Goal: Information Seeking & Learning: Learn about a topic

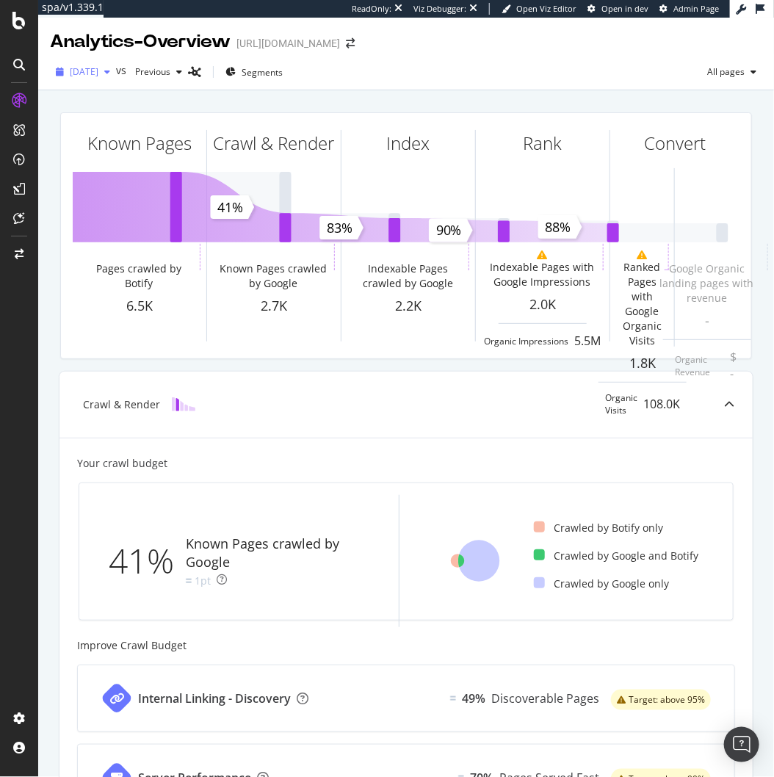
click at [98, 74] on span "2025 Oct. 12th" at bounding box center [84, 71] width 29 height 12
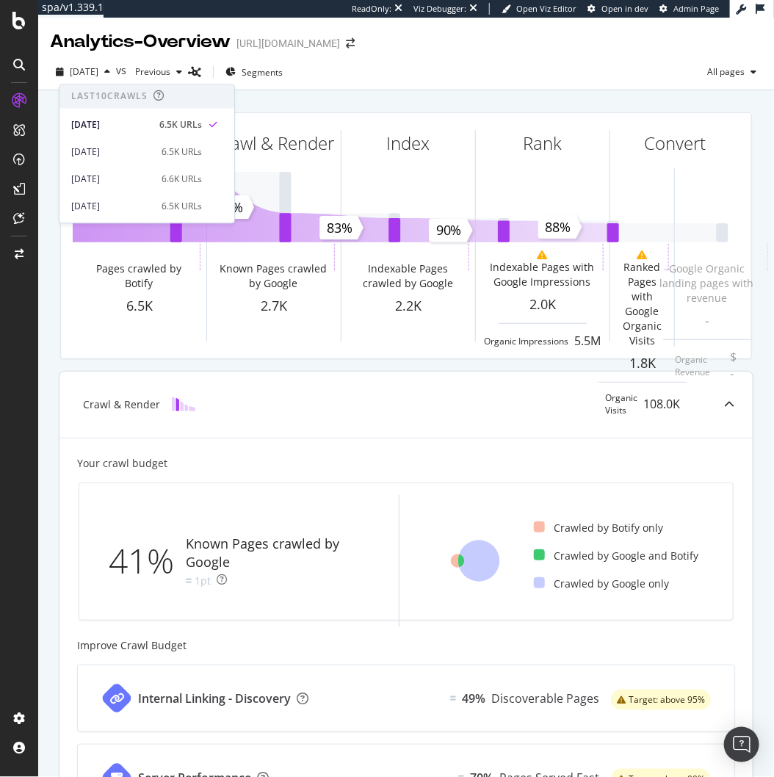
click at [320, 395] on div "Crawl & Render" at bounding box center [407, 405] width 694 height 66
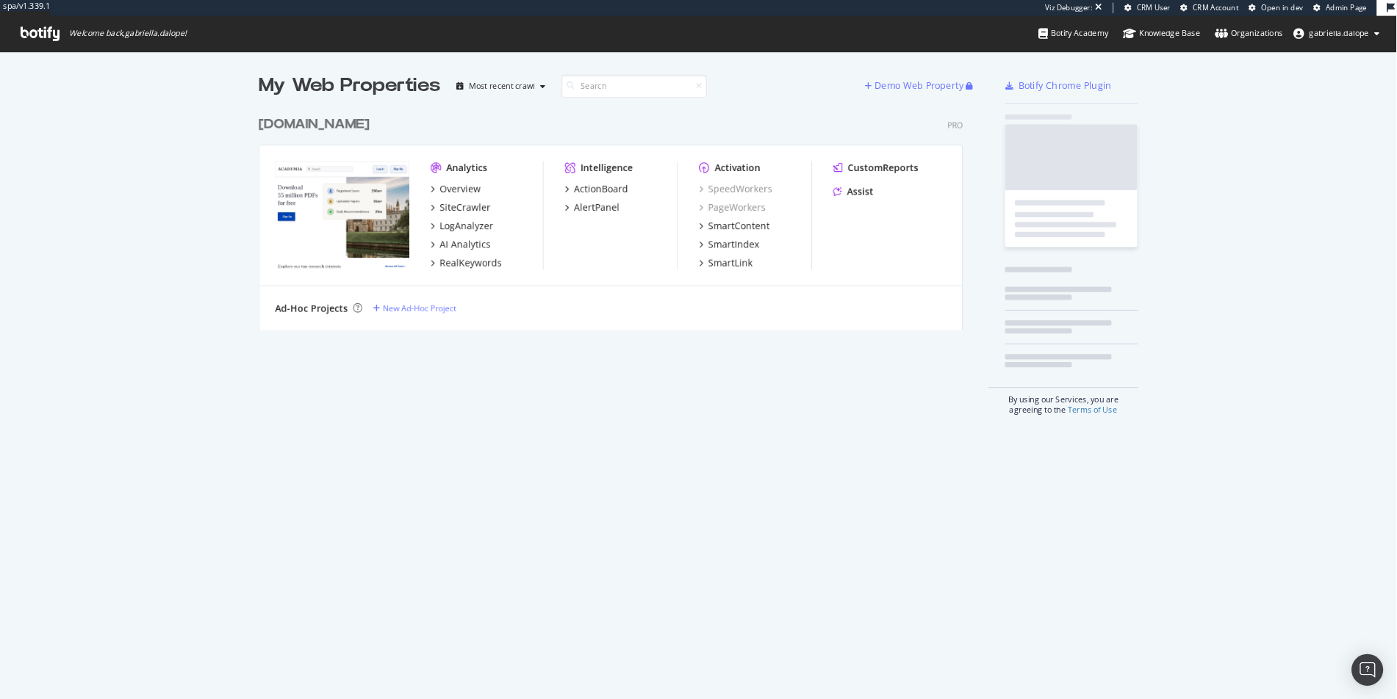
scroll to position [245, 782]
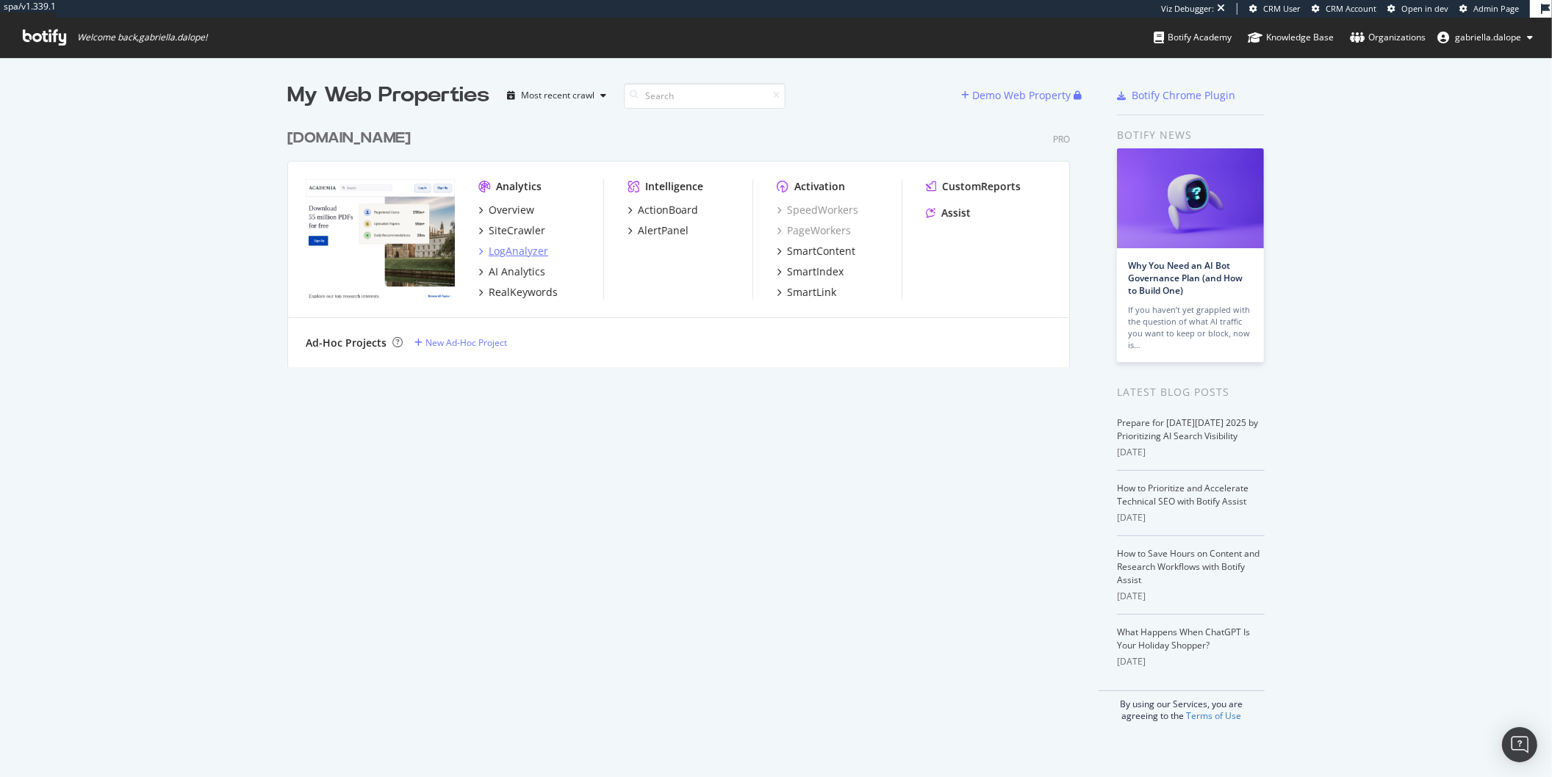
click at [511, 252] on div "LogAnalyzer" at bounding box center [519, 251] width 60 height 15
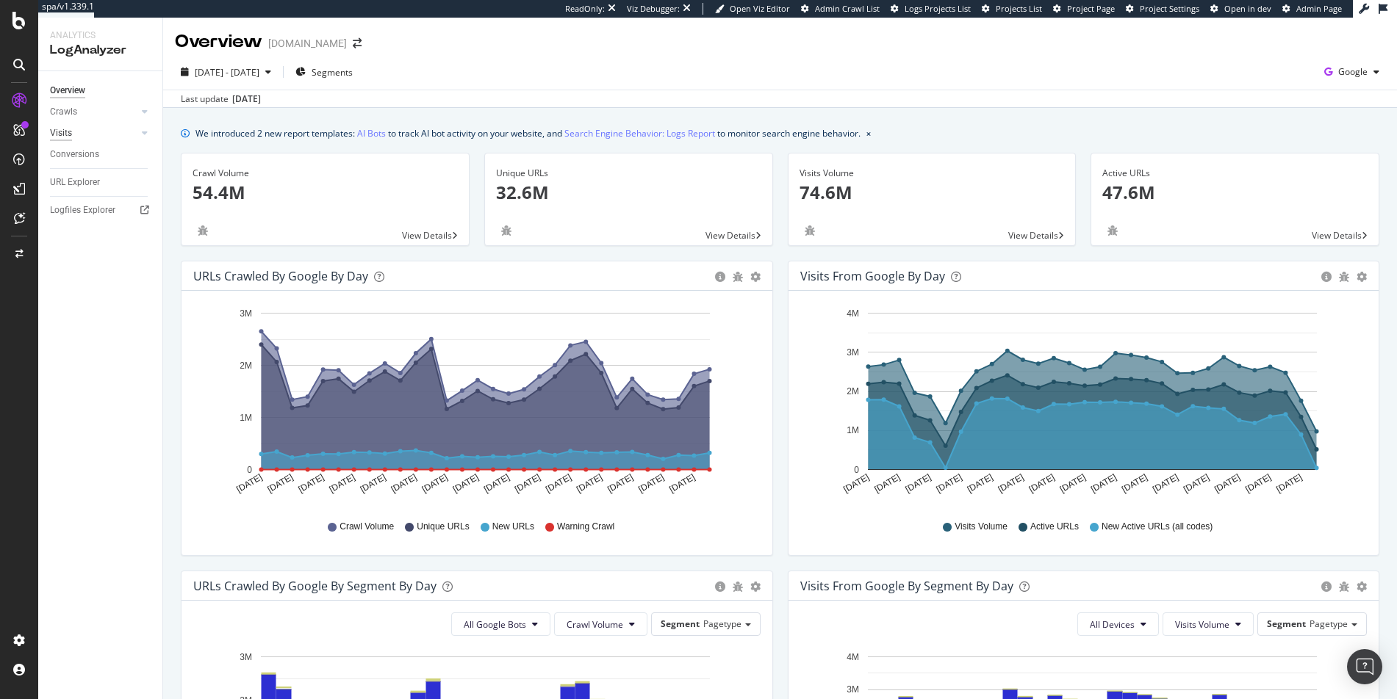
click at [63, 137] on div "Visits" at bounding box center [61, 133] width 22 height 15
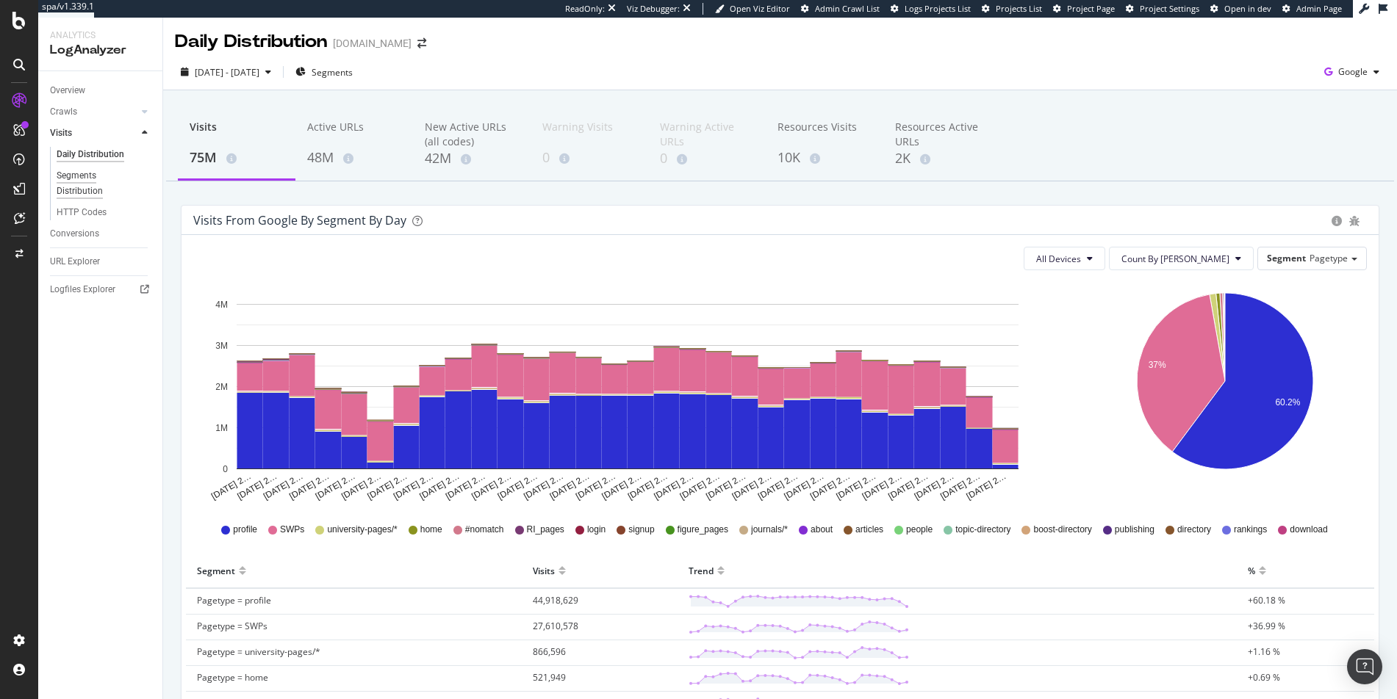
click at [83, 177] on div "Segments Distribution" at bounding box center [98, 183] width 82 height 31
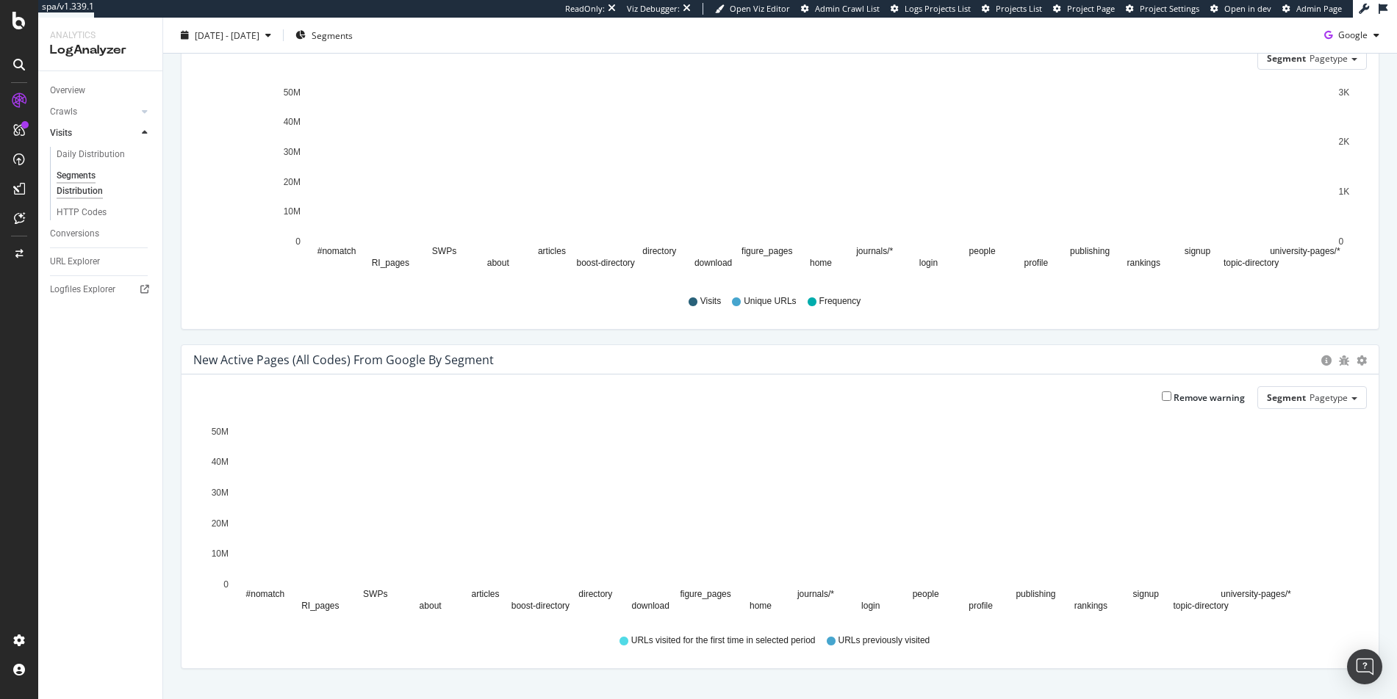
scroll to position [139, 0]
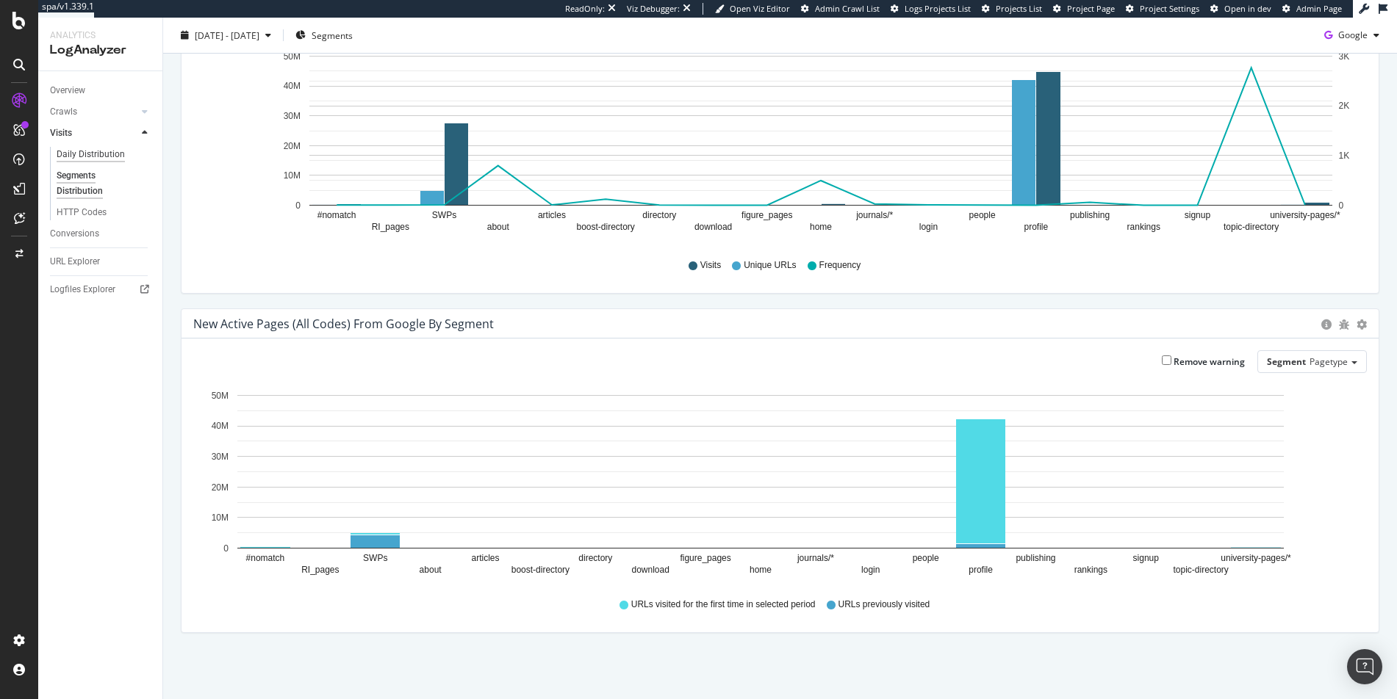
click at [81, 156] on div "Daily Distribution" at bounding box center [91, 154] width 68 height 15
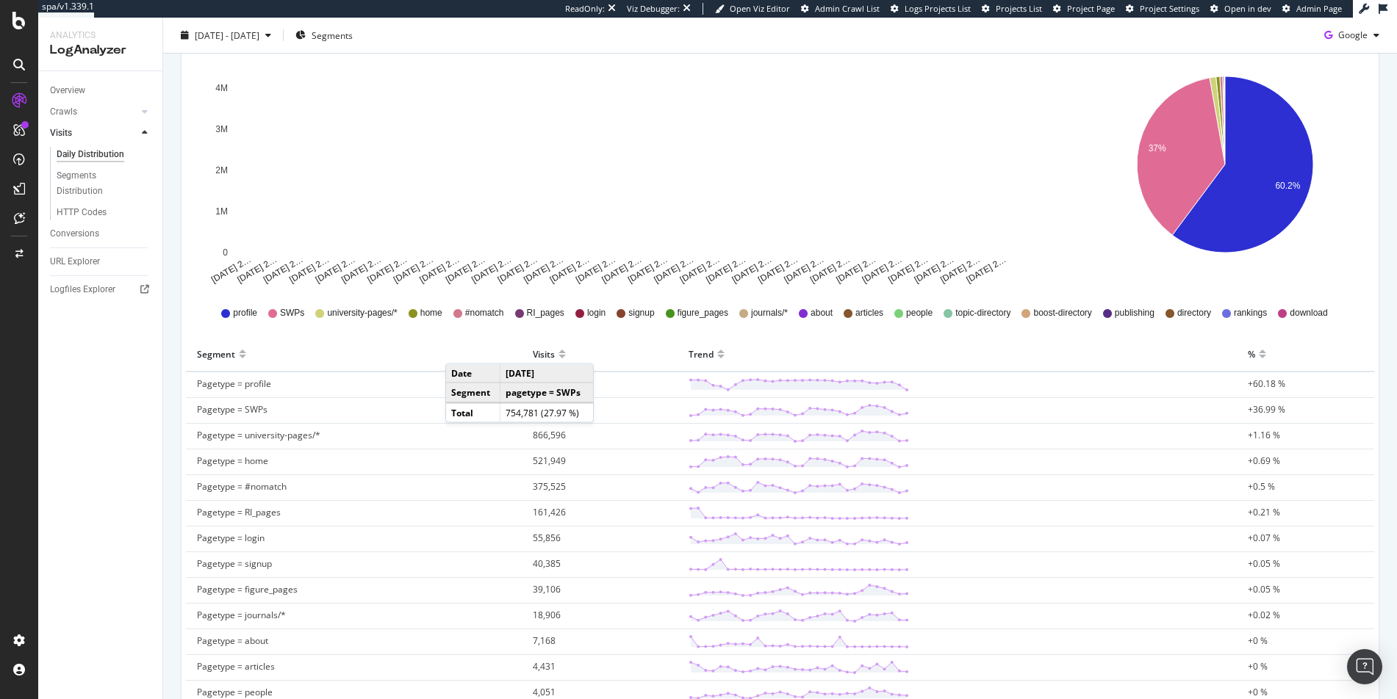
scroll to position [245, 0]
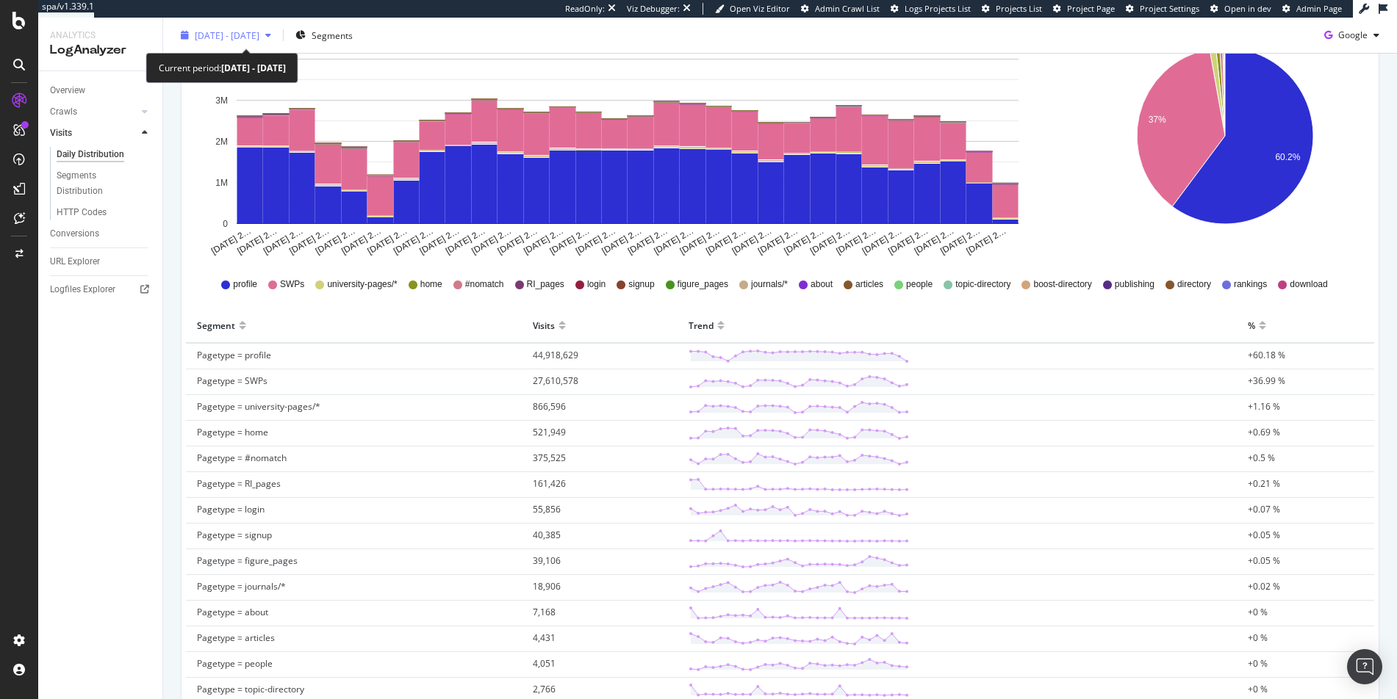
click at [235, 40] on span "[DATE] - [DATE]" at bounding box center [227, 35] width 65 height 12
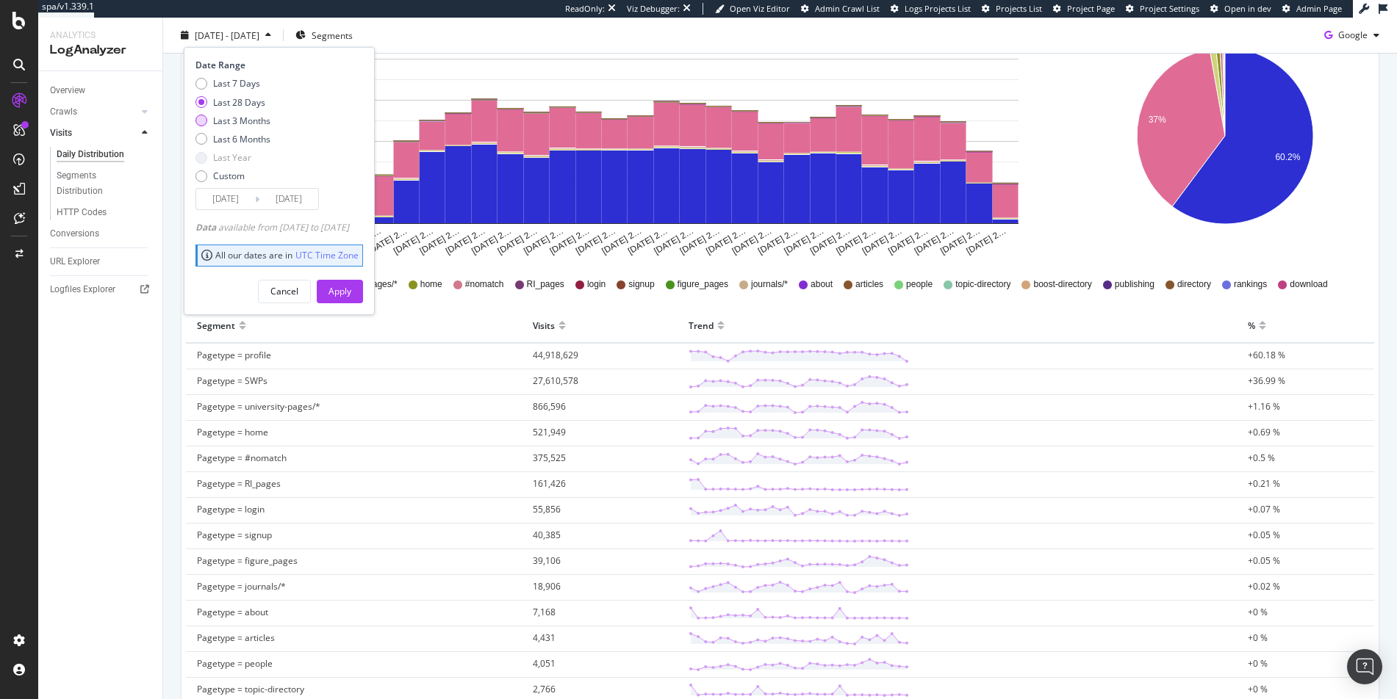
click at [231, 123] on div "Last 3 Months" at bounding box center [241, 120] width 57 height 12
type input "2025/07/13"
click at [351, 285] on div "Apply" at bounding box center [339, 291] width 23 height 12
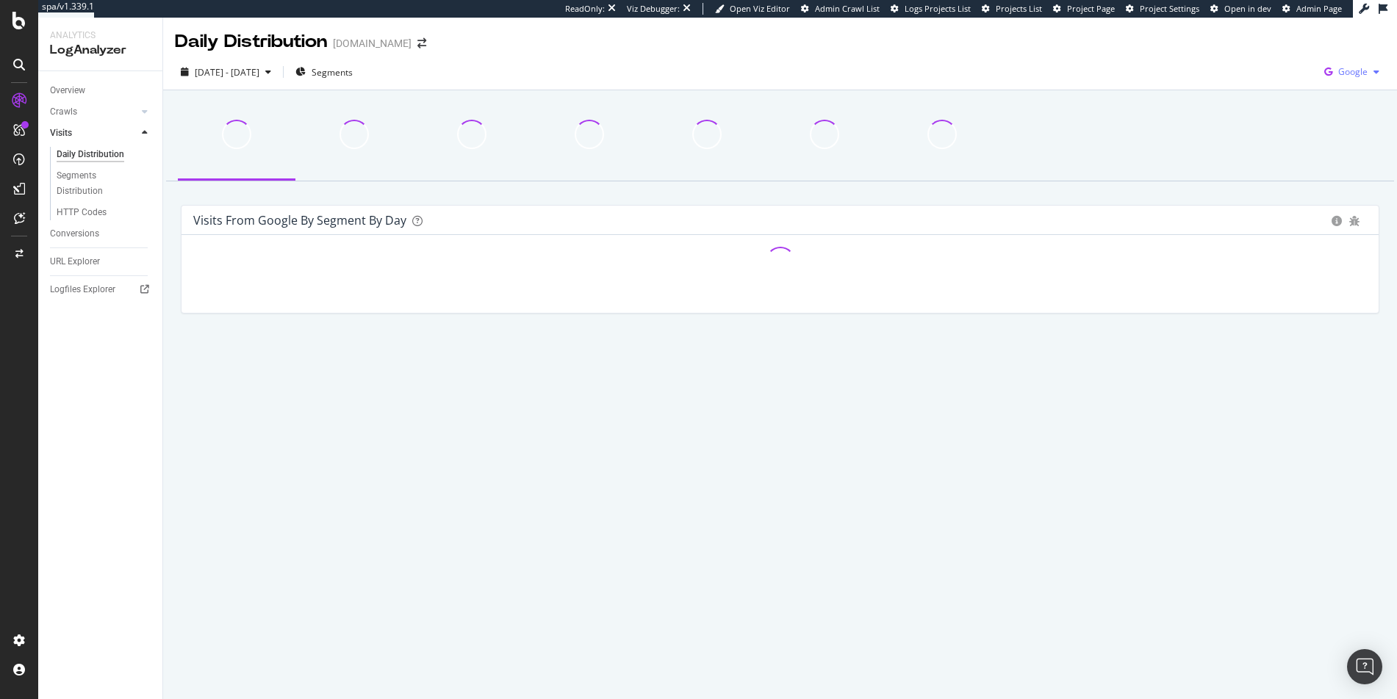
click at [1326, 72] on icon "button" at bounding box center [1328, 72] width 20 height 21
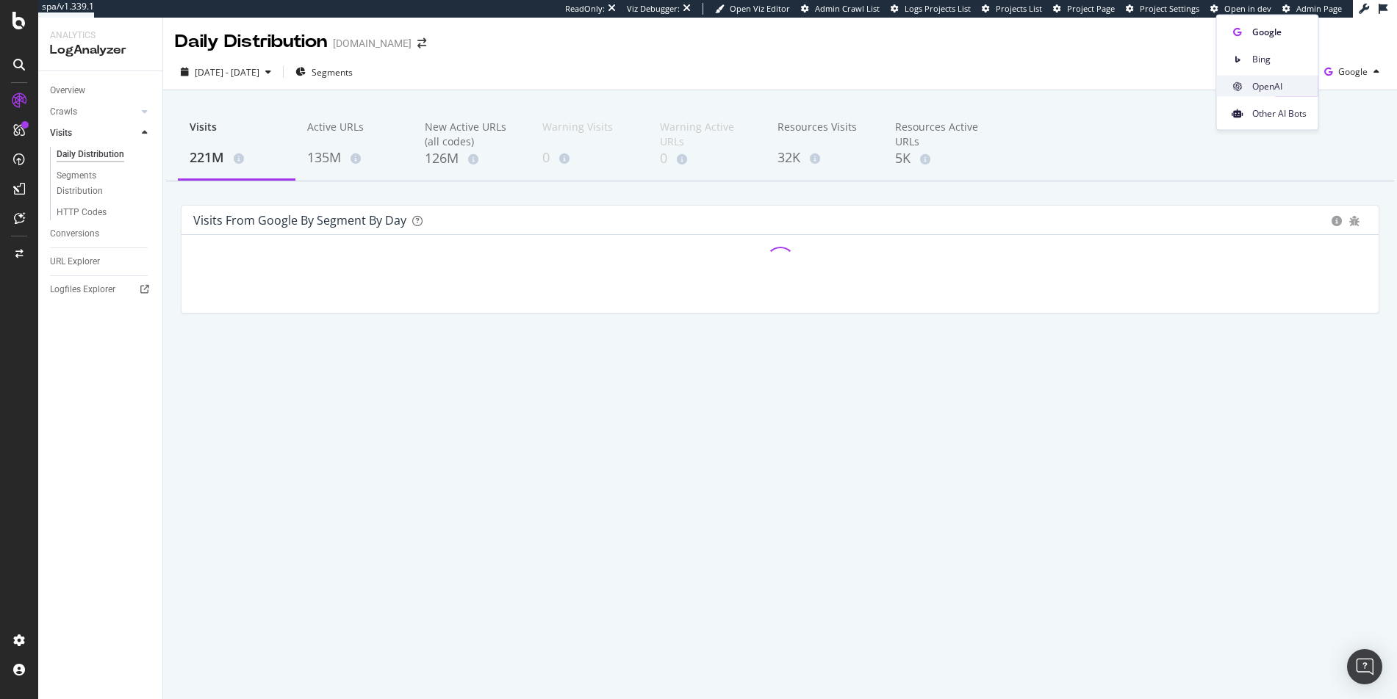
click at [1267, 90] on span "OpenAI" at bounding box center [1279, 85] width 54 height 13
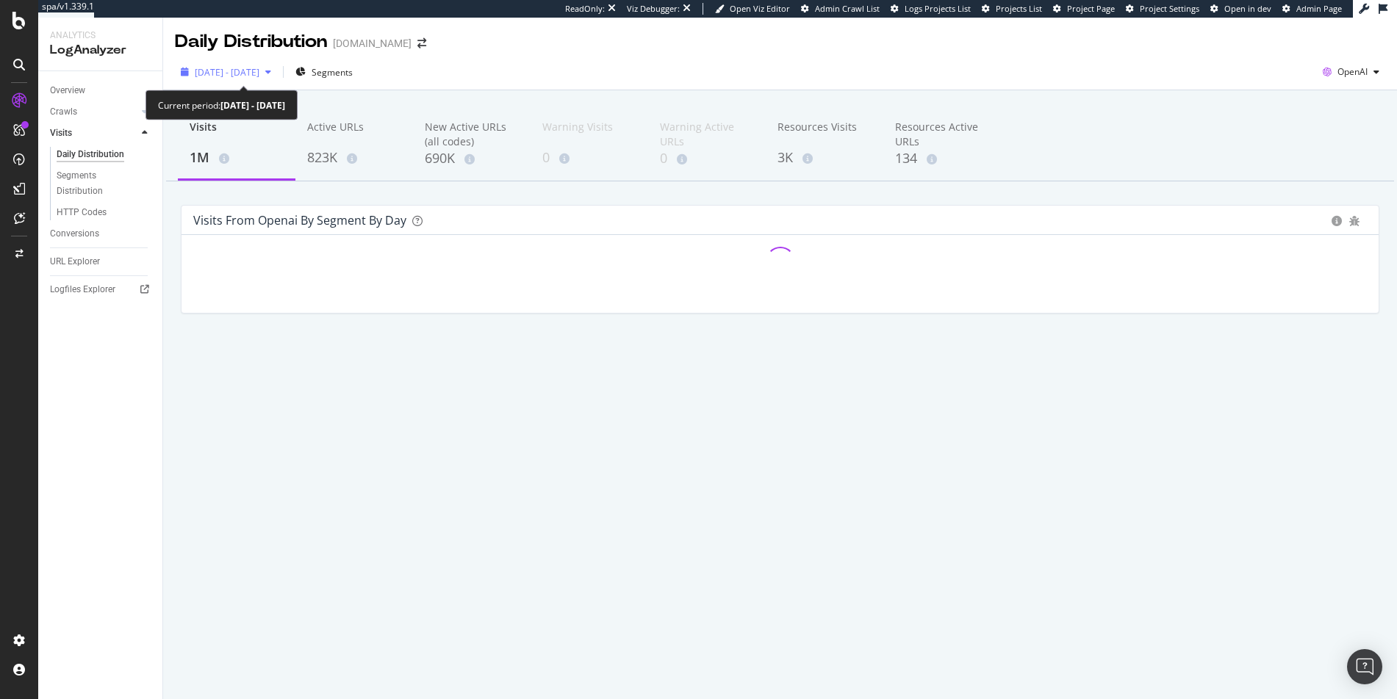
click at [249, 76] on span "2025 Jul. 13th - Oct. 12th" at bounding box center [227, 72] width 65 height 12
click at [506, 70] on div "2025 Jul. 13th - Oct. 12th Segments OpenAI" at bounding box center [780, 74] width 1234 height 29
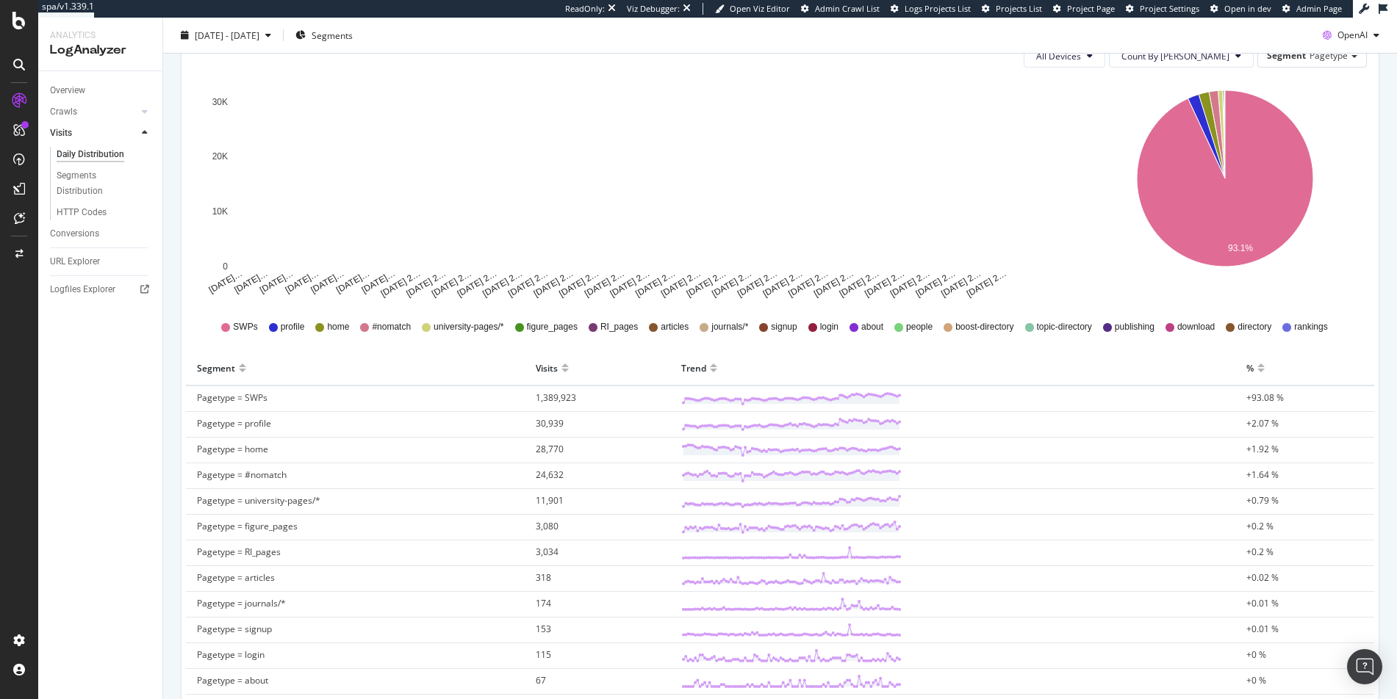
scroll to position [206, 0]
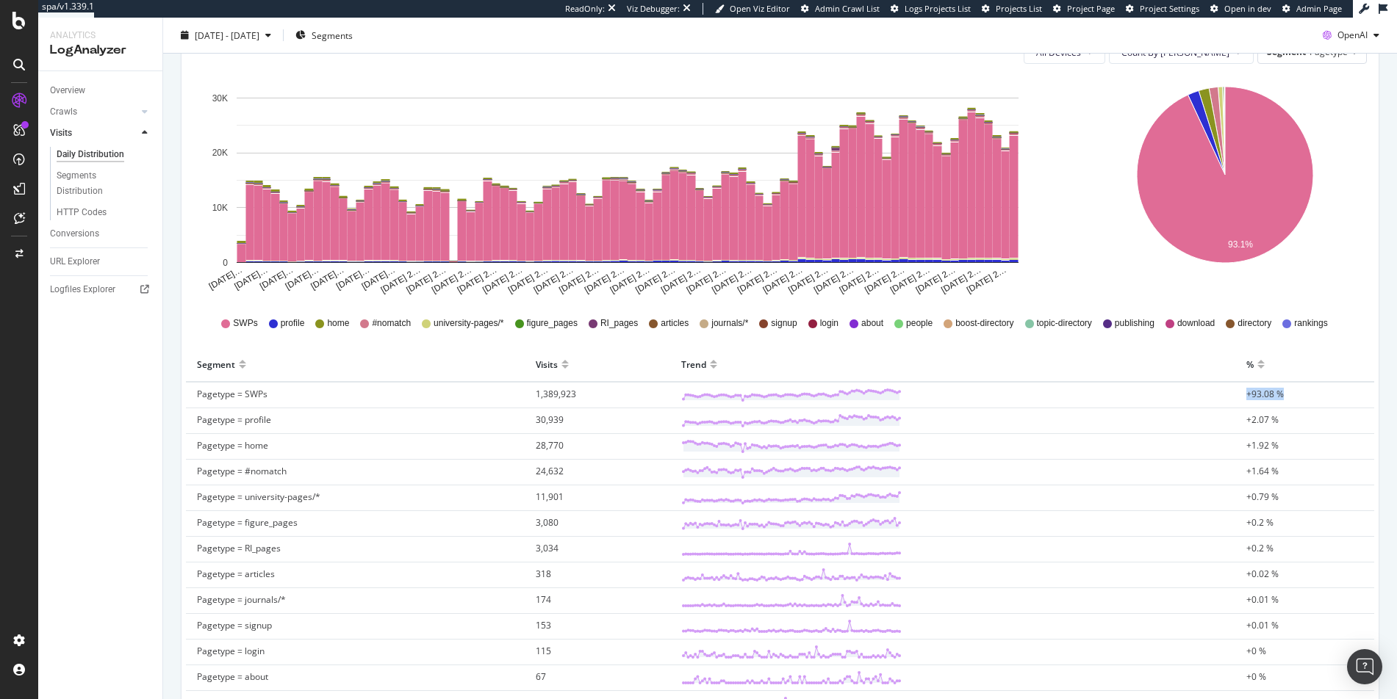
drag, startPoint x: 1236, startPoint y: 397, endPoint x: 1277, endPoint y: 395, distance: 40.5
click at [1277, 395] on td "+93.08 %" at bounding box center [1304, 395] width 139 height 26
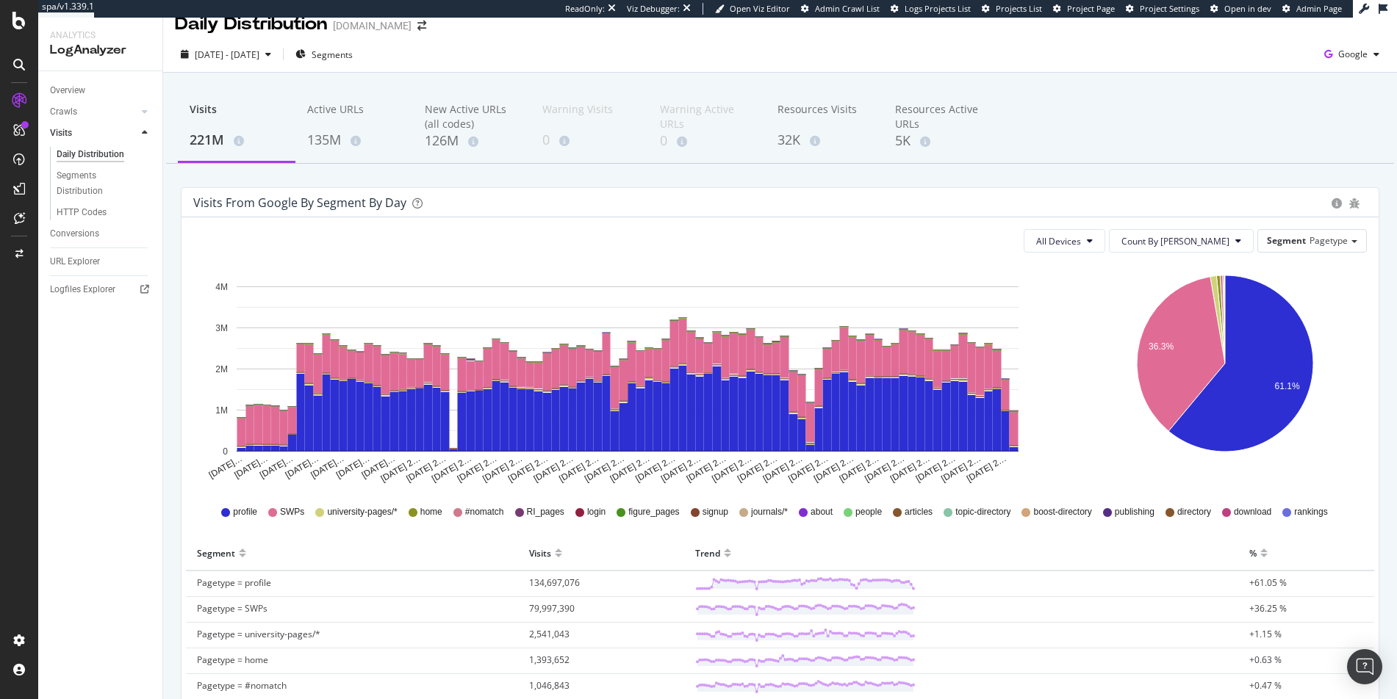
scroll to position [12, 0]
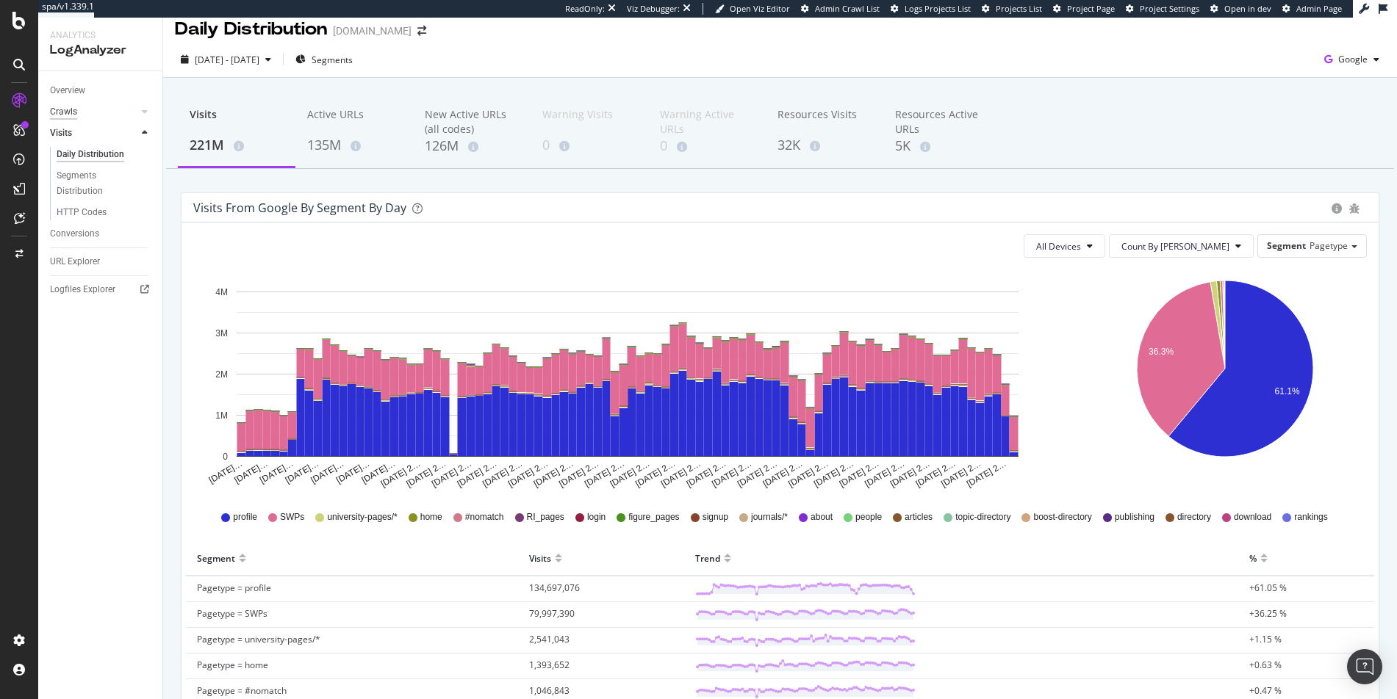
click at [71, 112] on div "Crawls" at bounding box center [63, 111] width 27 height 15
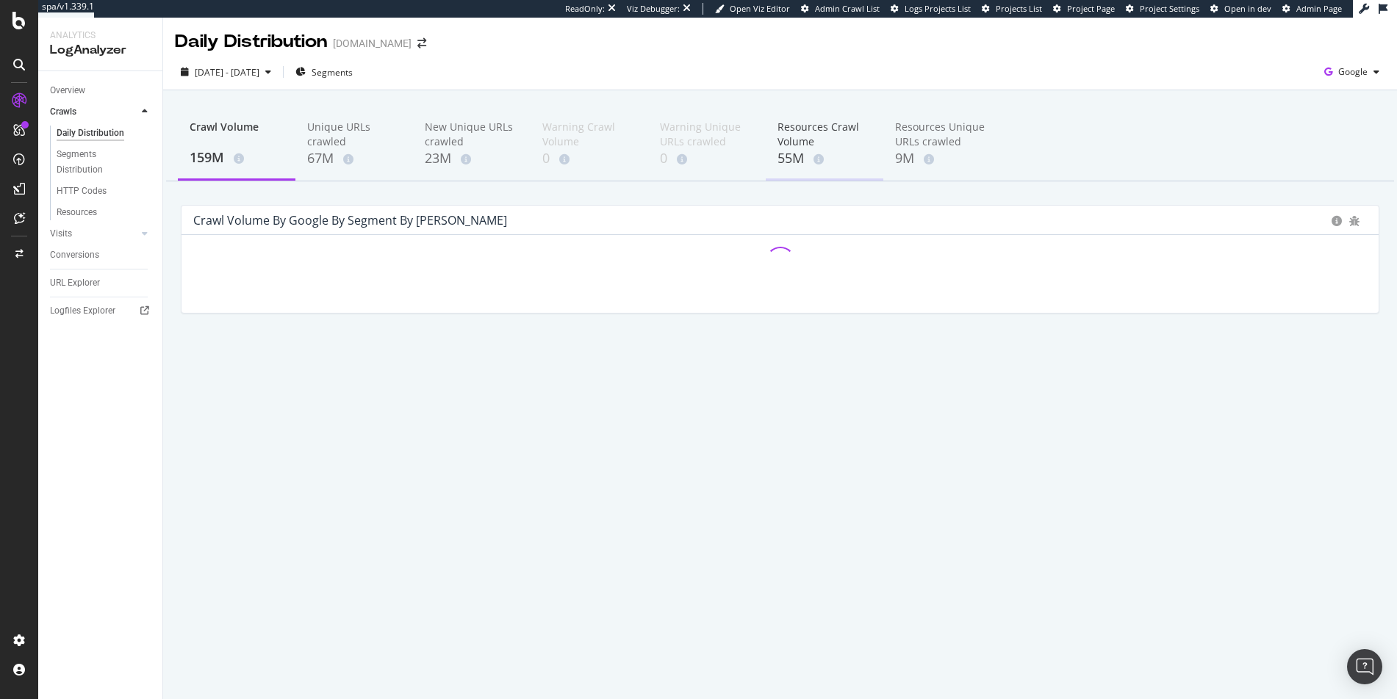
click at [802, 138] on div "Resources Crawl Volume" at bounding box center [824, 134] width 94 height 29
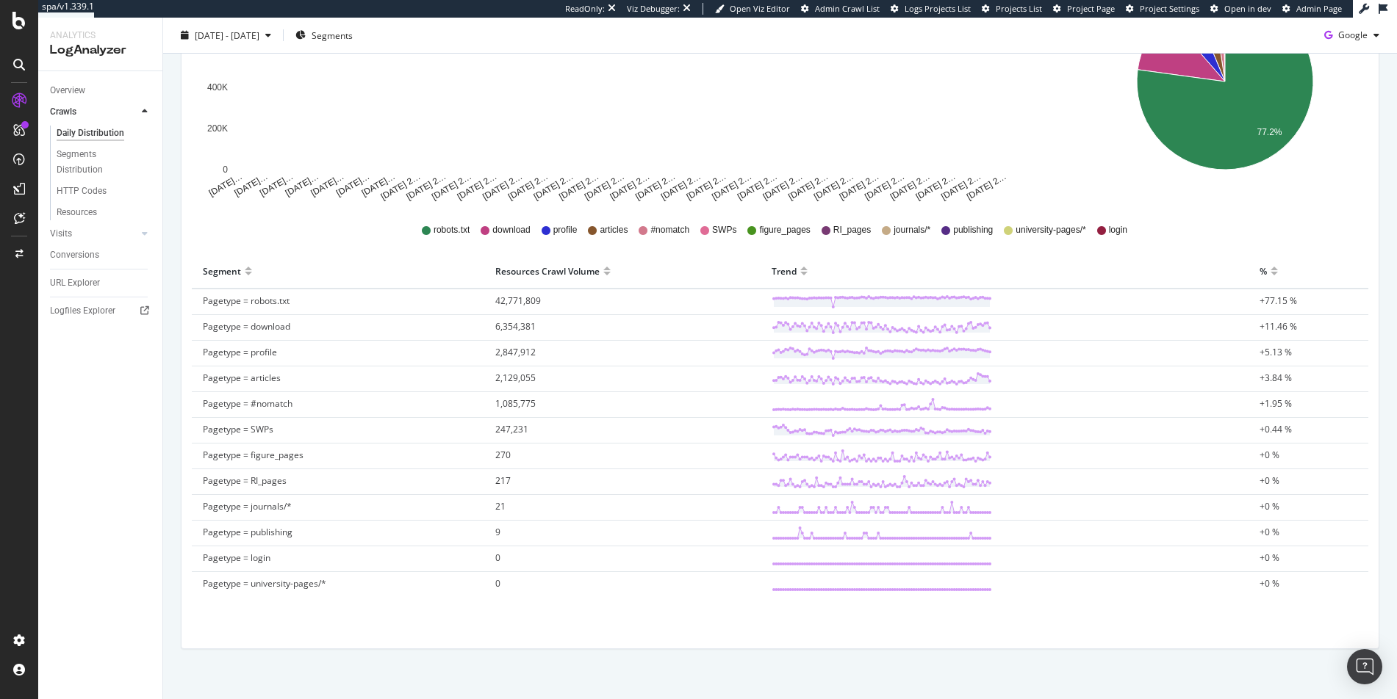
scroll to position [316, 0]
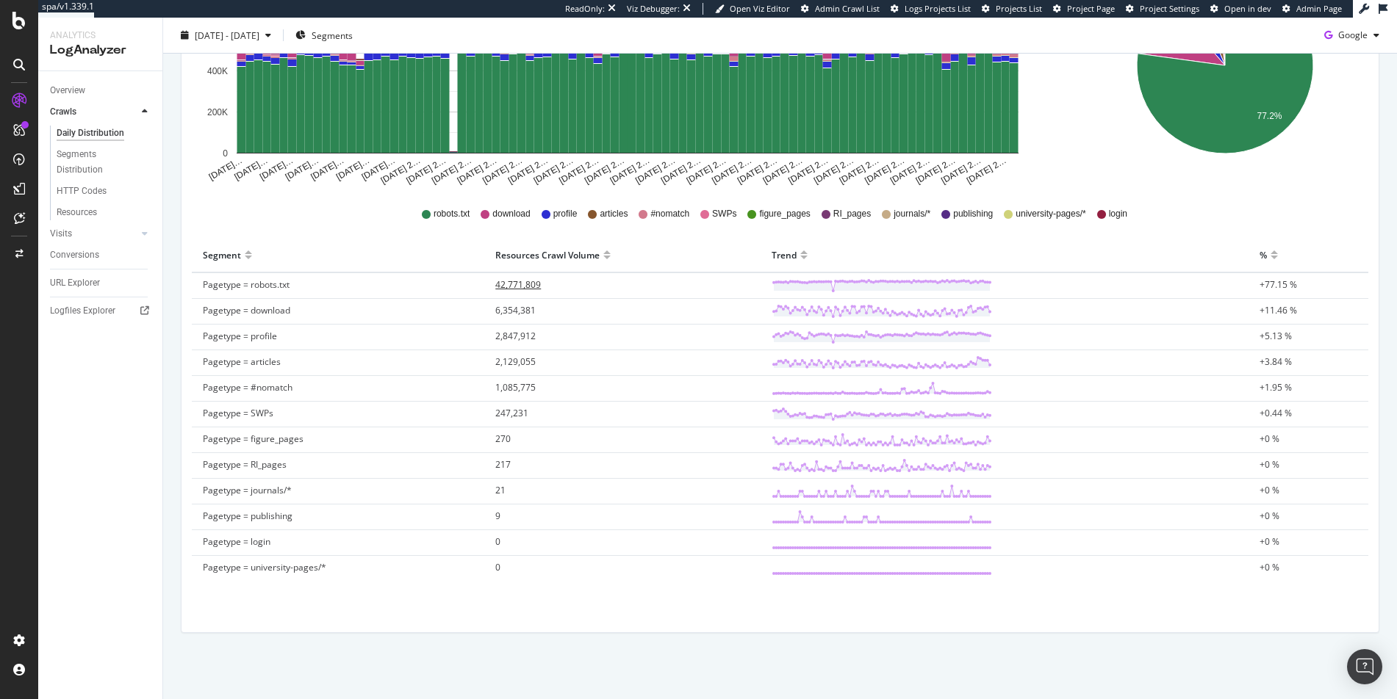
click at [505, 284] on span "42,771,809" at bounding box center [518, 284] width 46 height 12
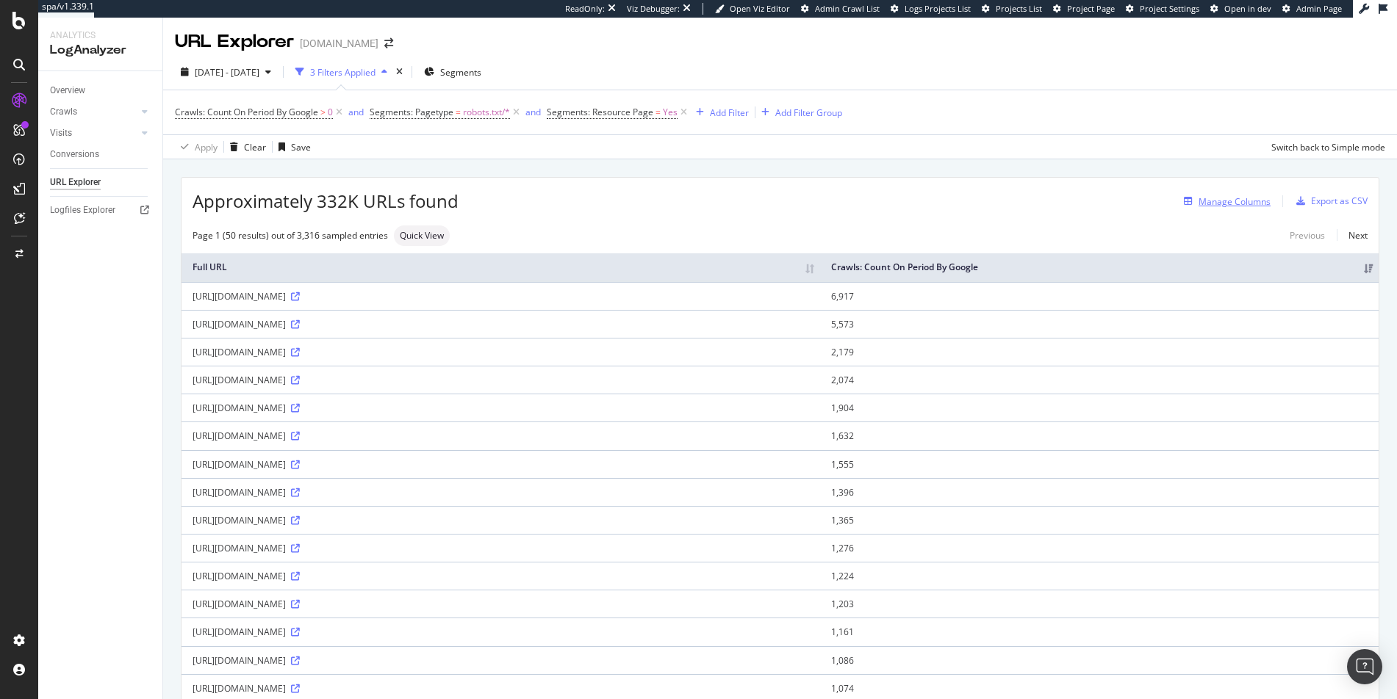
click at [1198, 205] on div "Manage Columns" at bounding box center [1234, 201] width 72 height 12
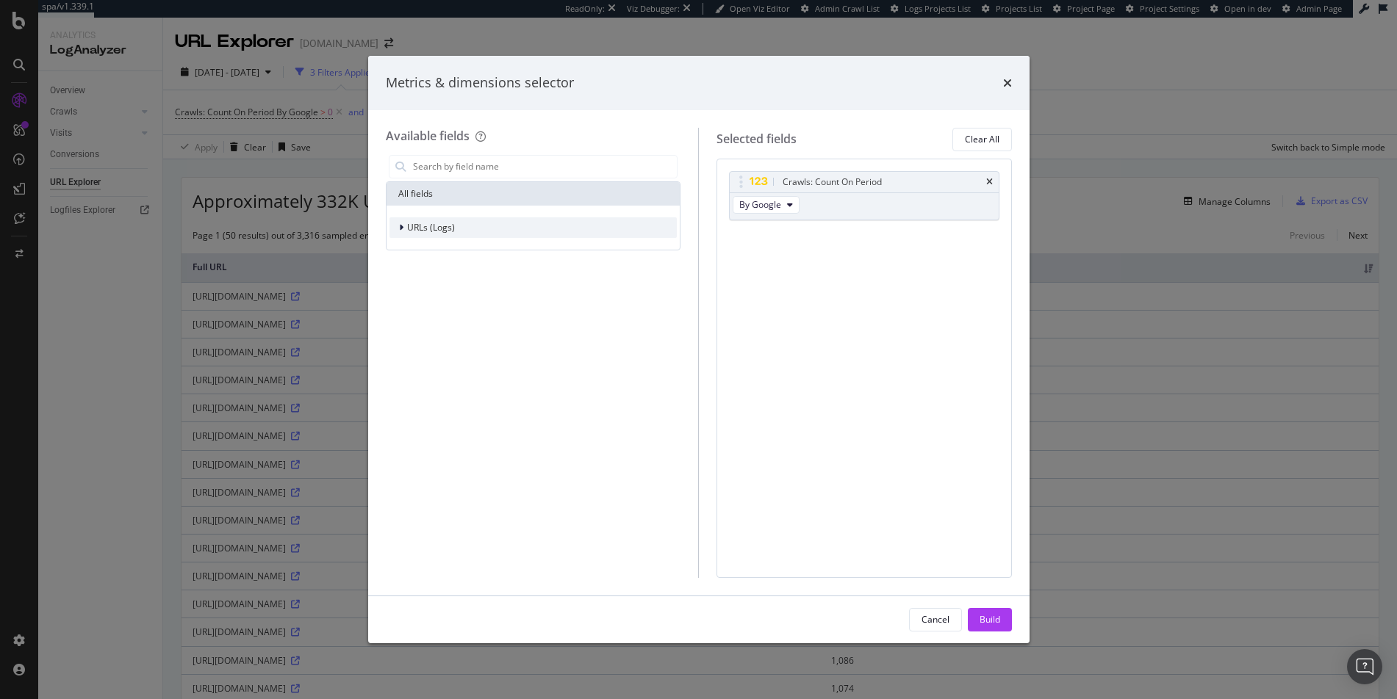
click at [416, 224] on span "URLs (Logs)" at bounding box center [431, 227] width 48 height 12
click at [467, 165] on input "modal" at bounding box center [544, 167] width 266 height 22
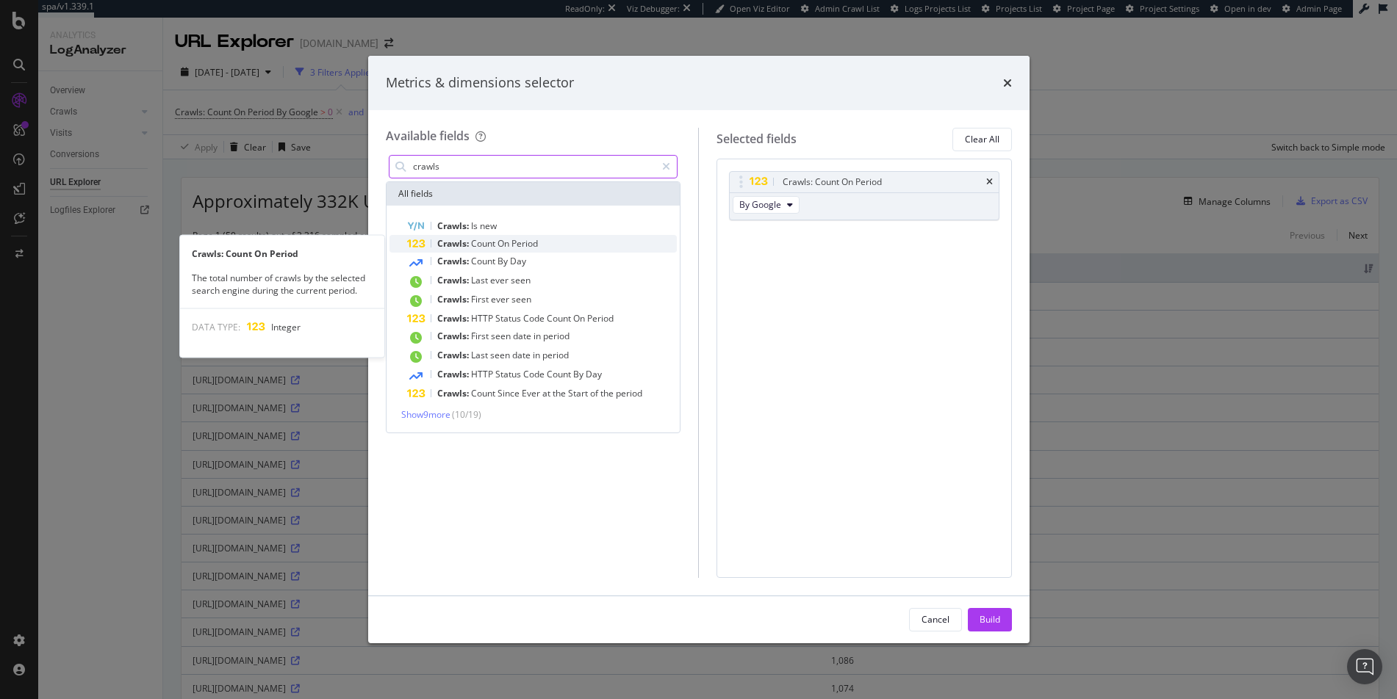
type input "crawls"
click at [483, 246] on span "Count" at bounding box center [484, 243] width 26 height 12
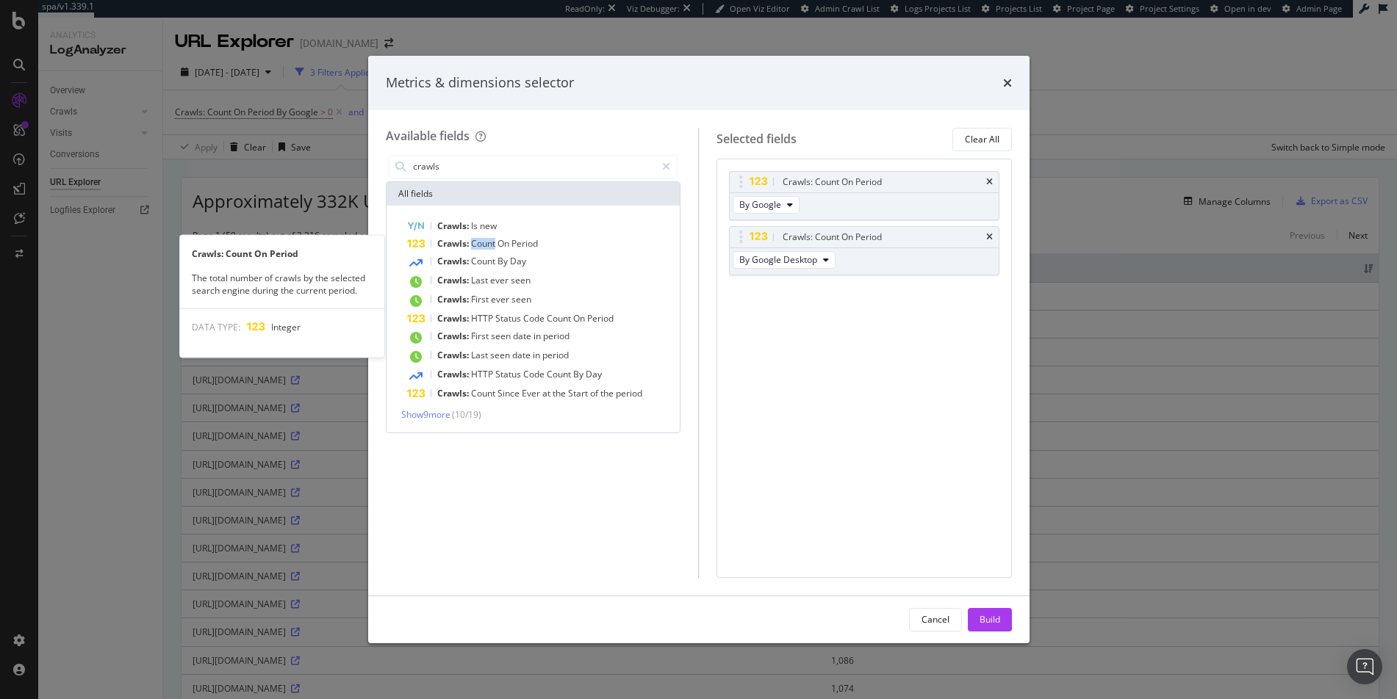
click at [483, 246] on span "Count" at bounding box center [484, 243] width 26 height 12
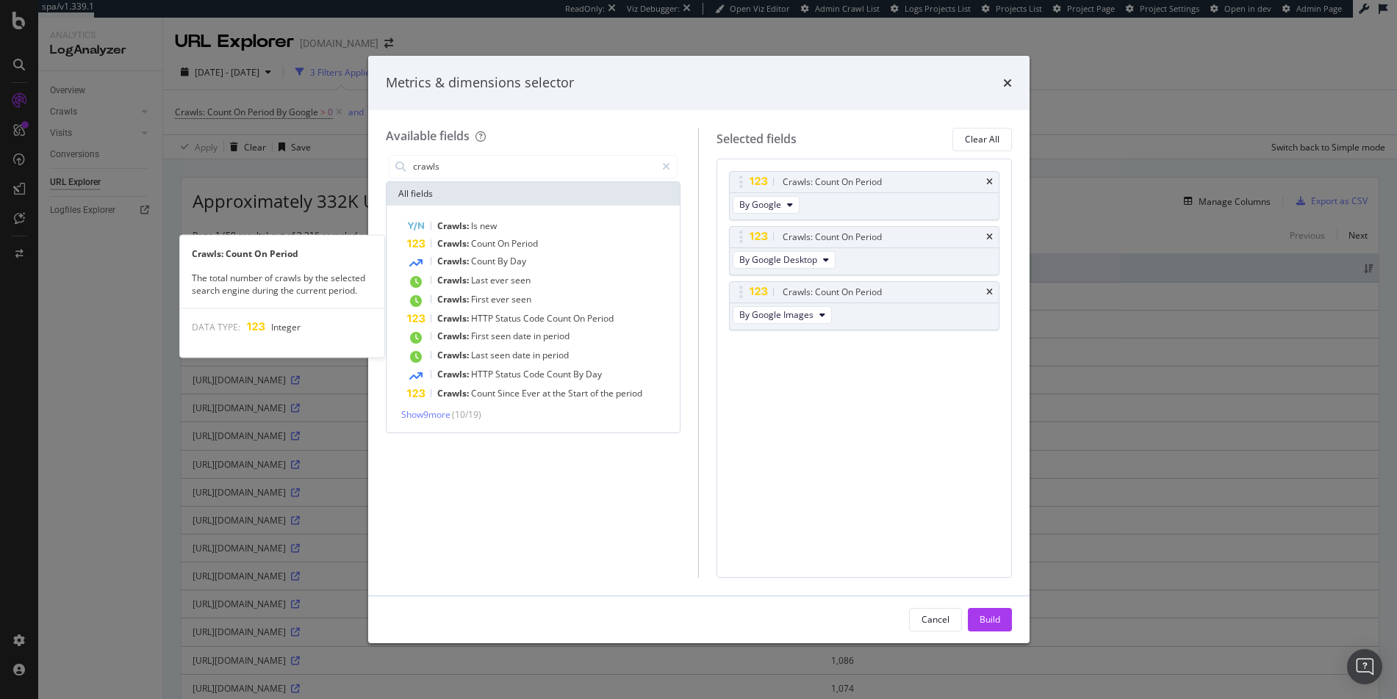
click at [483, 246] on span "Count" at bounding box center [484, 243] width 26 height 12
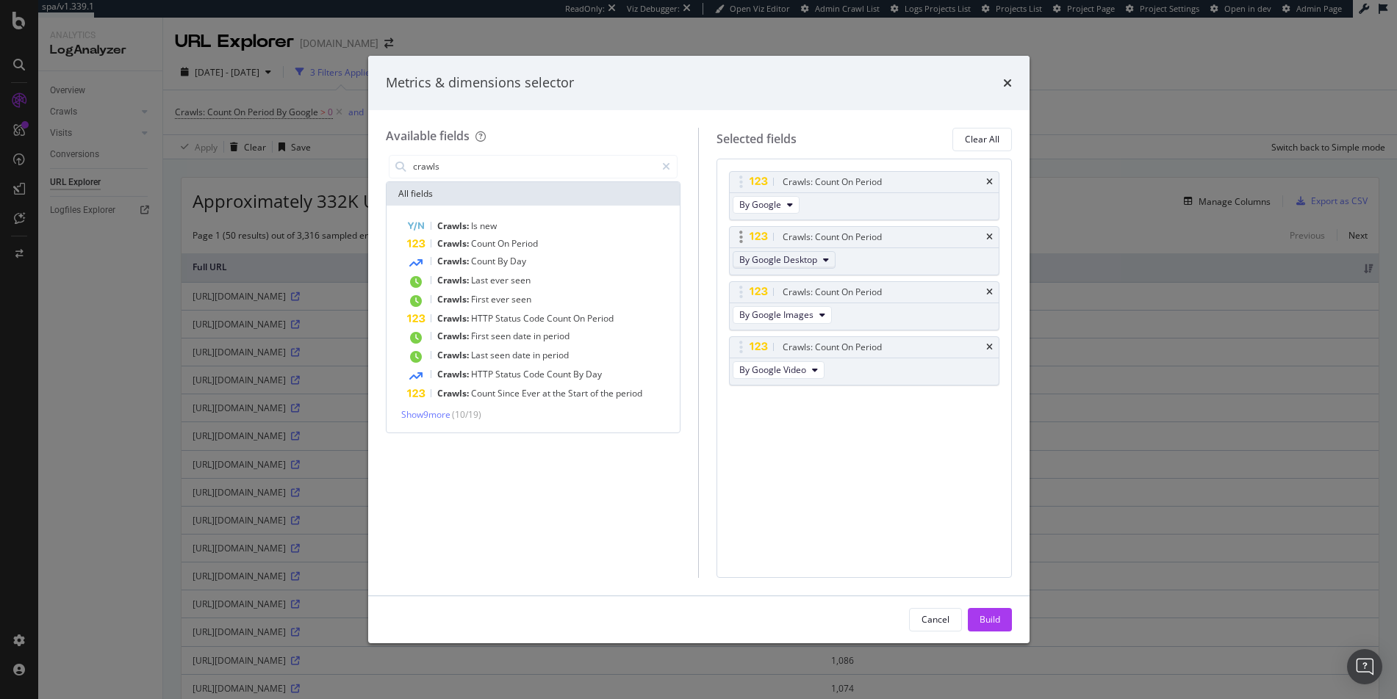
click at [776, 259] on span "By Google Desktop" at bounding box center [778, 259] width 78 height 12
click at [775, 320] on span "By OpenAI" at bounding box center [803, 317] width 116 height 13
click at [772, 311] on span "By Google Images" at bounding box center [776, 315] width 74 height 12
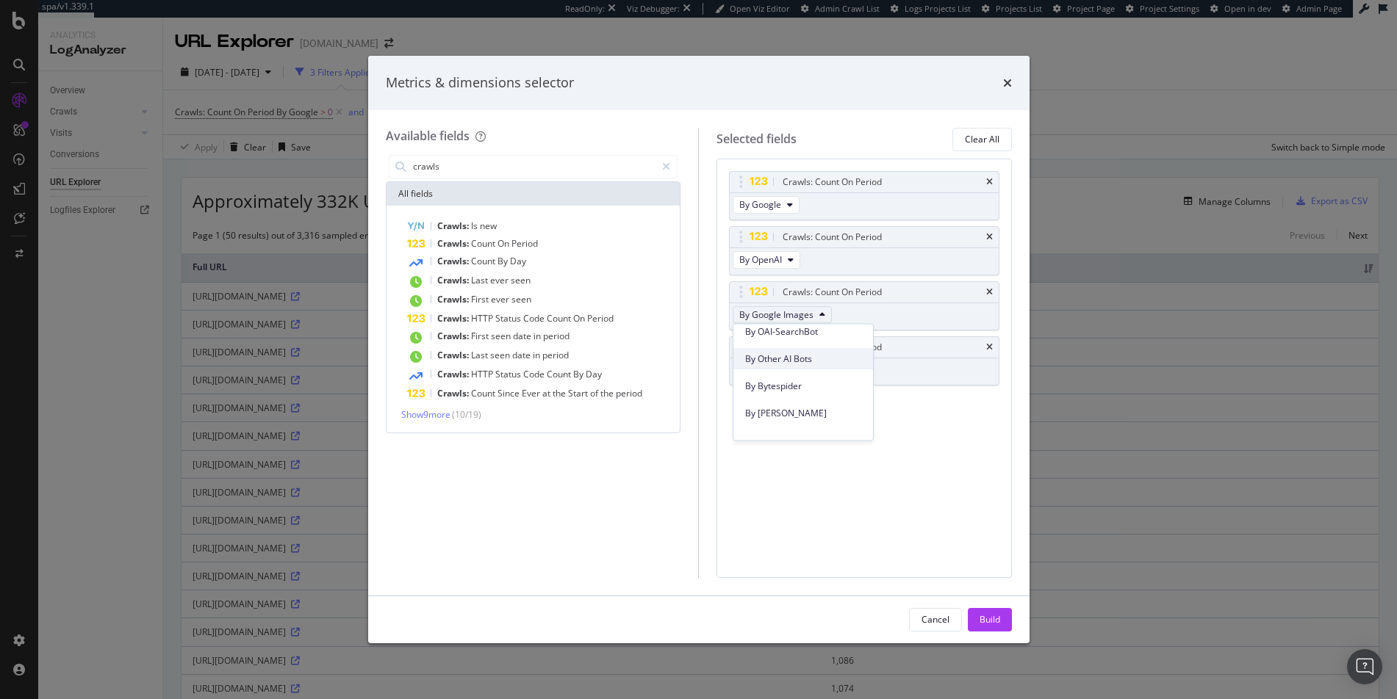
click at [785, 356] on span "By Other AI Bots" at bounding box center [803, 359] width 116 height 13
click at [987, 346] on icon "times" at bounding box center [989, 347] width 7 height 9
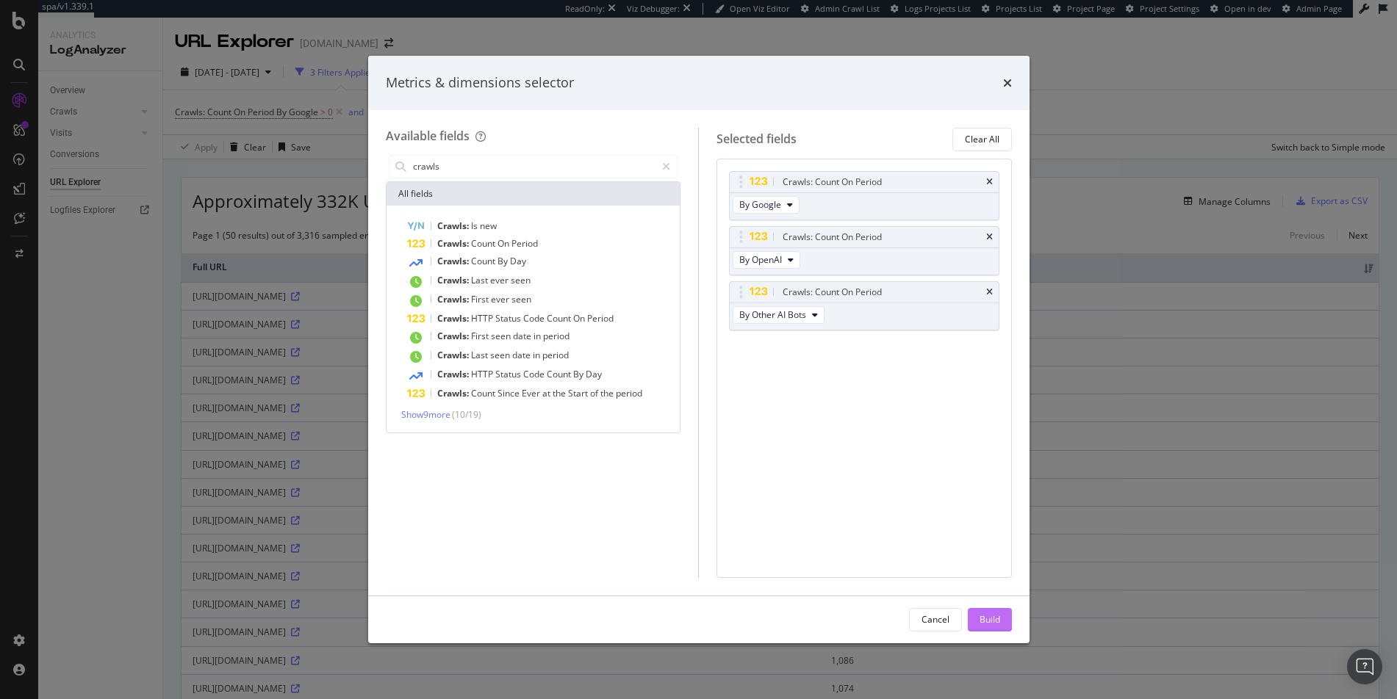
click at [994, 617] on div "Build" at bounding box center [989, 619] width 21 height 12
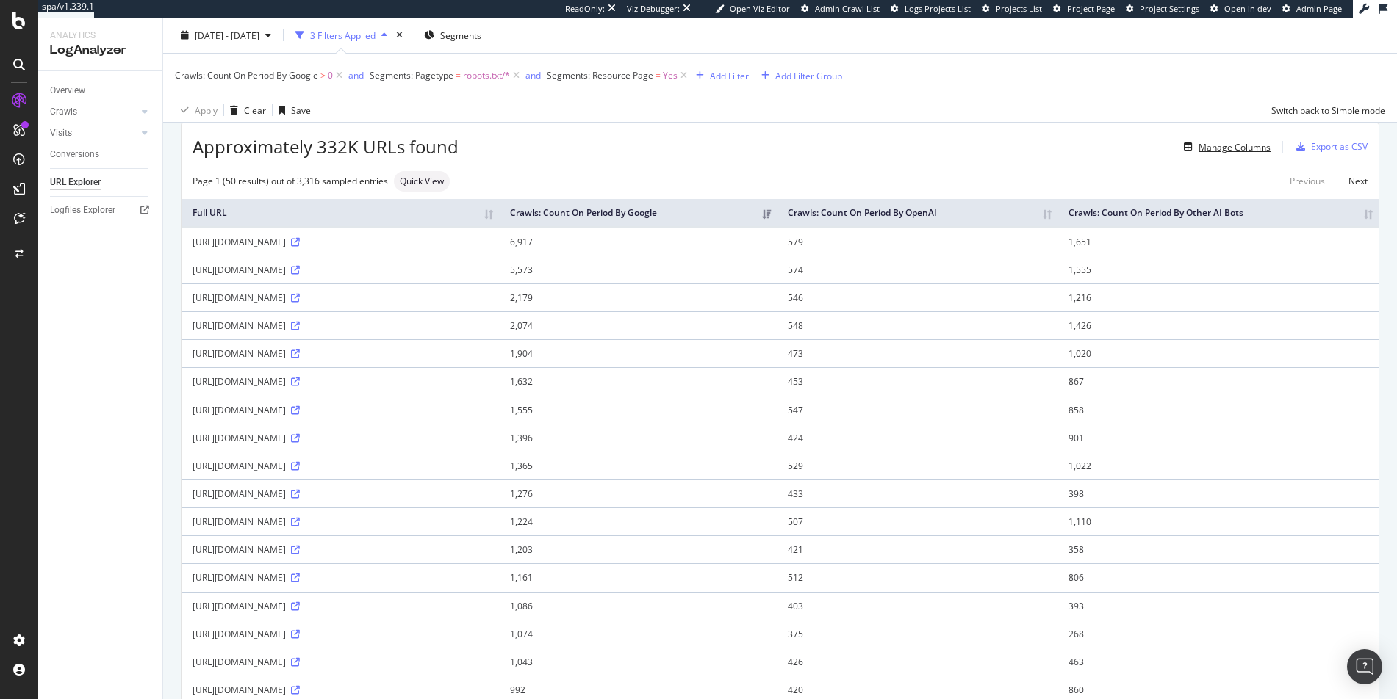
scroll to position [43, 0]
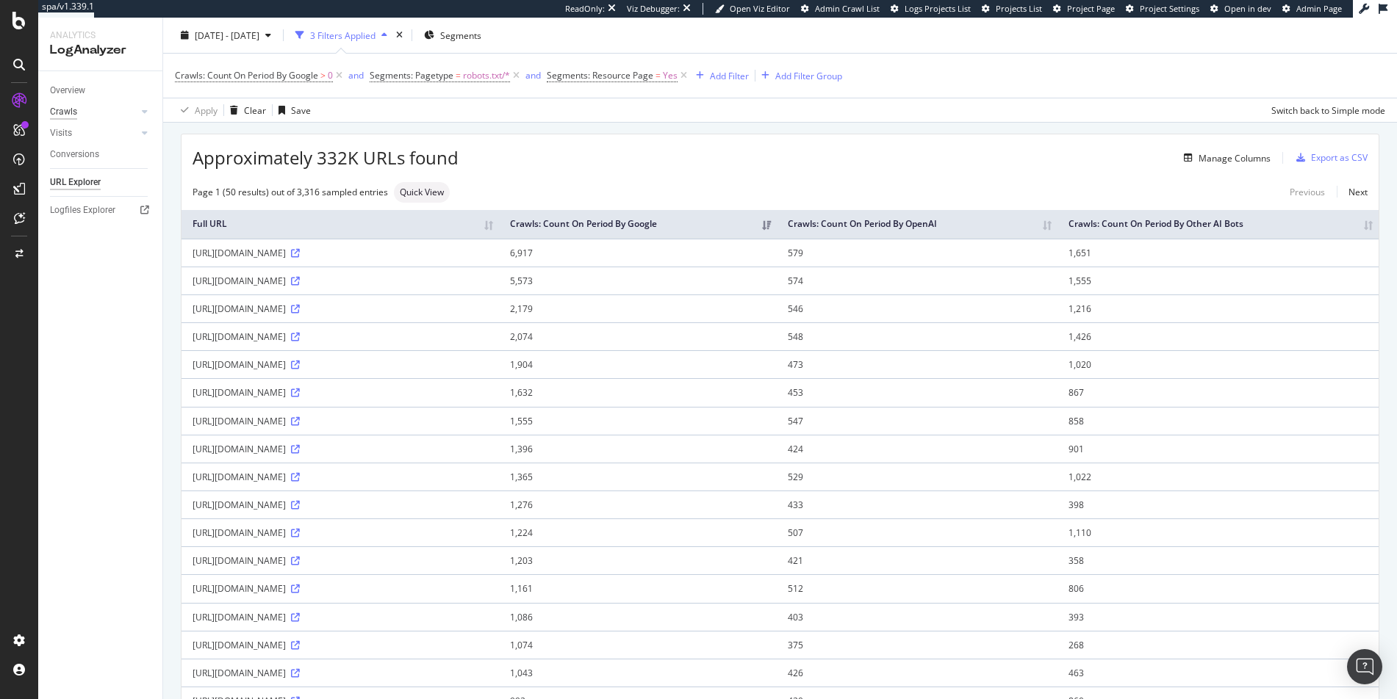
click at [70, 107] on div "Crawls" at bounding box center [63, 111] width 27 height 15
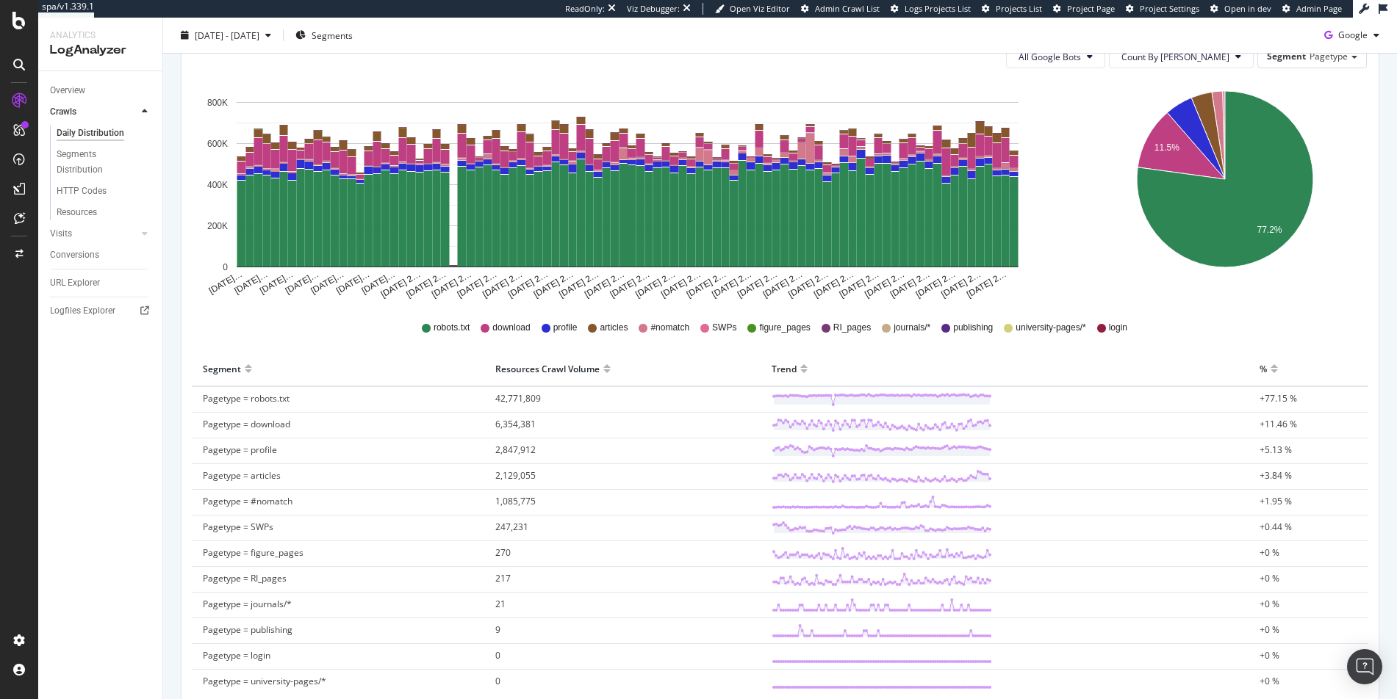
scroll to position [160, 0]
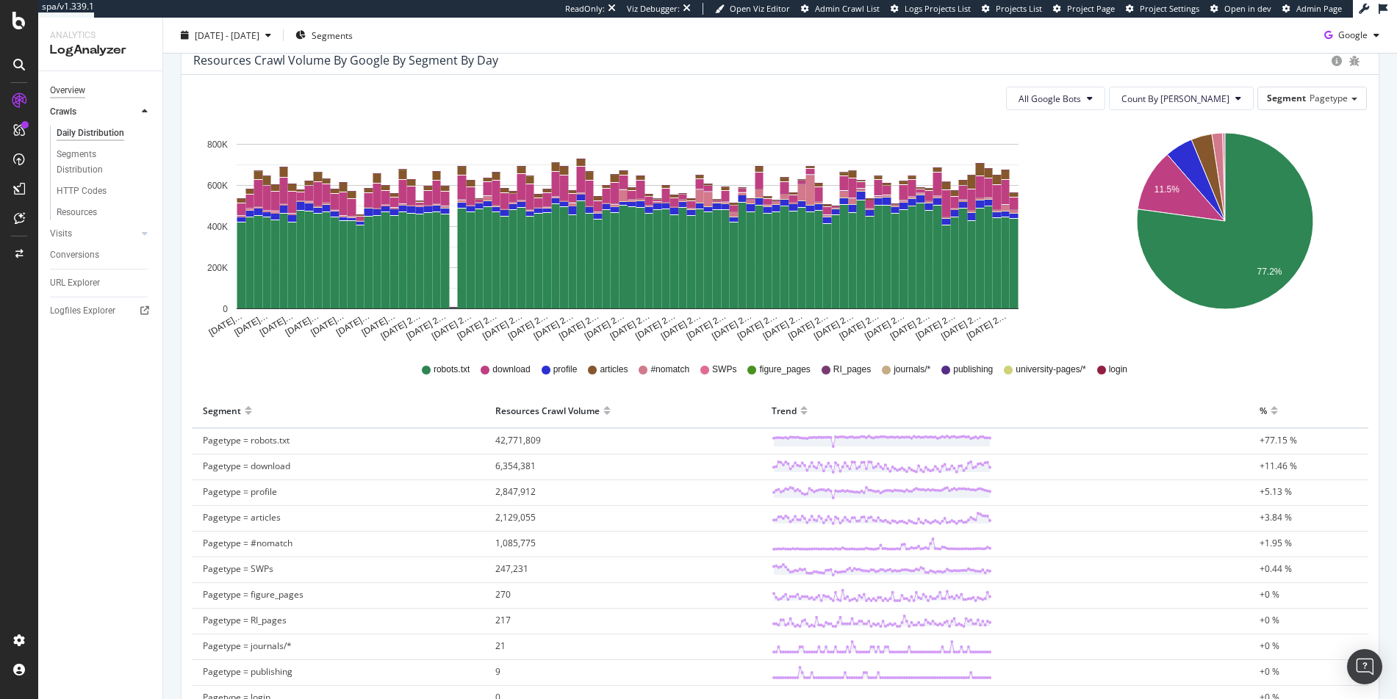
click at [76, 89] on div "Overview" at bounding box center [67, 90] width 35 height 15
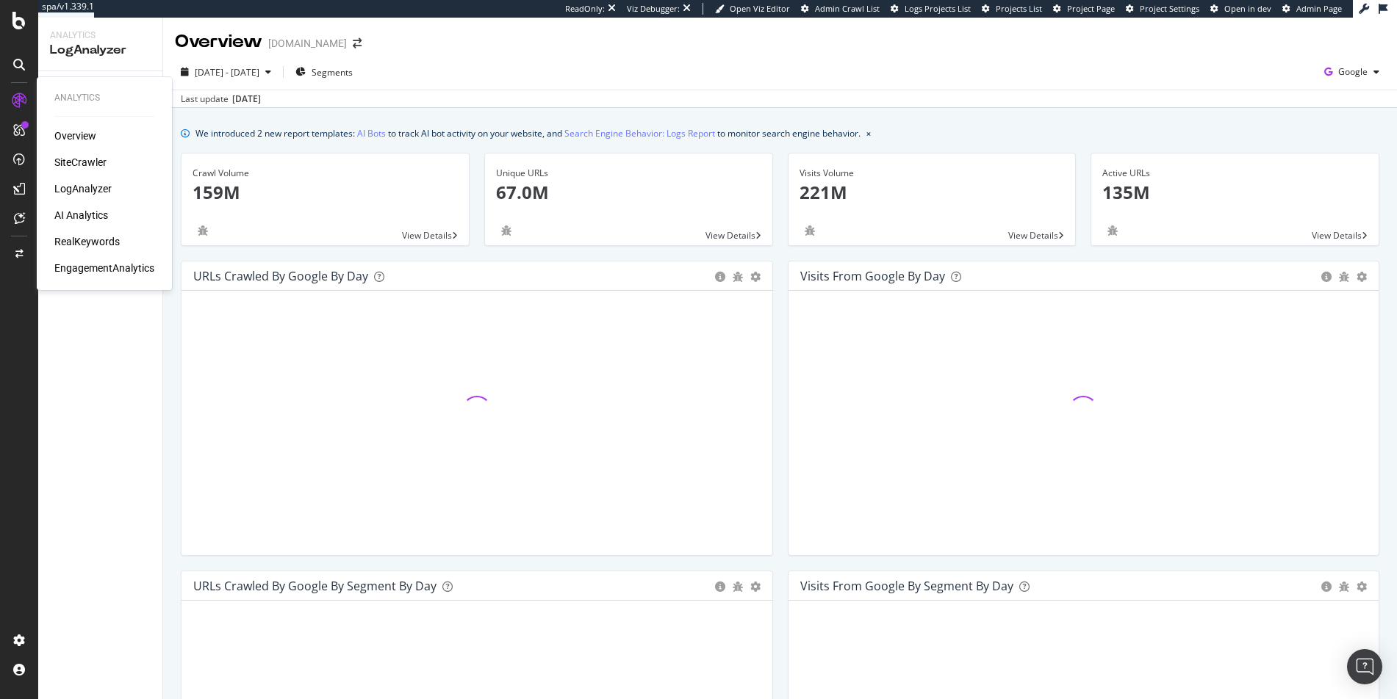
click at [85, 244] on div "RealKeywords" at bounding box center [86, 241] width 65 height 15
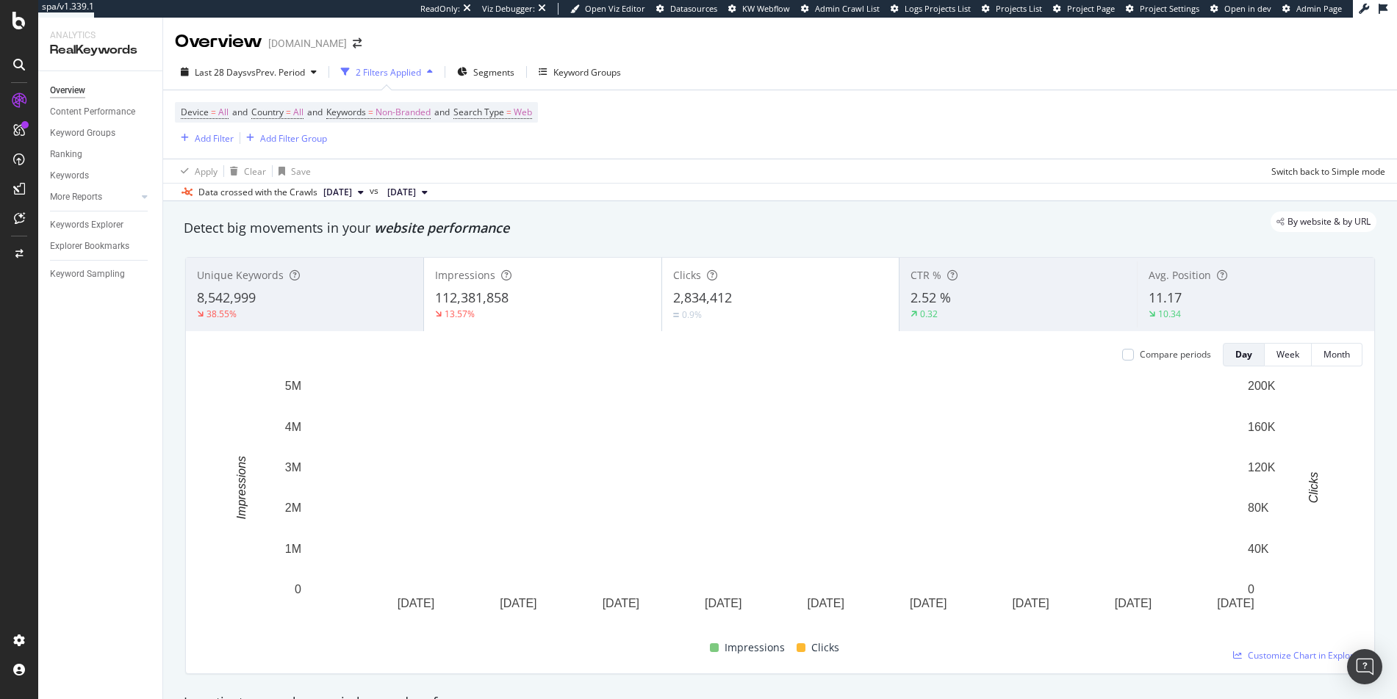
scroll to position [15, 0]
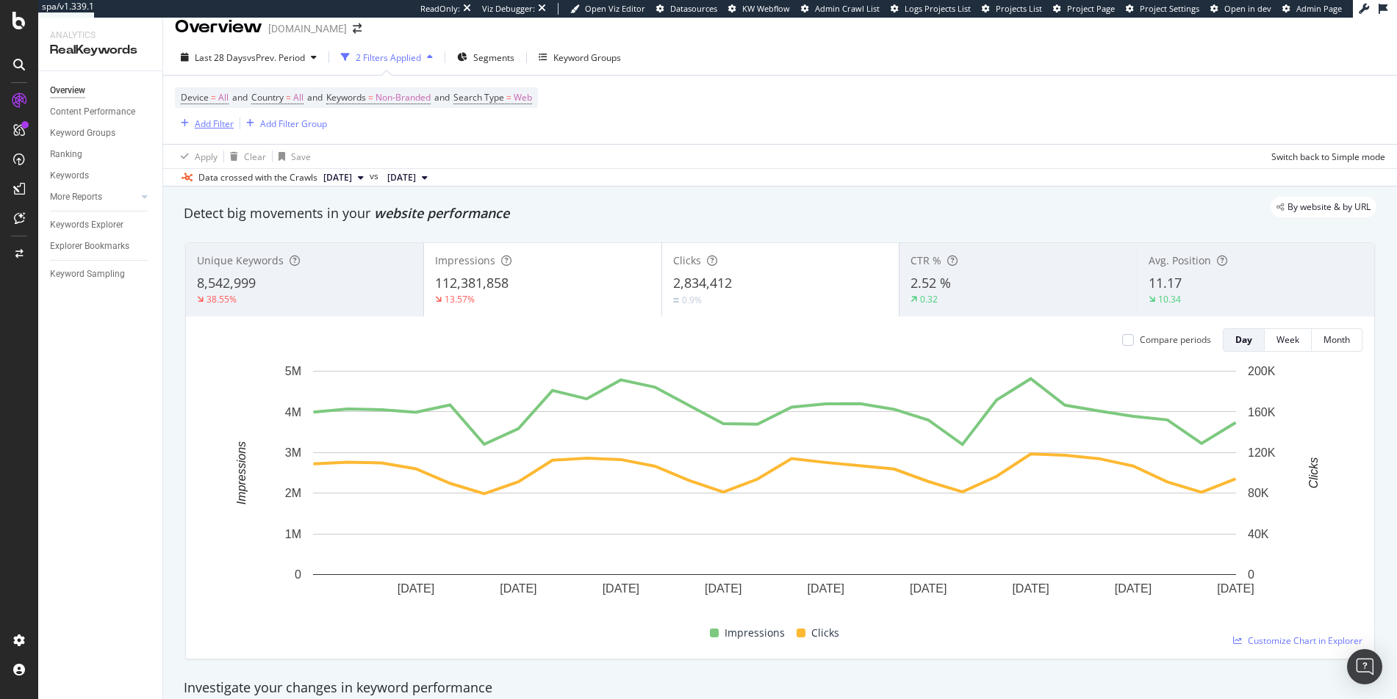
click at [204, 121] on div "Add Filter" at bounding box center [214, 124] width 39 height 12
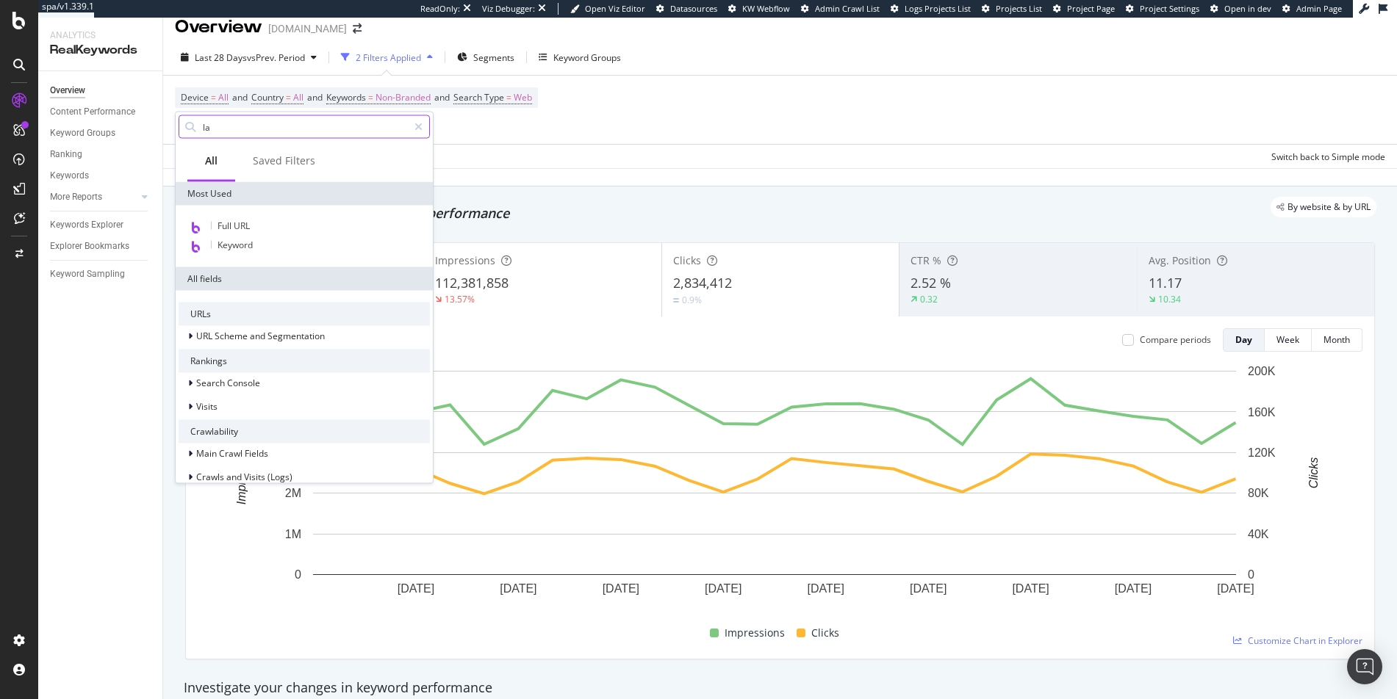
type input "l"
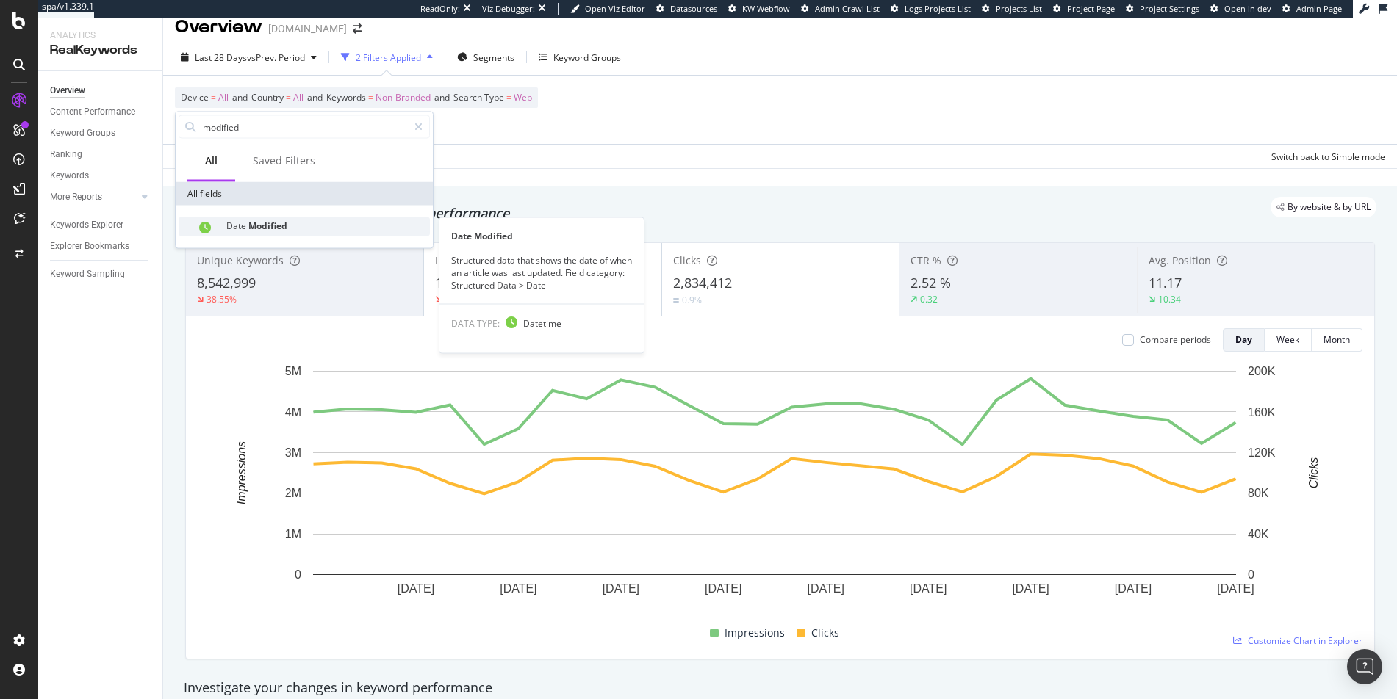
type input "modified"
click at [242, 221] on span "Date" at bounding box center [237, 226] width 22 height 12
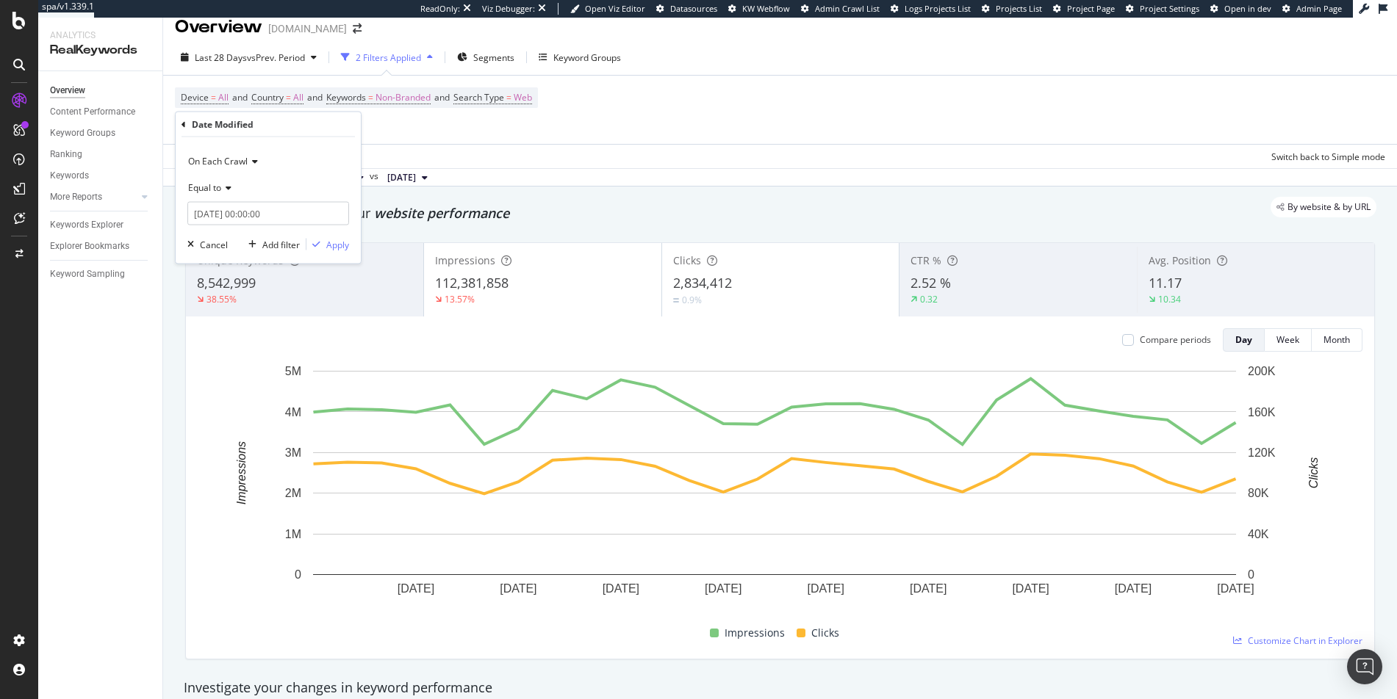
click at [214, 192] on span "Equal to" at bounding box center [204, 187] width 33 height 12
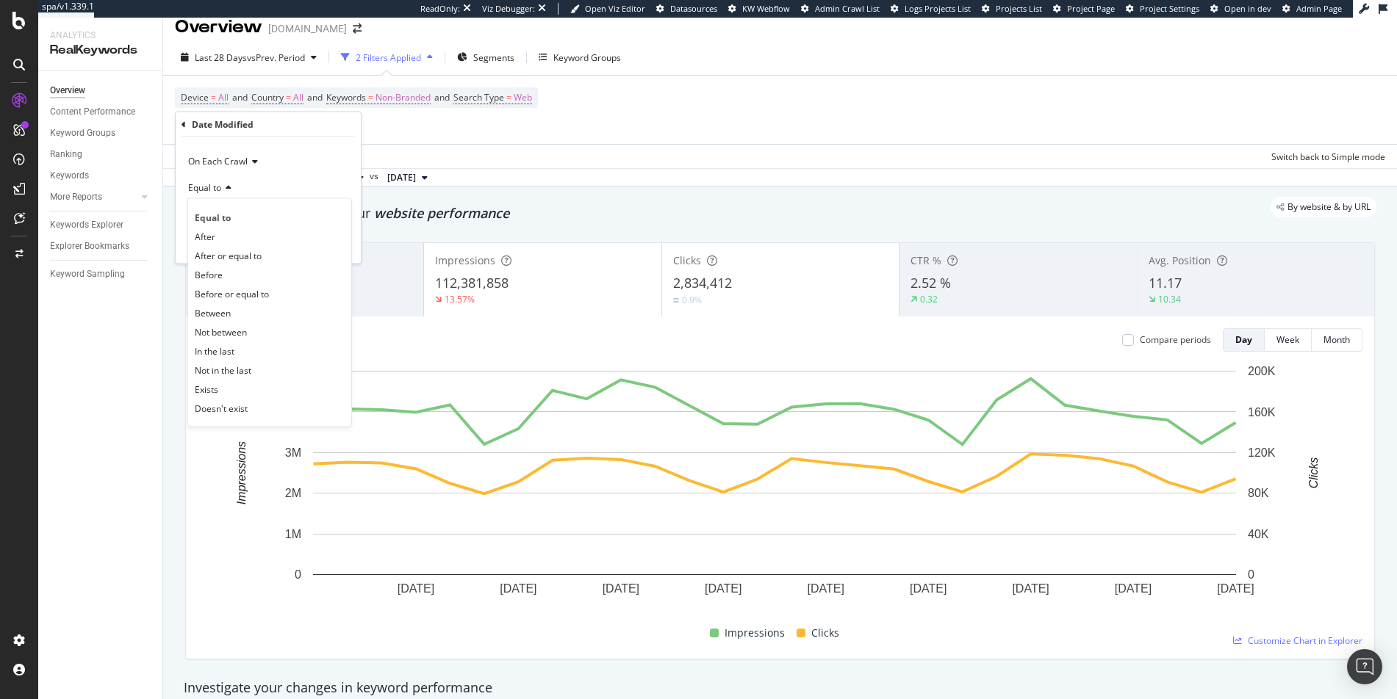
click at [262, 184] on div "Equal to" at bounding box center [268, 188] width 162 height 24
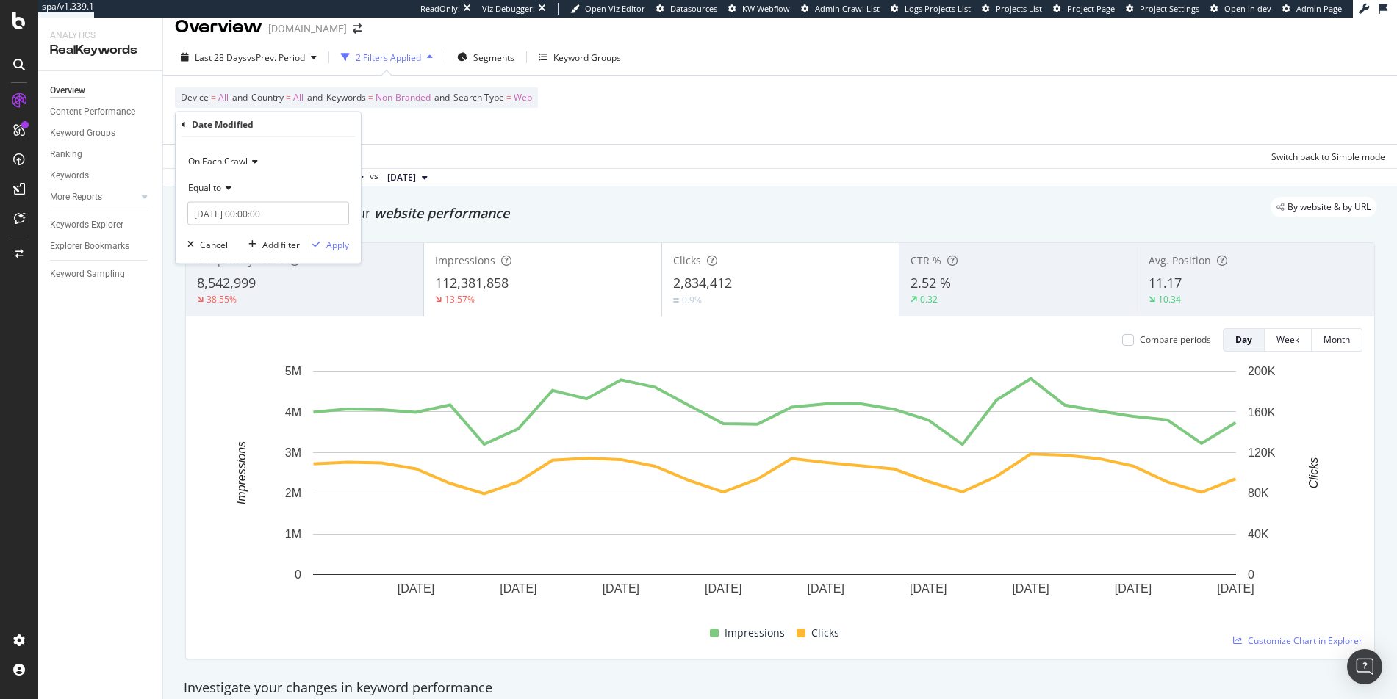
click at [215, 192] on span "Equal to" at bounding box center [204, 187] width 33 height 12
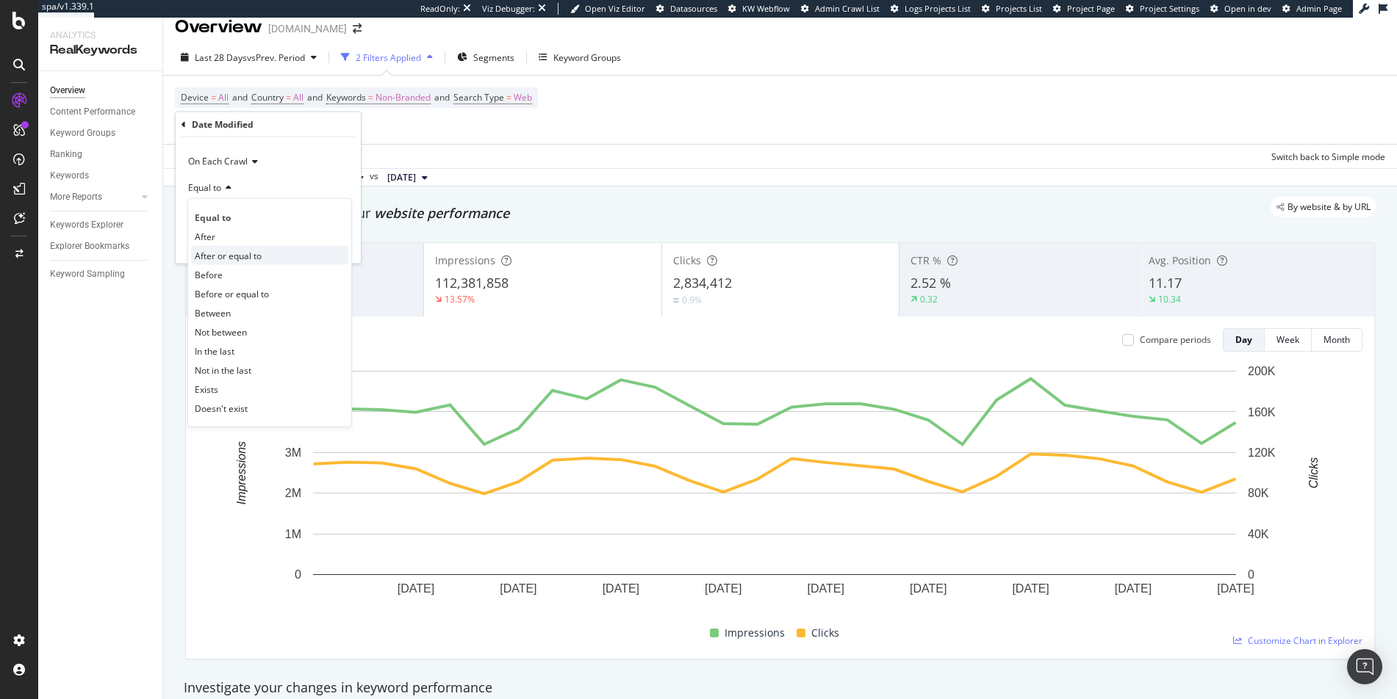
click at [206, 256] on span "After or equal to" at bounding box center [228, 255] width 67 height 12
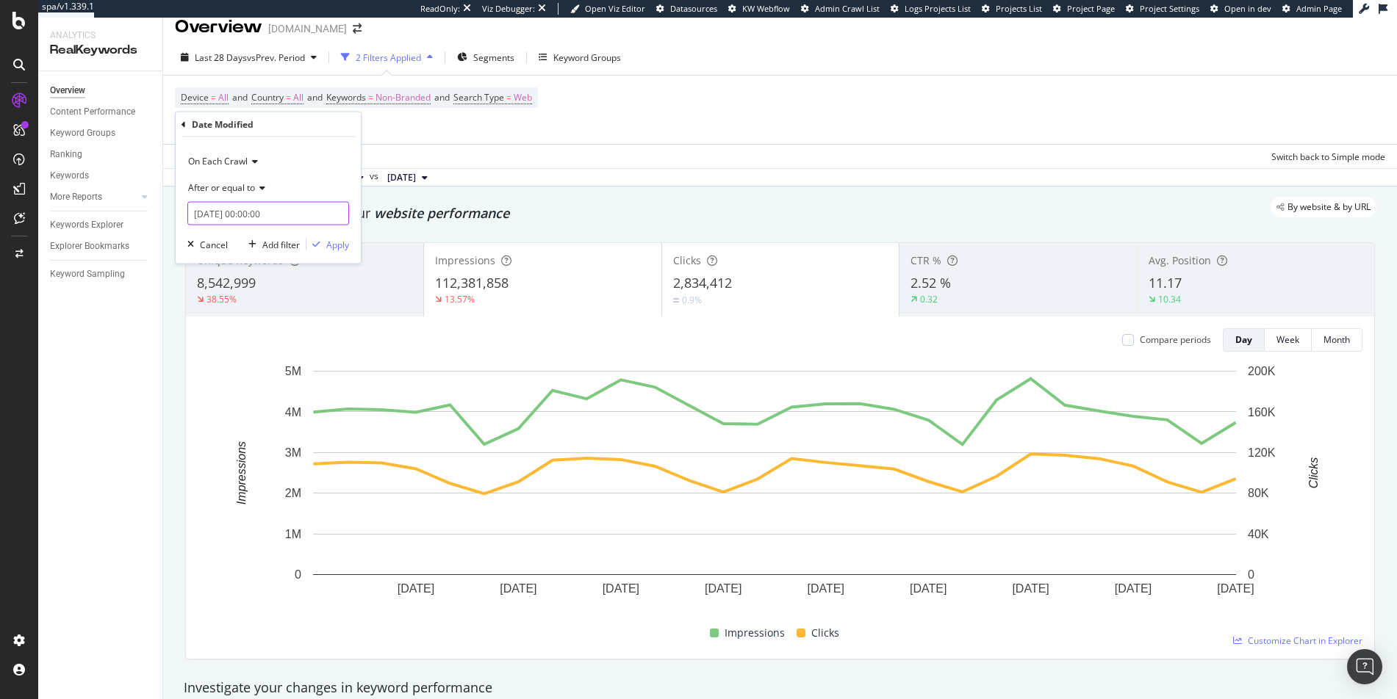
click at [209, 212] on input "2025-10-14 00:00:00" at bounding box center [268, 214] width 162 height 24
click at [220, 237] on link at bounding box center [219, 238] width 11 height 25
click at [234, 287] on div "1" at bounding box center [232, 290] width 24 height 19
type input "2025-09-01 00:00:00"
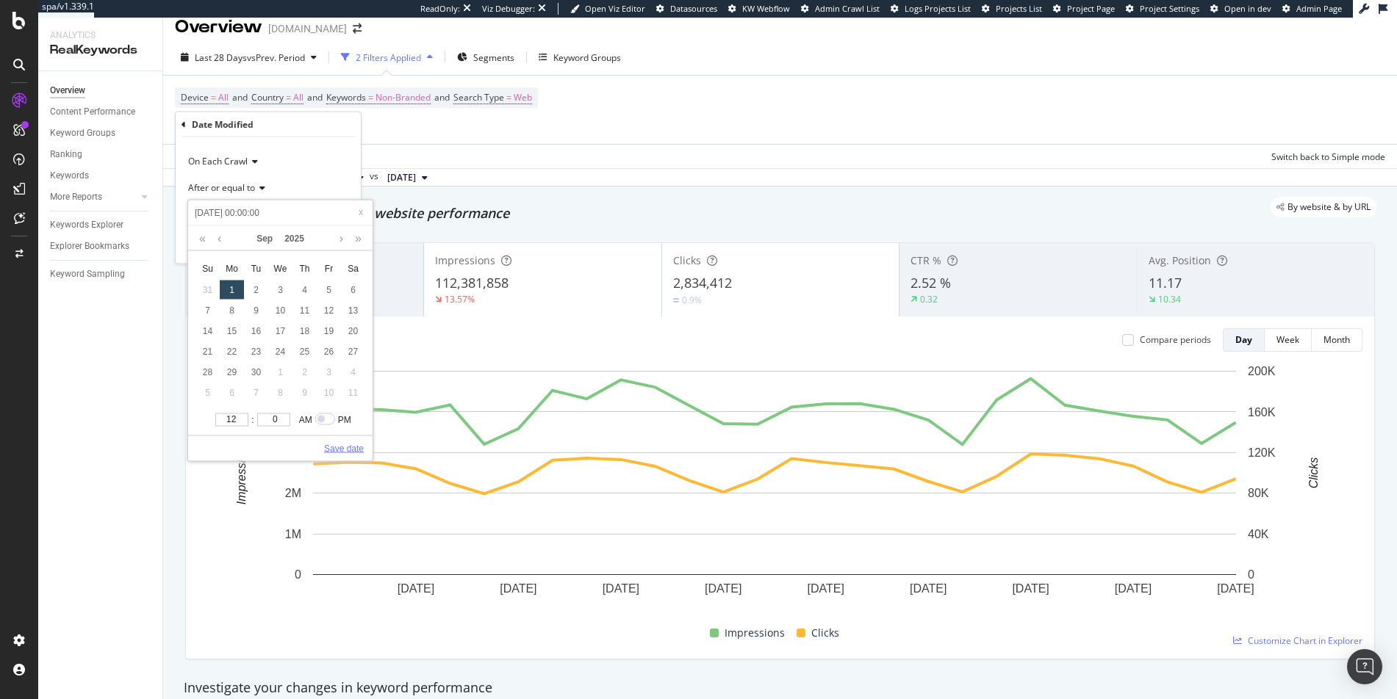
click at [349, 447] on link "Save date" at bounding box center [344, 448] width 40 height 13
click at [333, 245] on div "Apply" at bounding box center [337, 244] width 23 height 12
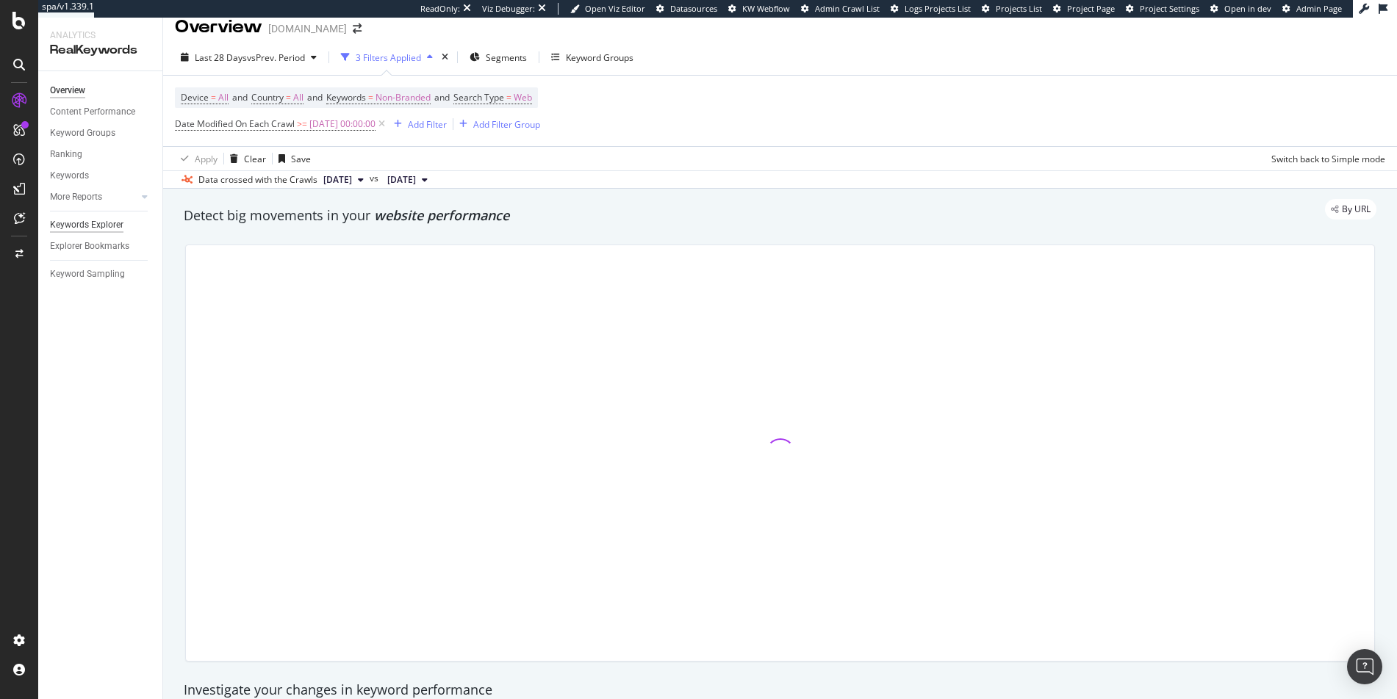
click at [77, 223] on div "Keywords Explorer" at bounding box center [86, 224] width 73 height 15
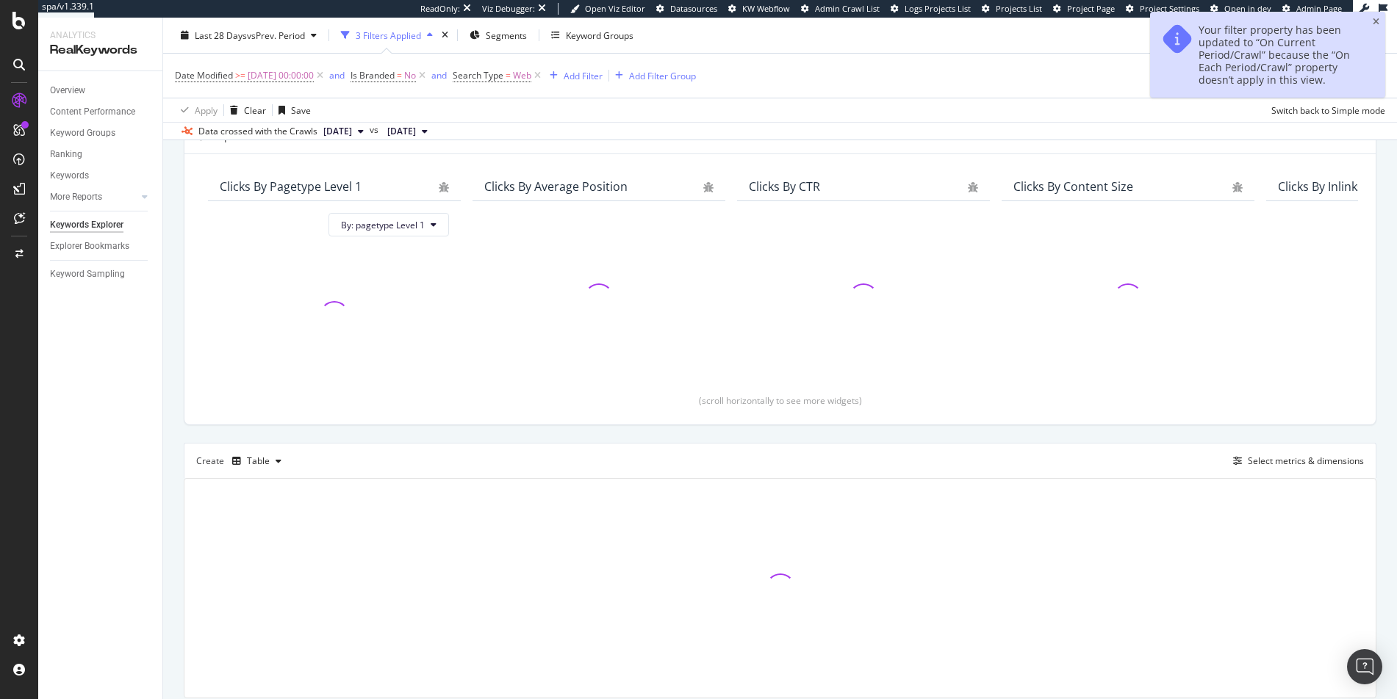
scroll to position [107, 0]
click at [428, 77] on icon at bounding box center [422, 75] width 12 height 15
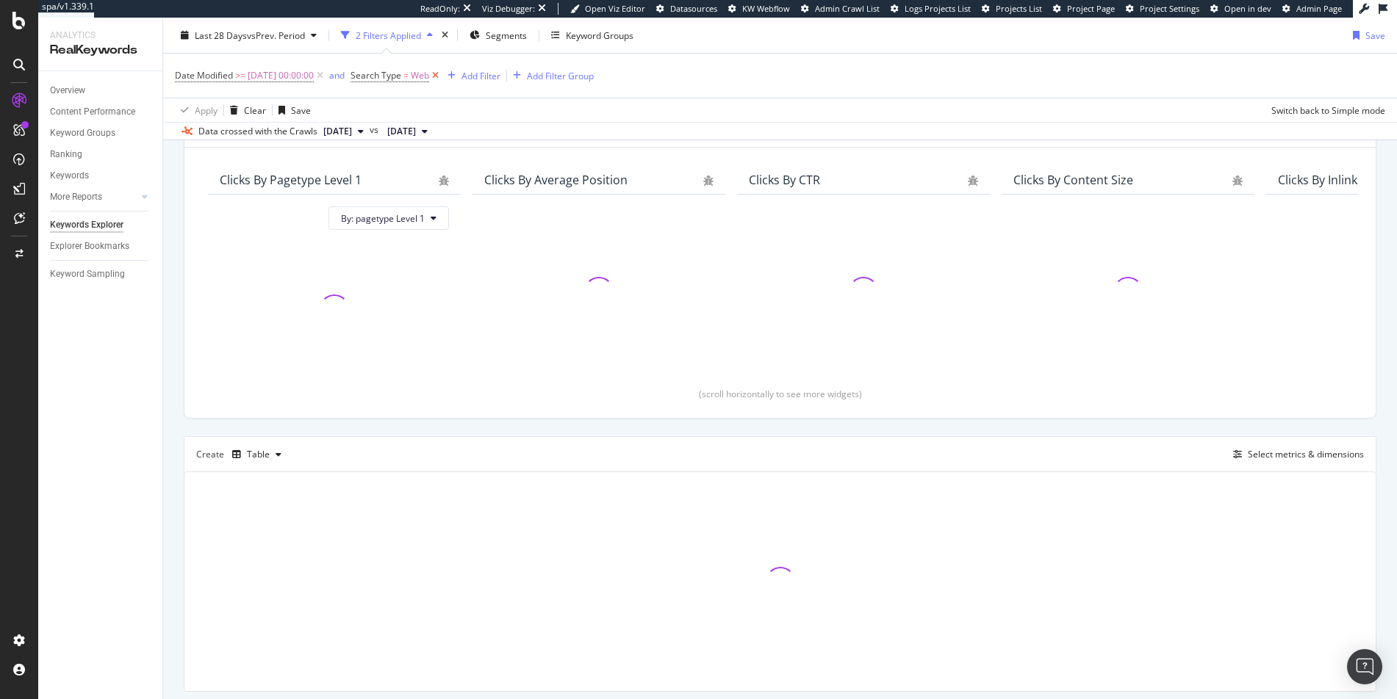
click at [442, 76] on icon at bounding box center [435, 75] width 12 height 15
click at [1252, 450] on div "Select metrics & dimensions" at bounding box center [1306, 454] width 116 height 12
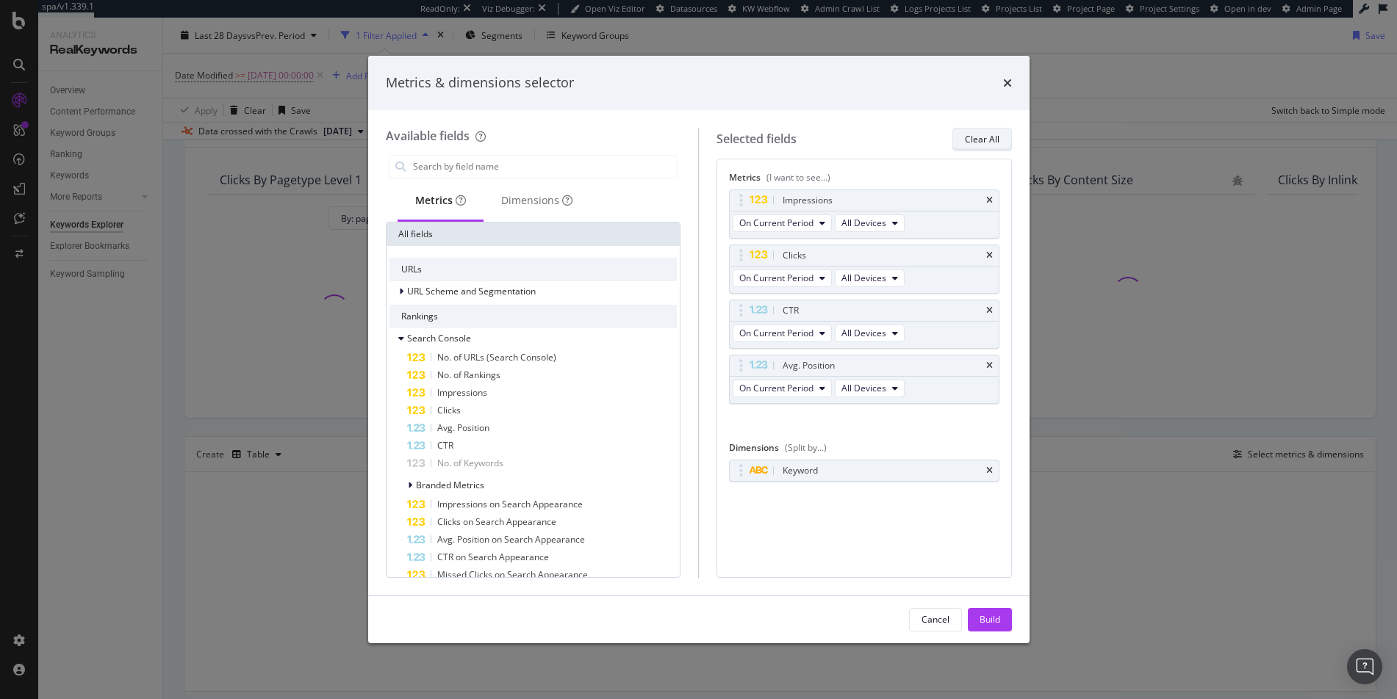
click at [990, 139] on div "Clear All" at bounding box center [982, 139] width 35 height 12
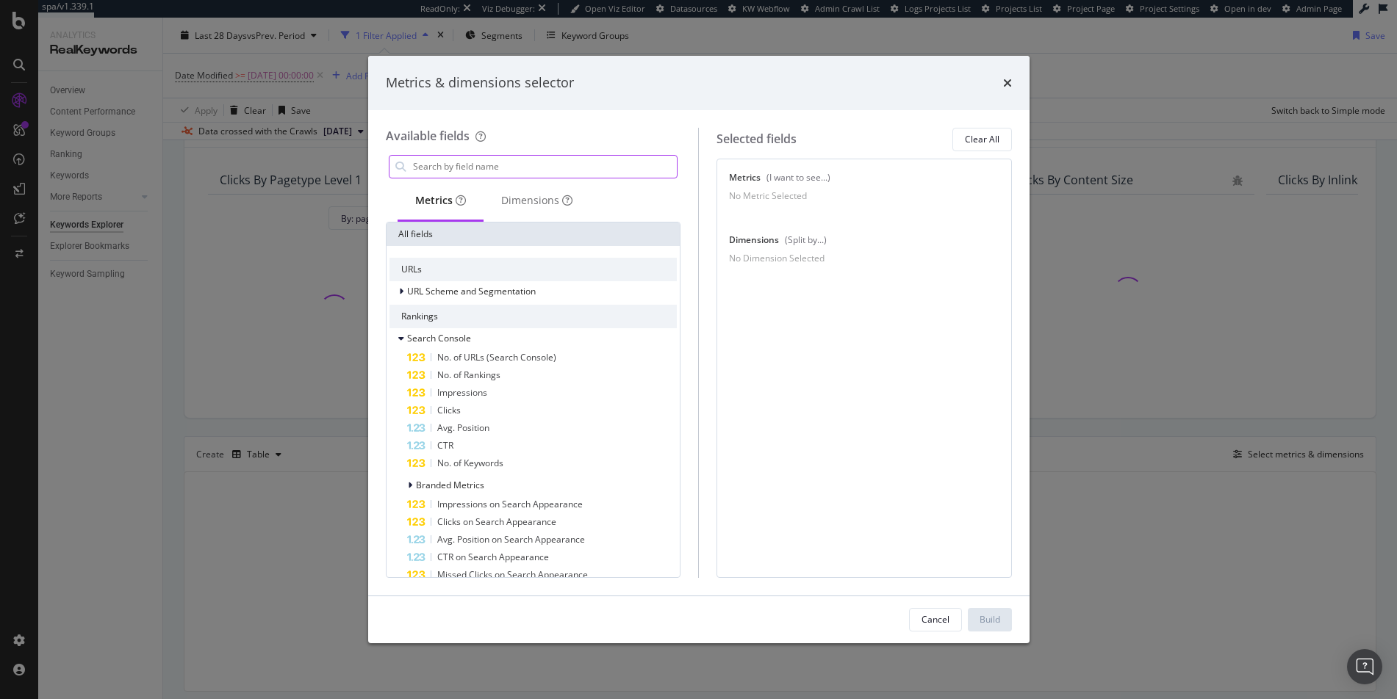
click at [557, 161] on input "modal" at bounding box center [544, 167] width 266 height 22
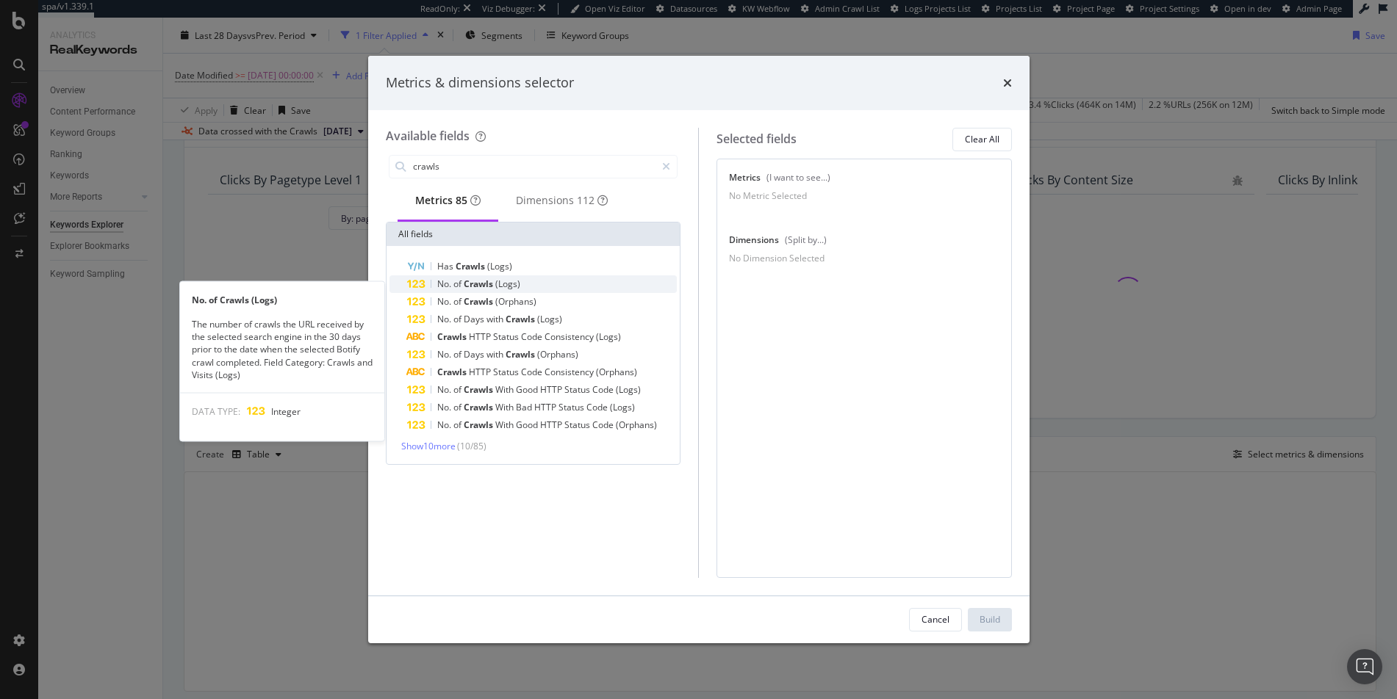
click at [485, 287] on span "Crawls" at bounding box center [480, 284] width 32 height 12
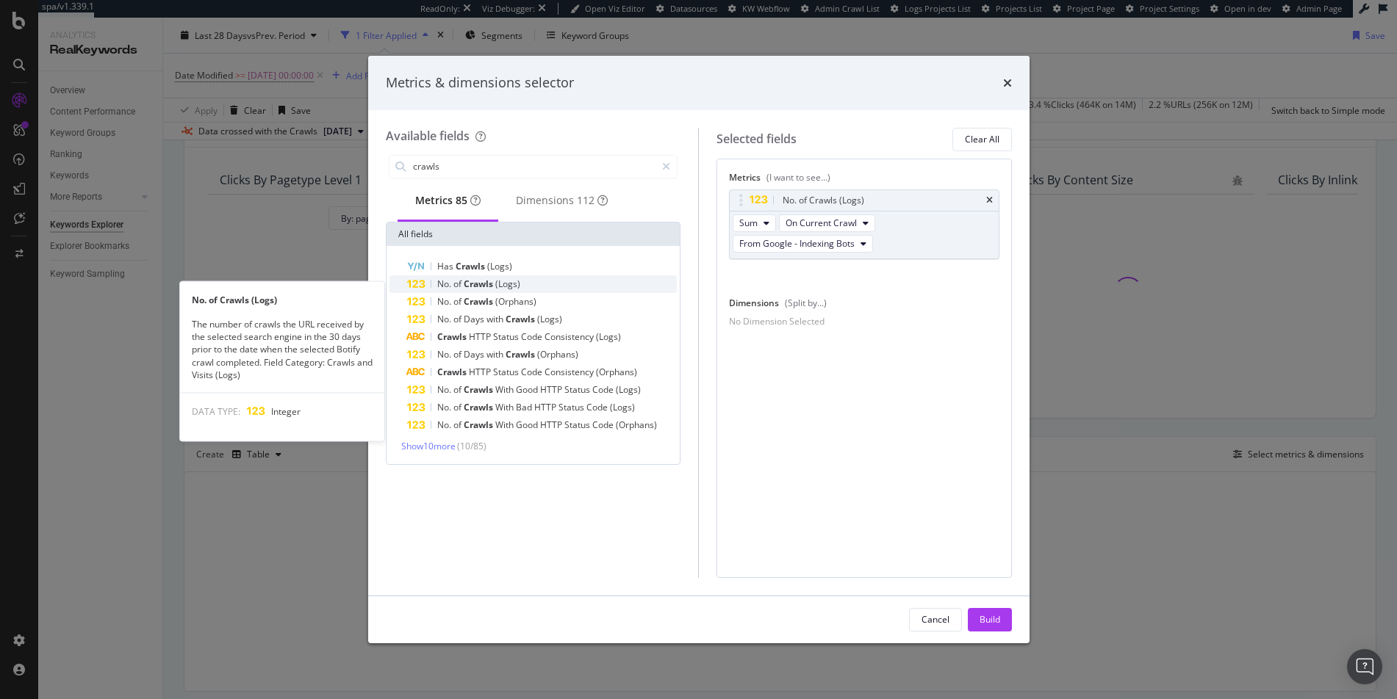
click at [488, 289] on span "Crawls" at bounding box center [480, 284] width 32 height 12
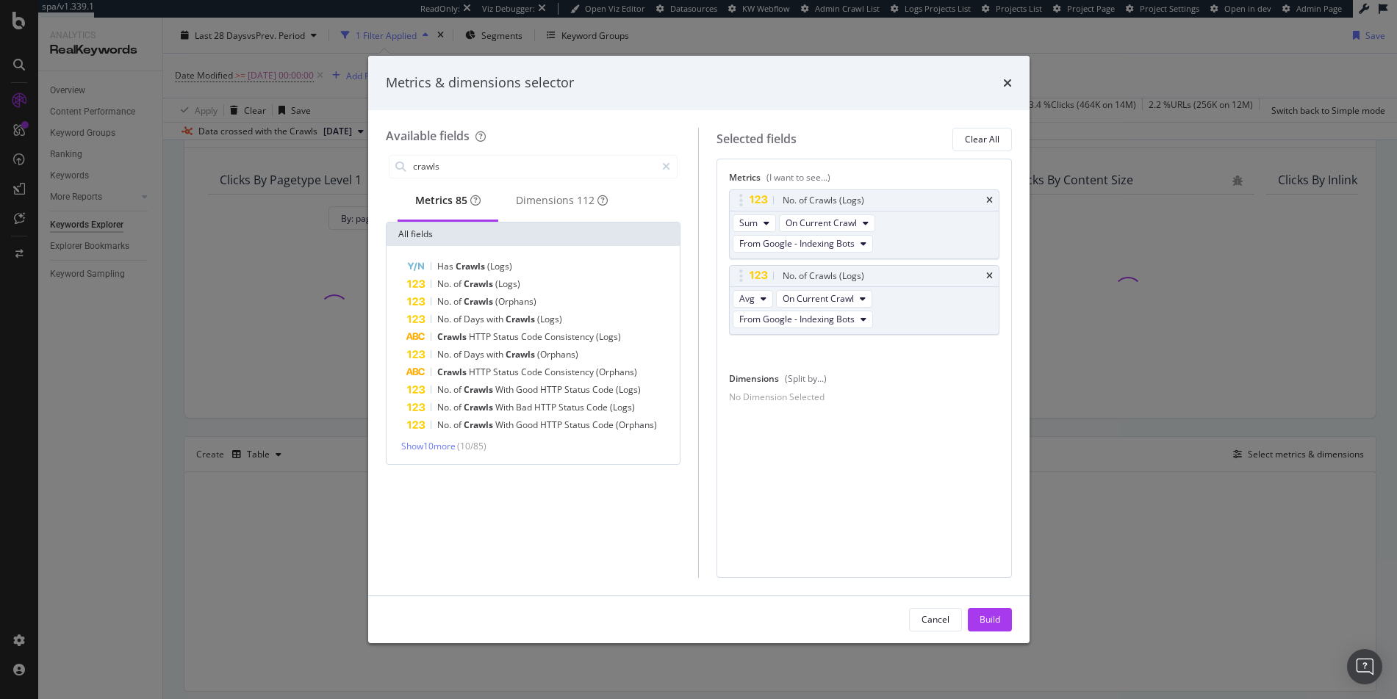
click at [488, 289] on span "Crawls" at bounding box center [480, 284] width 32 height 12
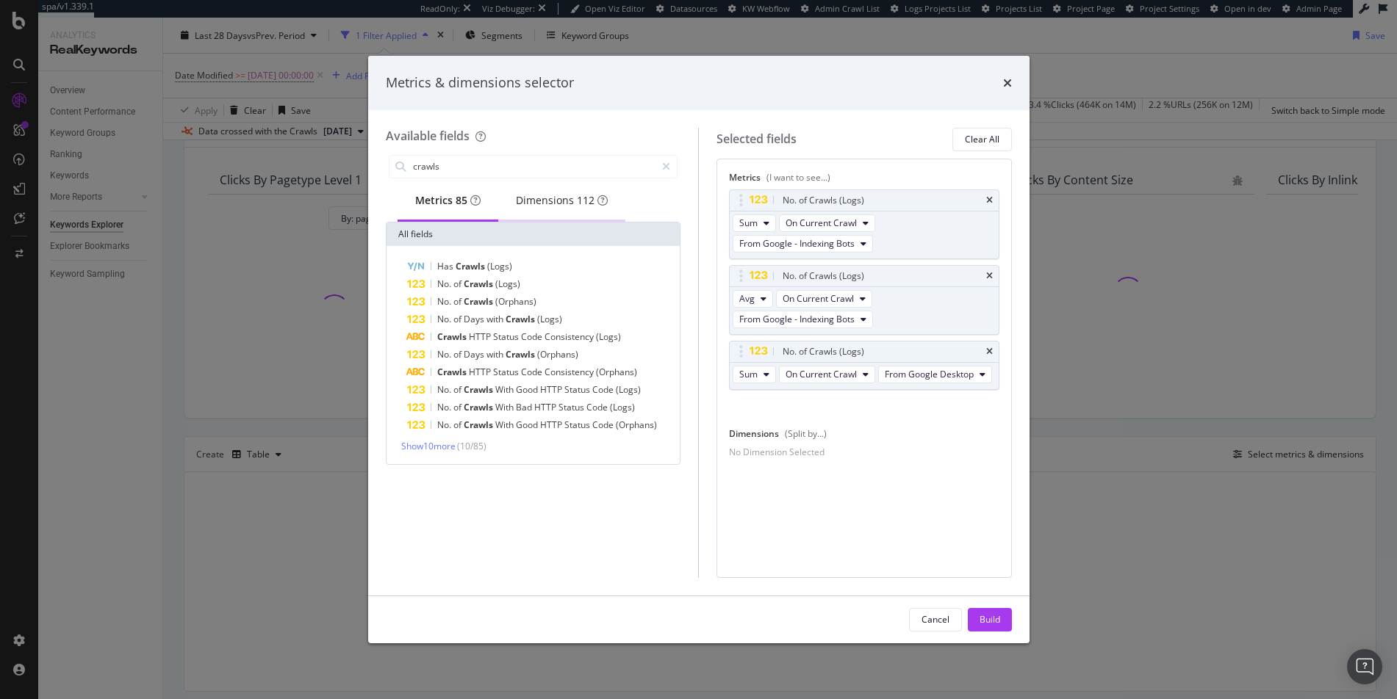
click at [550, 206] on div "Dimensions 112" at bounding box center [562, 200] width 92 height 15
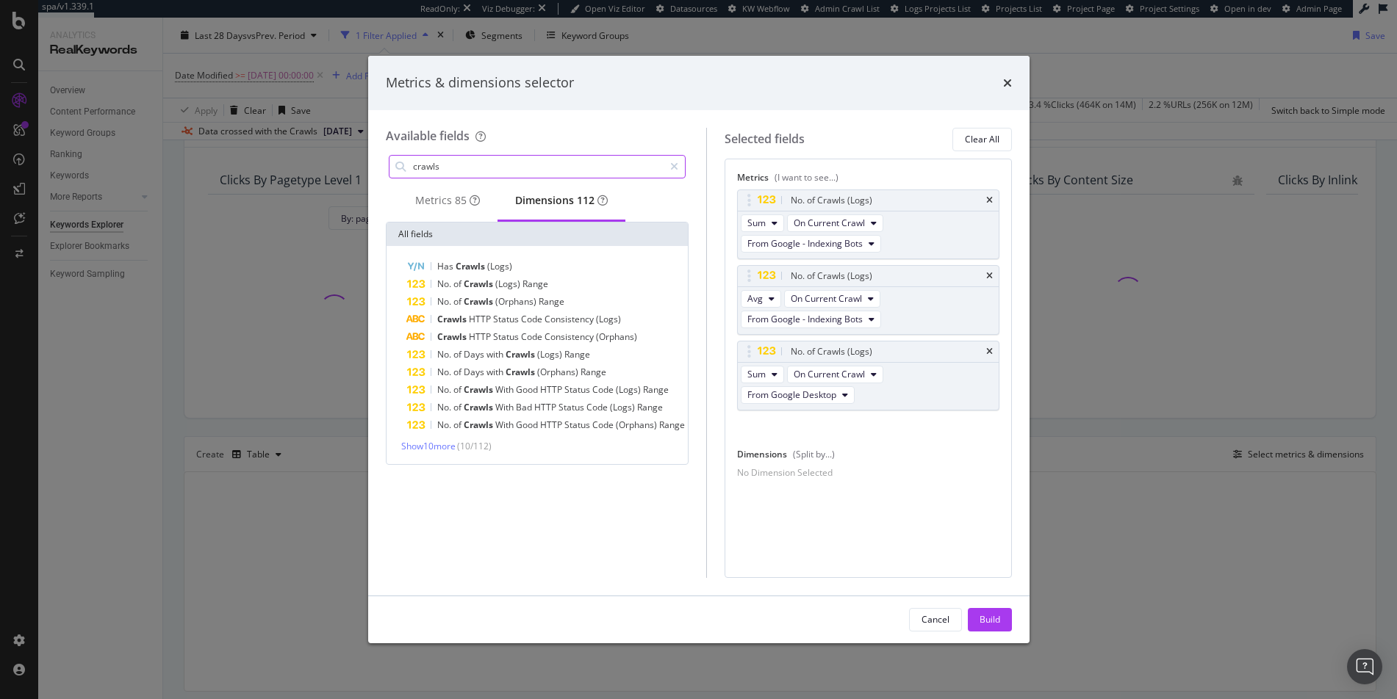
click at [522, 172] on input "crawls" at bounding box center [537, 167] width 252 height 22
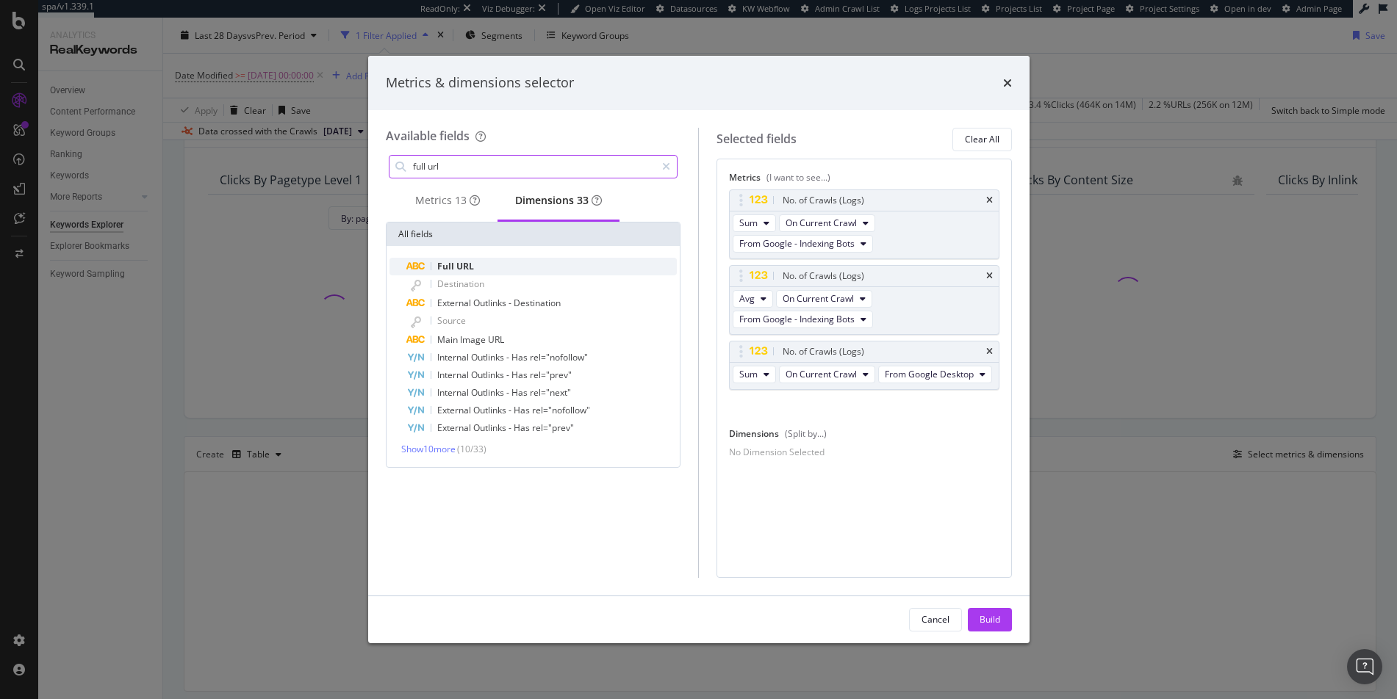
type input "full url"
click at [510, 265] on div "Full URL" at bounding box center [542, 267] width 270 height 18
click at [761, 293] on button "Avg" at bounding box center [752, 299] width 40 height 18
click at [749, 323] on span "Sum" at bounding box center [754, 325] width 18 height 13
click at [796, 324] on span "From Google Smartphone" at bounding box center [792, 319] width 106 height 12
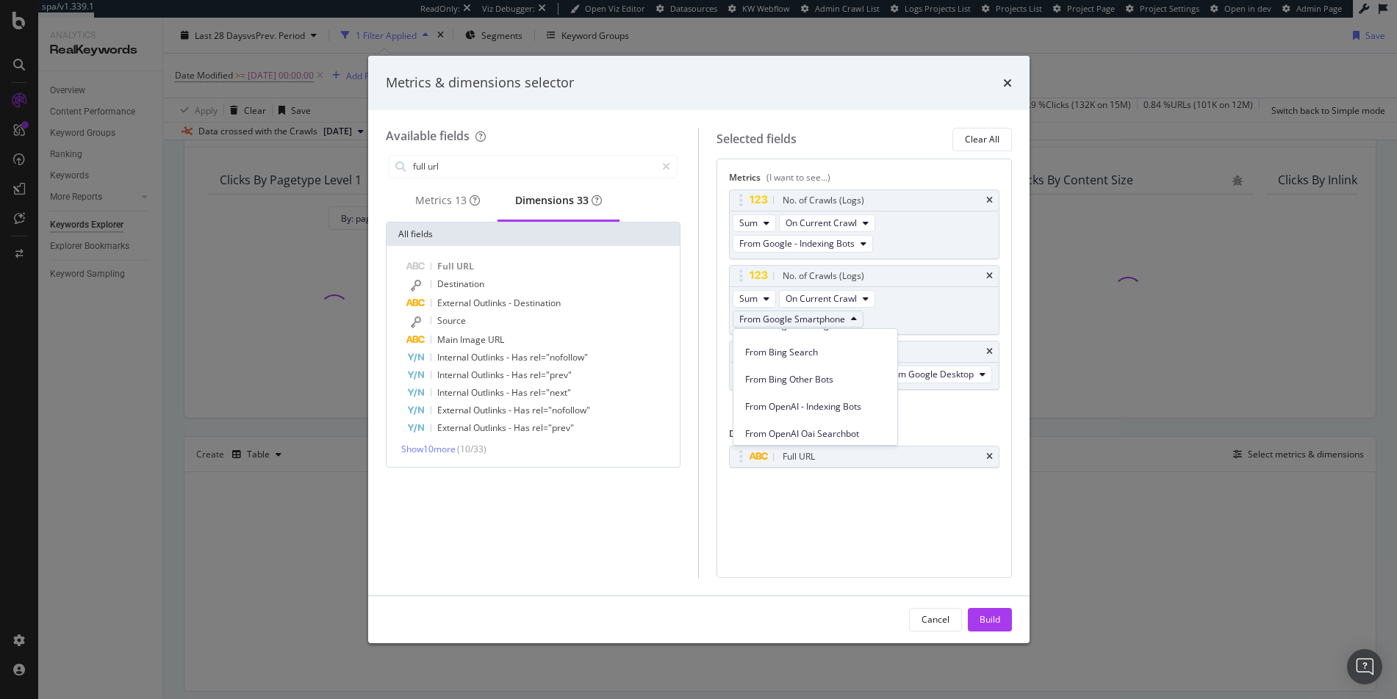
scroll to position [193, 0]
click at [803, 345] on span "From Bing Search" at bounding box center [815, 342] width 140 height 13
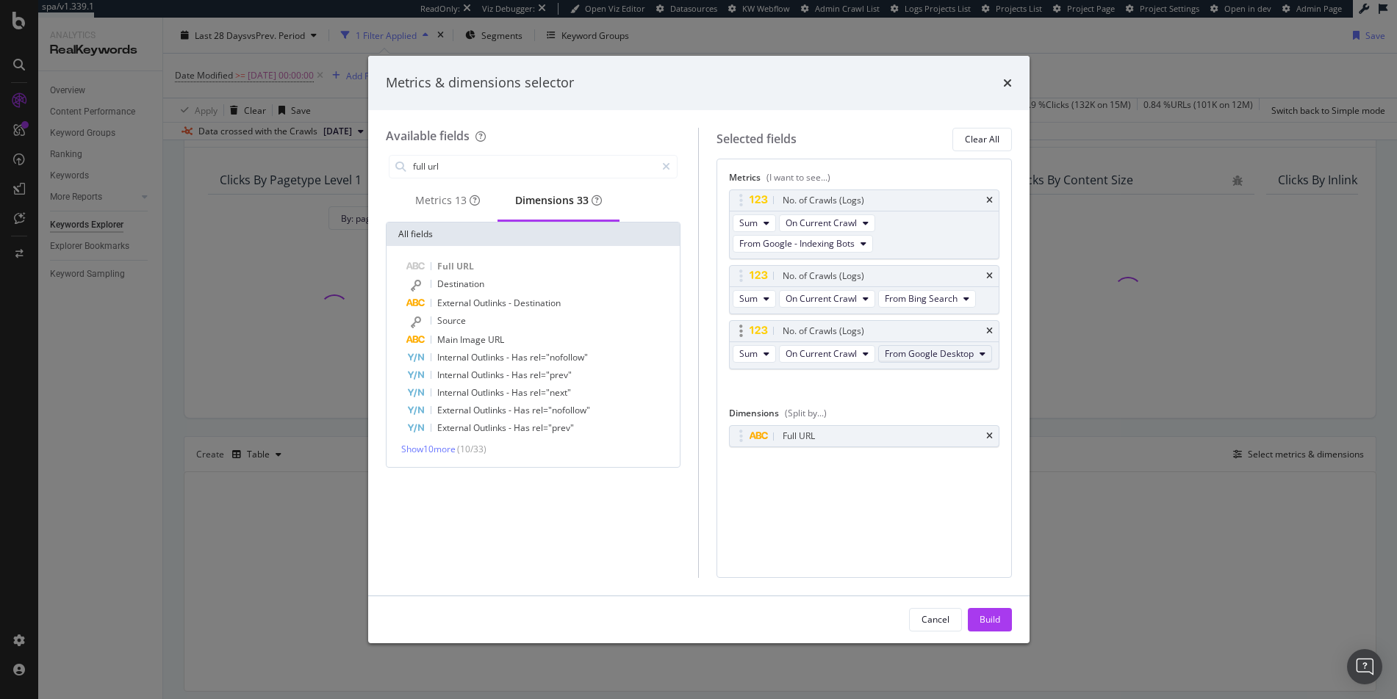
click at [893, 354] on span "From Google Desktop" at bounding box center [929, 354] width 89 height 12
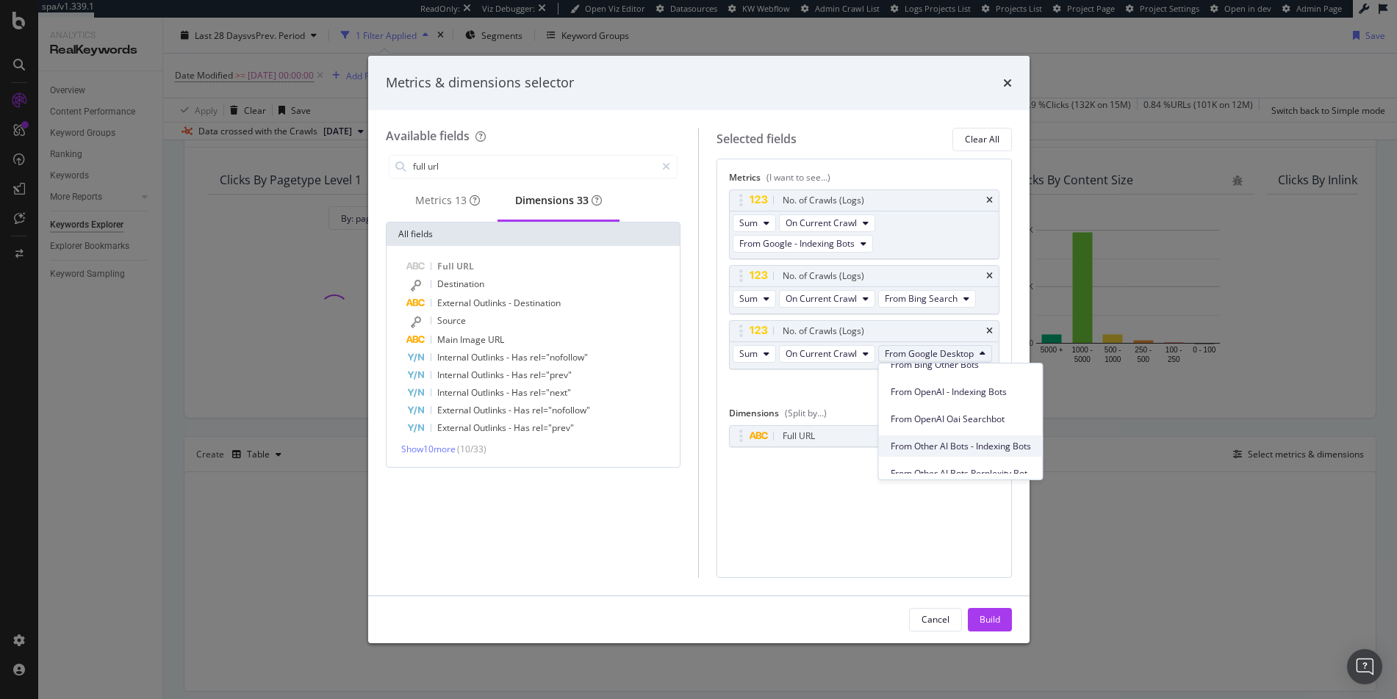
click at [924, 445] on span "From Other AI Bots - Indexing Bots" at bounding box center [960, 446] width 140 height 13
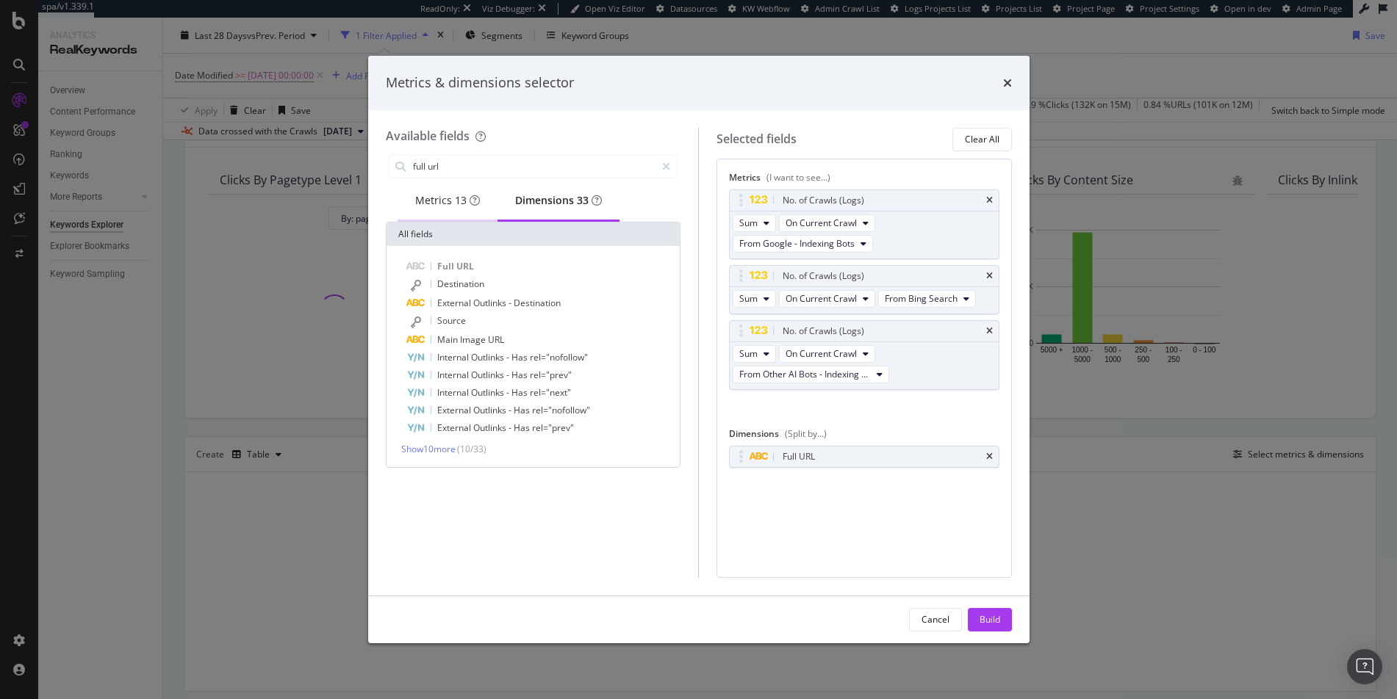
click at [422, 204] on div "Metrics 13" at bounding box center [447, 200] width 65 height 15
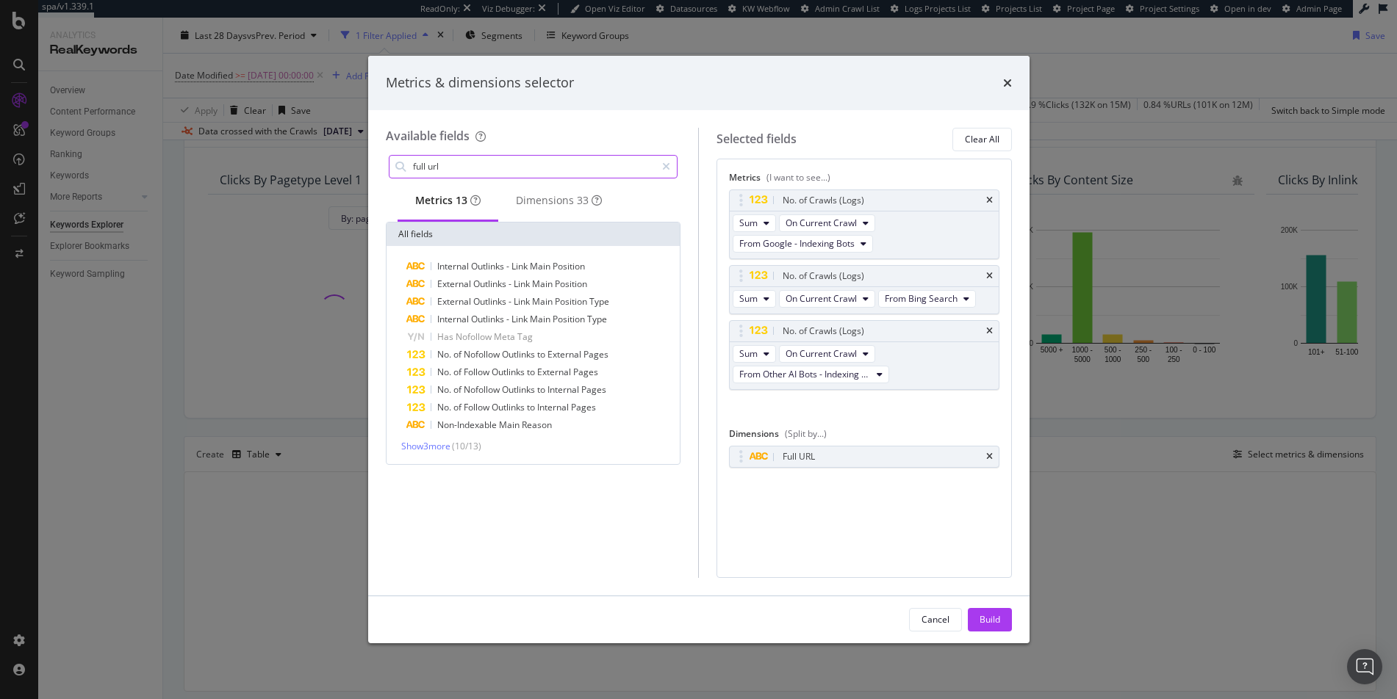
click at [559, 159] on input "full url" at bounding box center [533, 167] width 245 height 22
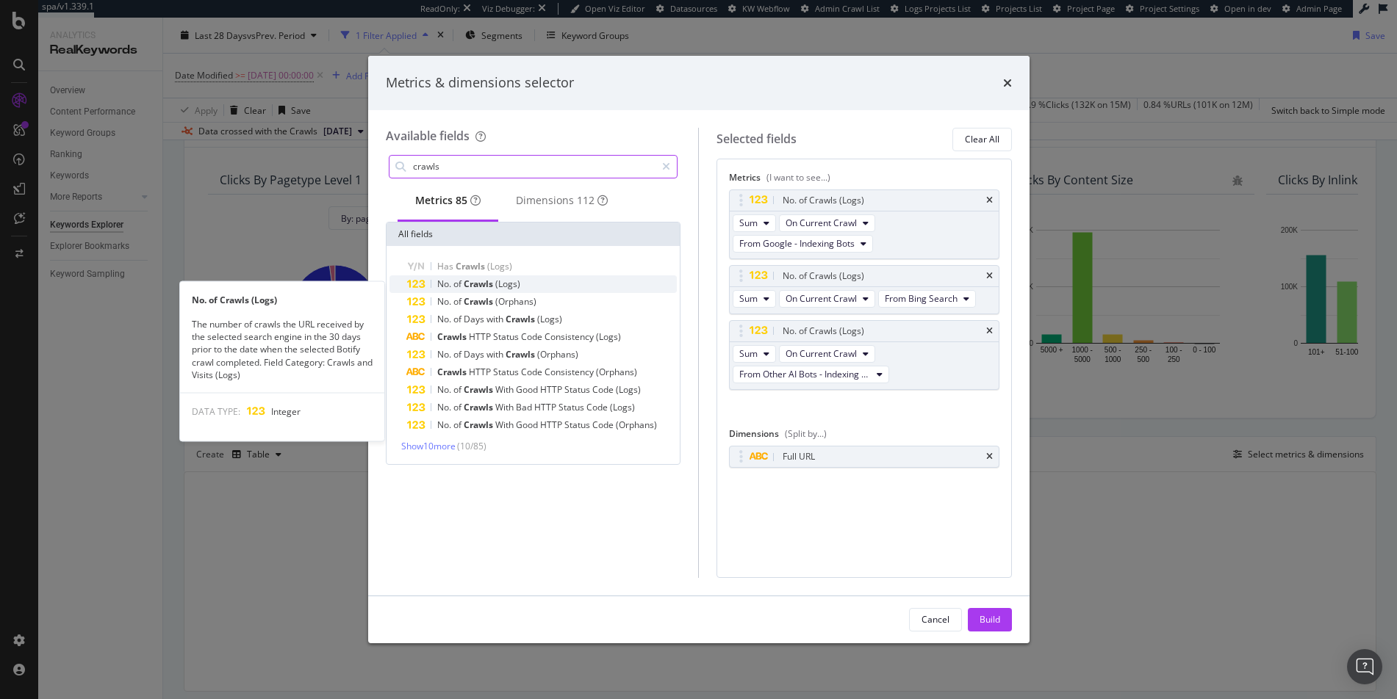
type input "crawls"
click at [547, 290] on div "No. of Crawls (Logs)" at bounding box center [542, 285] width 270 height 18
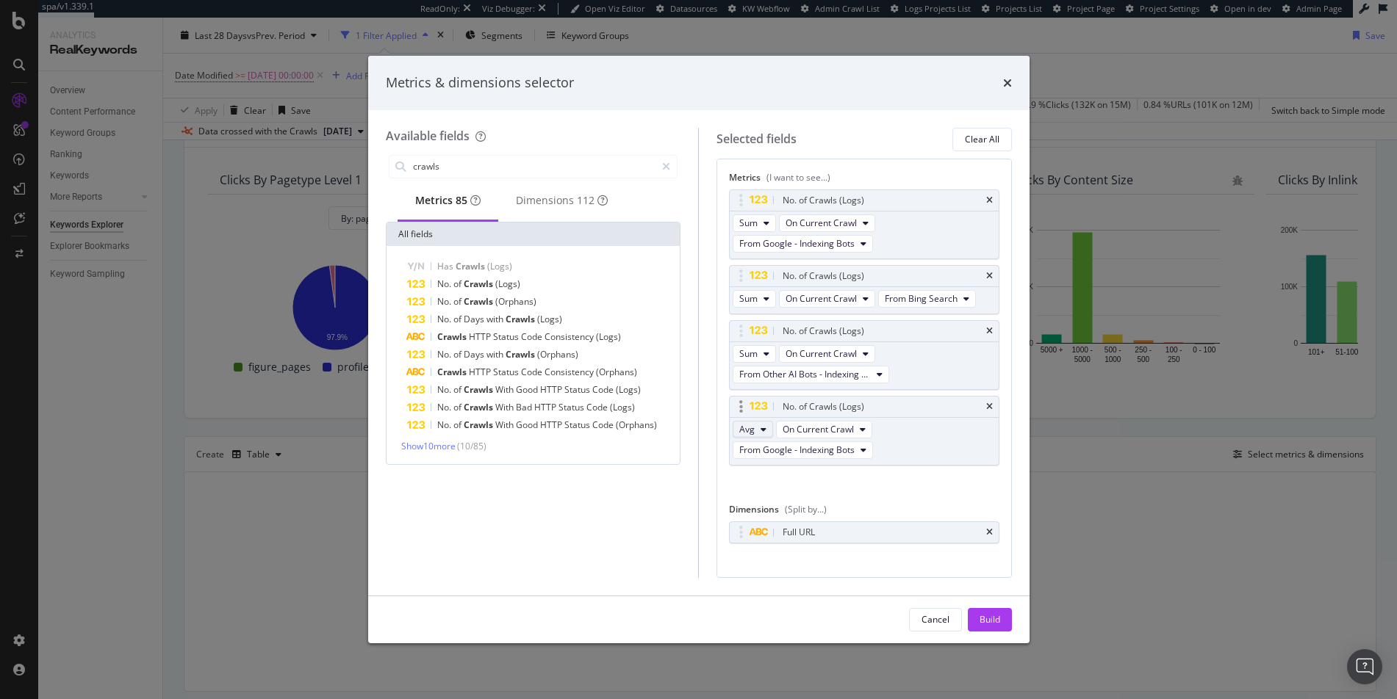
click at [755, 428] on button "Avg" at bounding box center [752, 430] width 40 height 18
click at [752, 445] on div "Sum" at bounding box center [754, 455] width 42 height 21
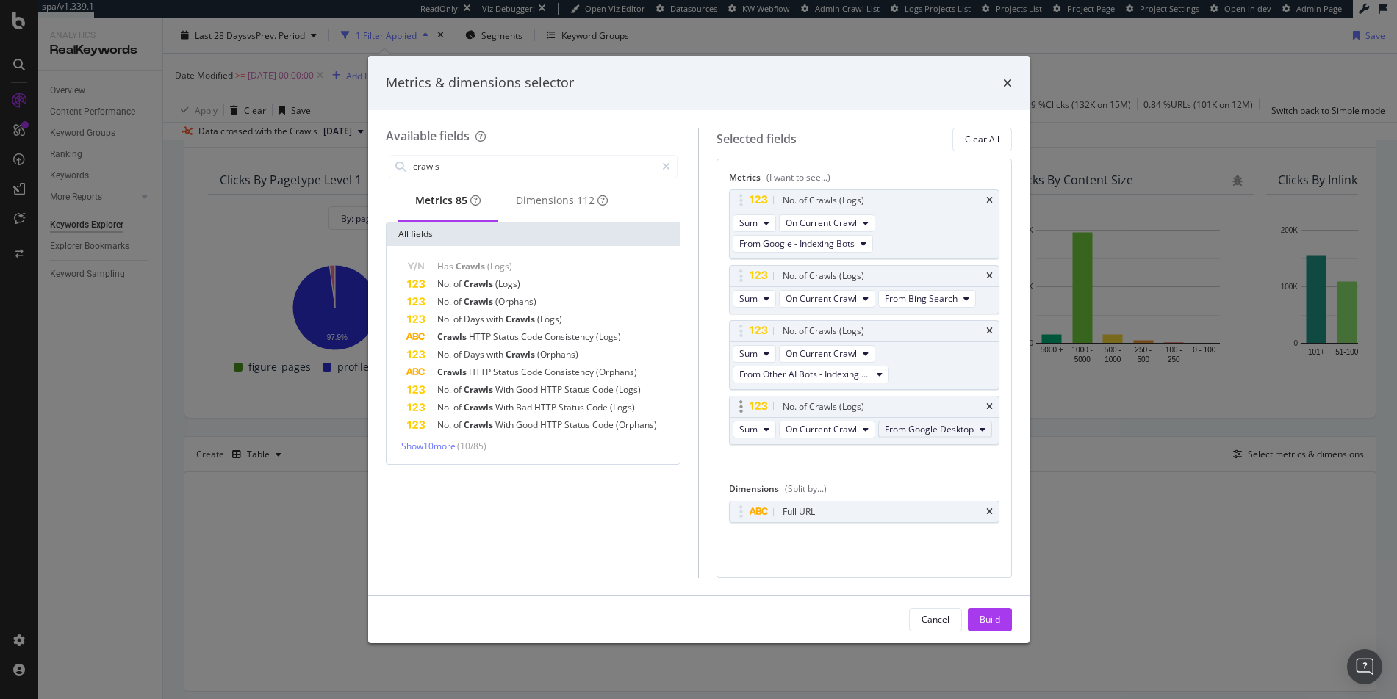
click at [885, 436] on span "From Google Desktop" at bounding box center [929, 429] width 89 height 12
click at [794, 522] on span "From OpenAI - Indexing Bots" at bounding box center [815, 520] width 140 height 13
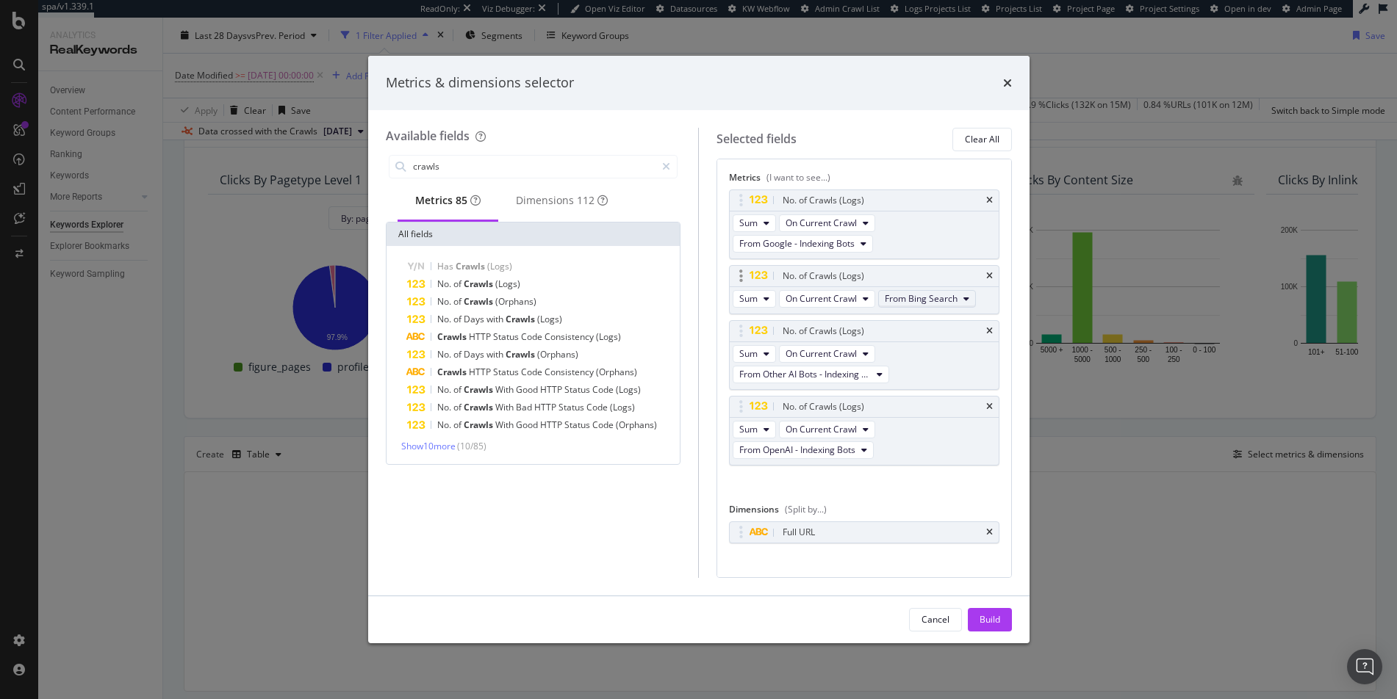
click at [885, 300] on span "From Bing Search" at bounding box center [921, 298] width 73 height 12
click at [925, 331] on span "From Bing - Indexing Bots" at bounding box center [960, 334] width 140 height 13
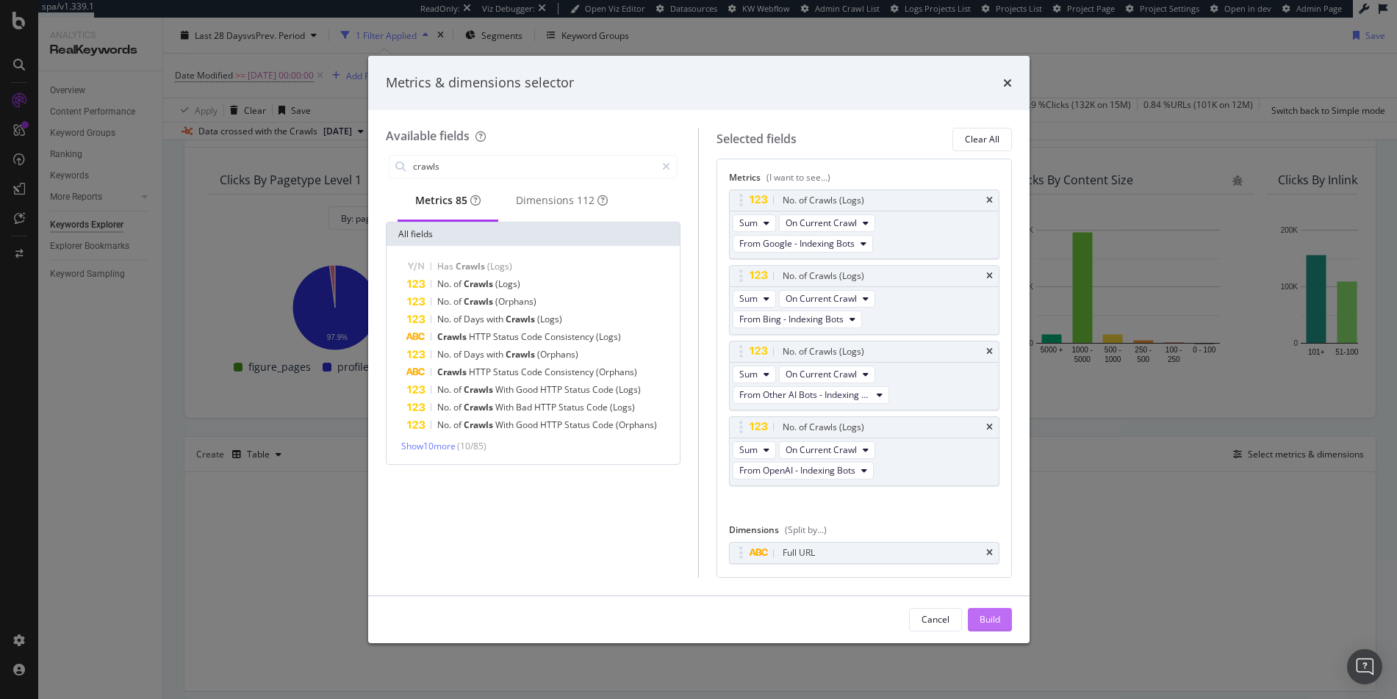
click at [990, 616] on div "Build" at bounding box center [989, 619] width 21 height 12
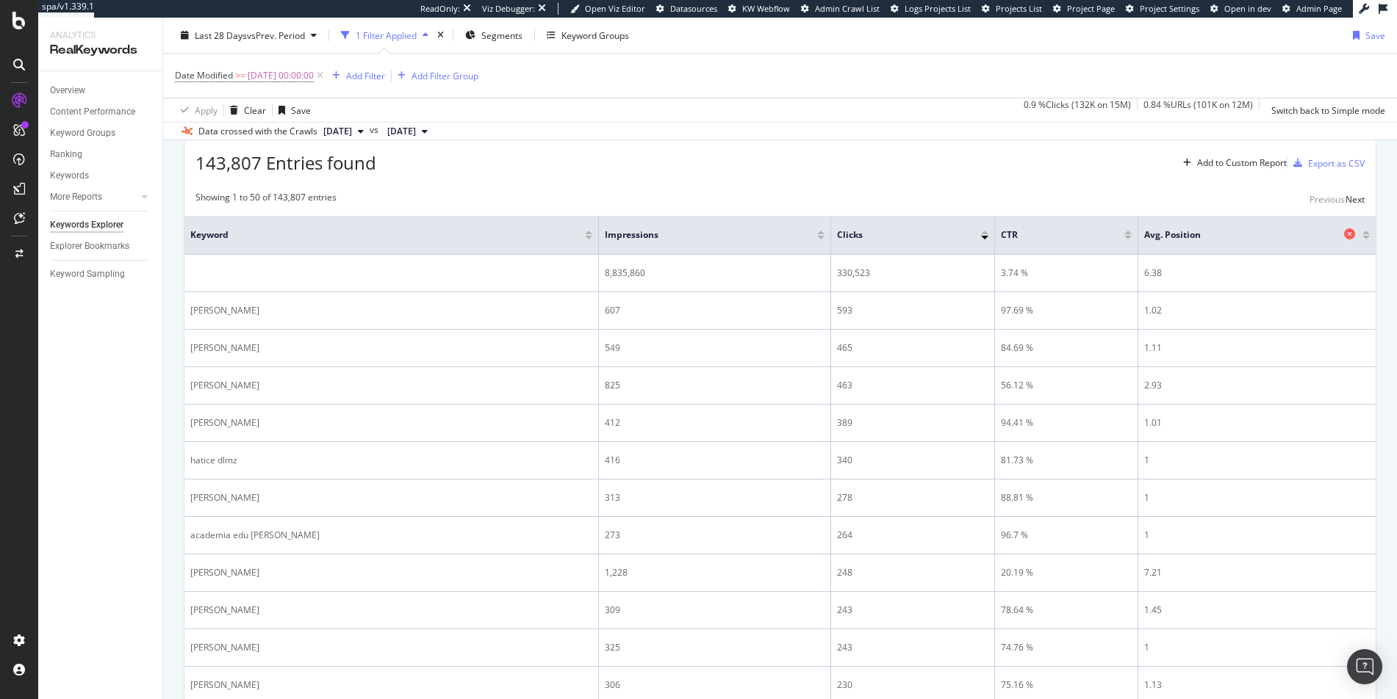
scroll to position [383, 0]
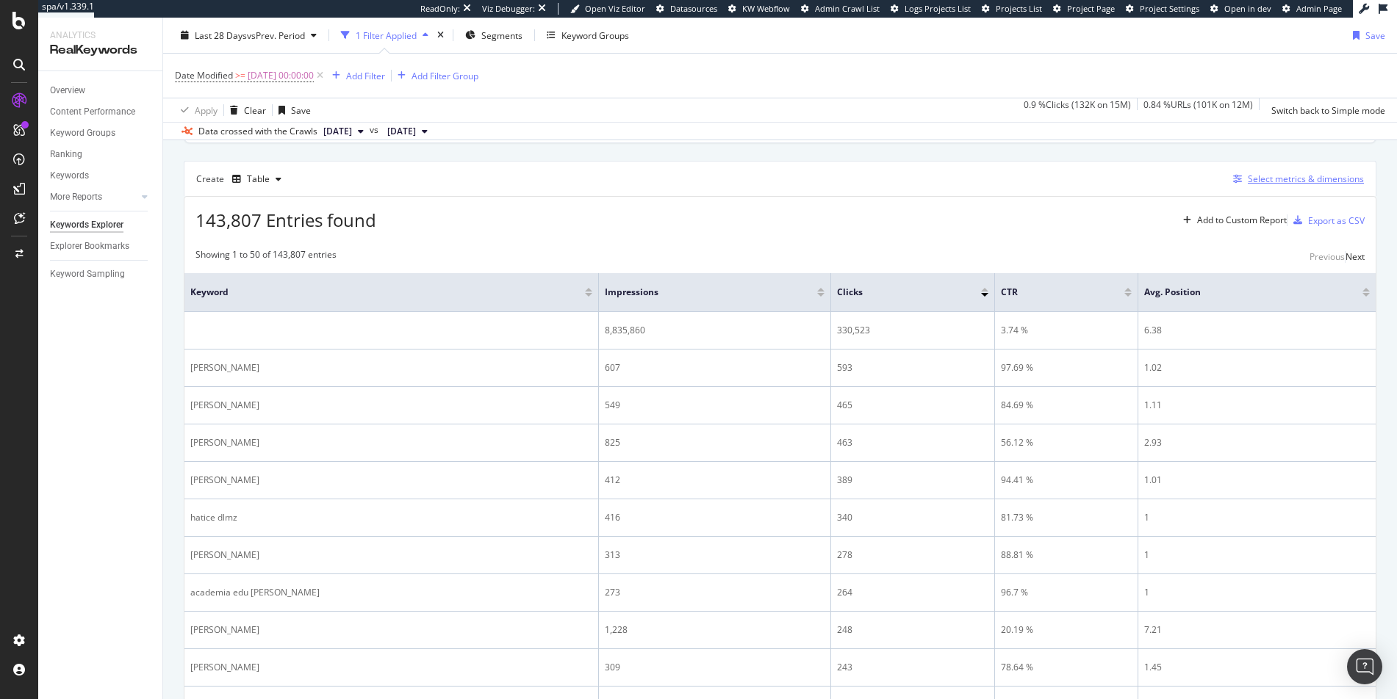
click at [1256, 186] on div "Select metrics & dimensions" at bounding box center [1295, 179] width 137 height 16
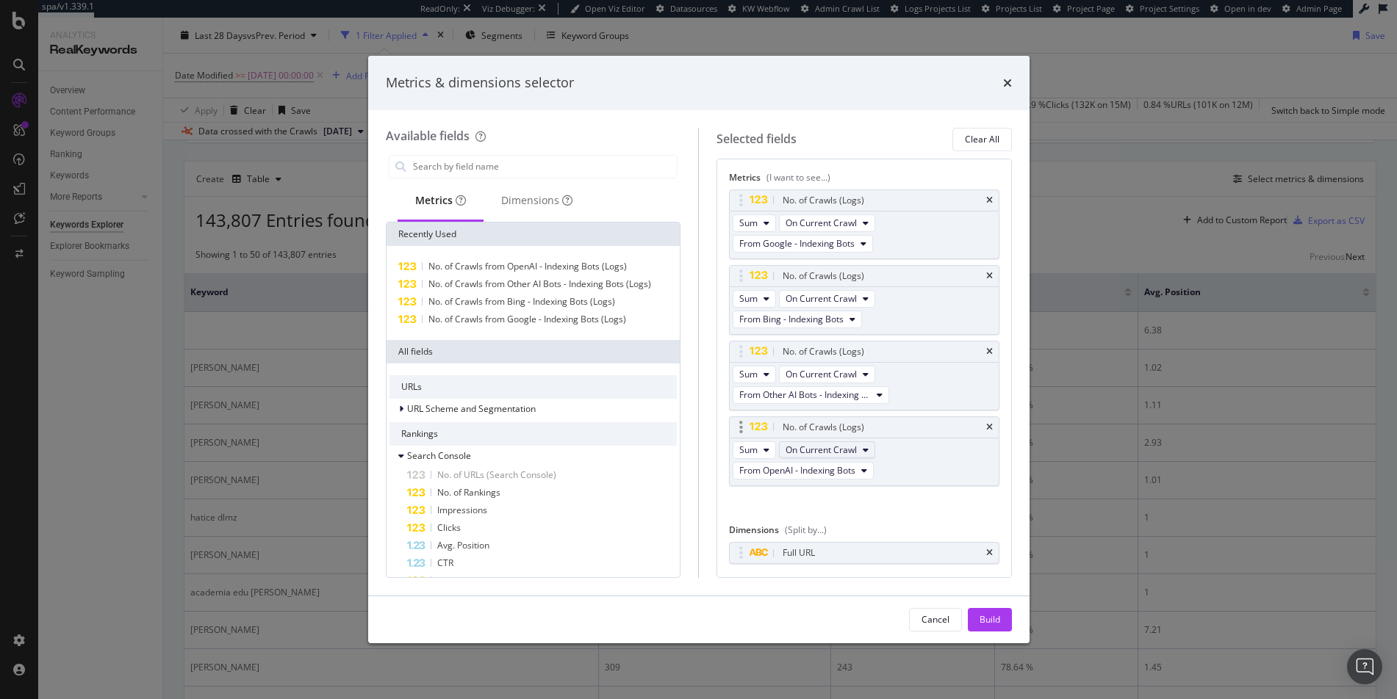
scroll to position [36, 0]
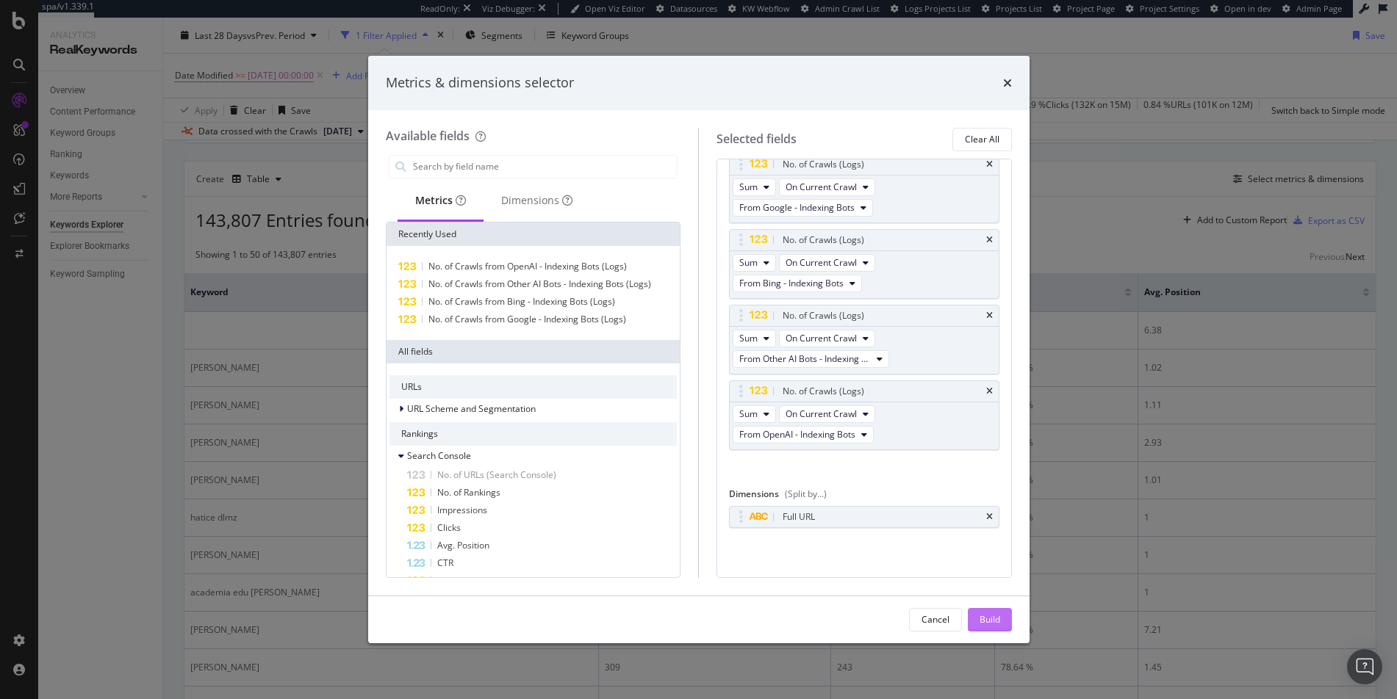
click at [982, 624] on div "Build" at bounding box center [989, 619] width 21 height 12
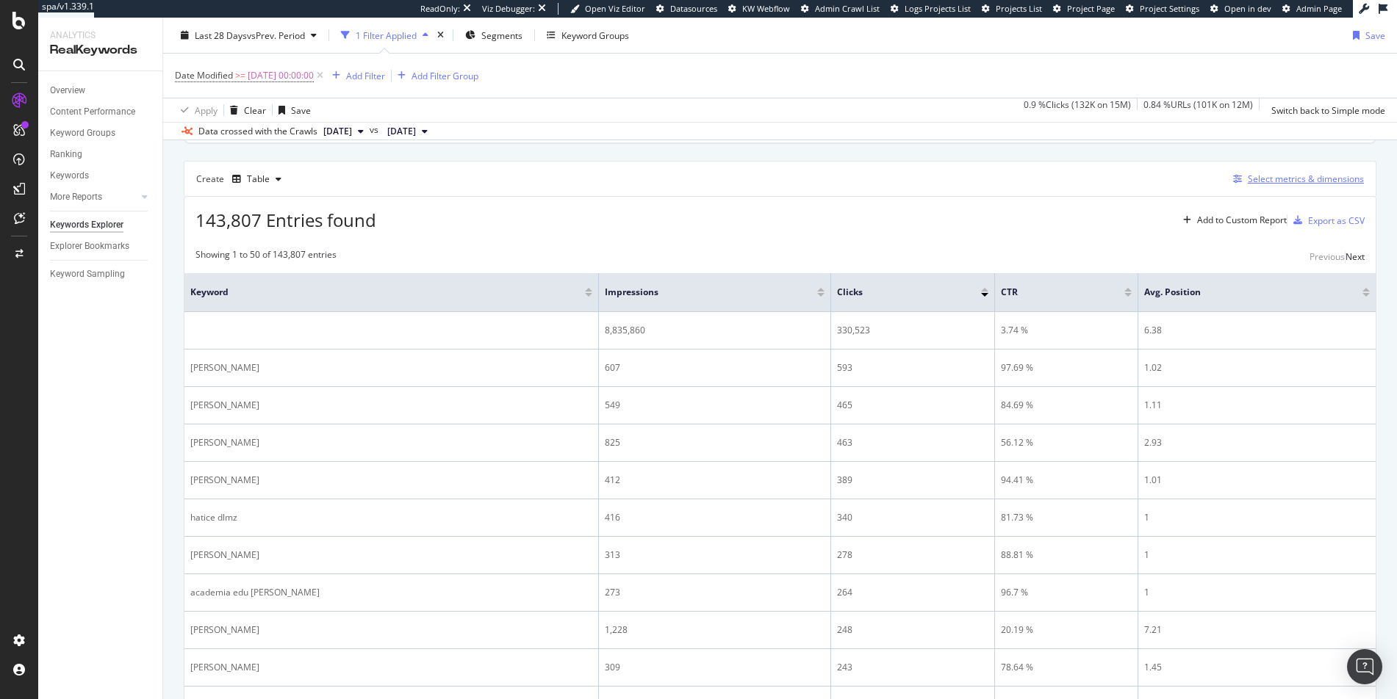
click at [1248, 173] on div "Select metrics & dimensions" at bounding box center [1306, 179] width 116 height 12
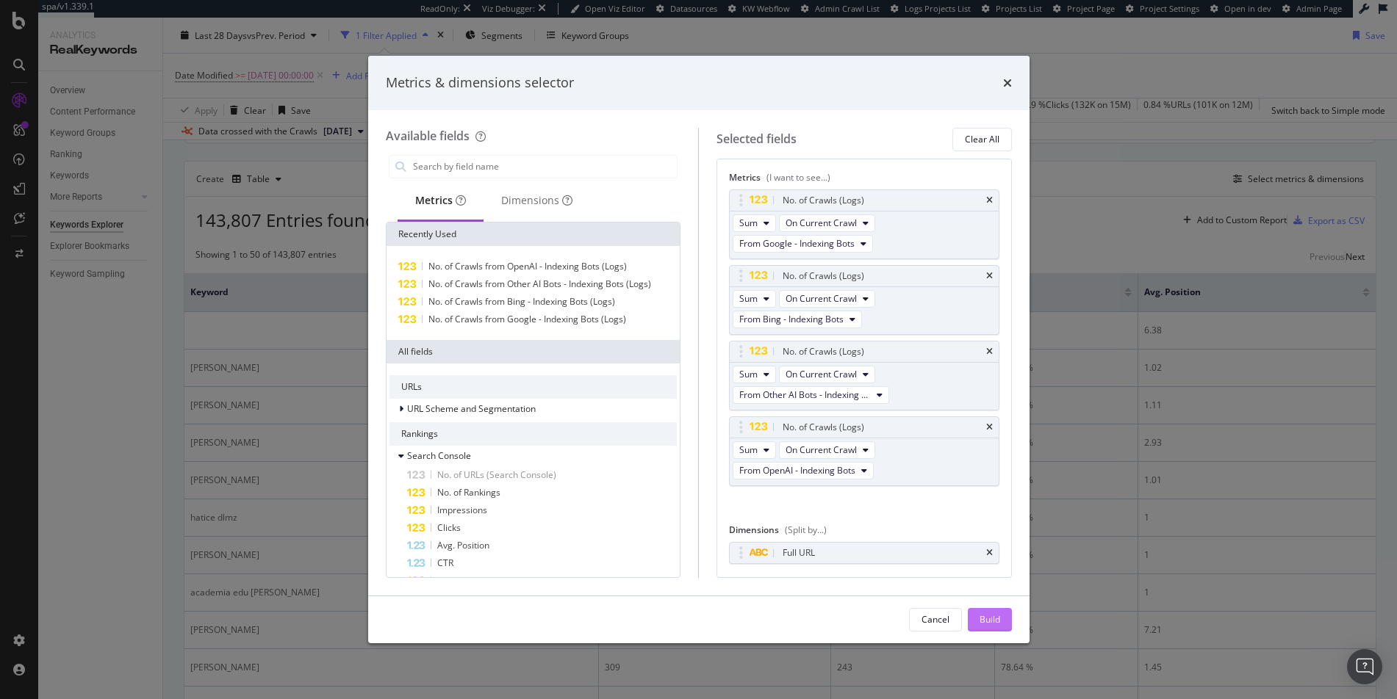
click at [993, 616] on div "Build" at bounding box center [989, 619] width 21 height 12
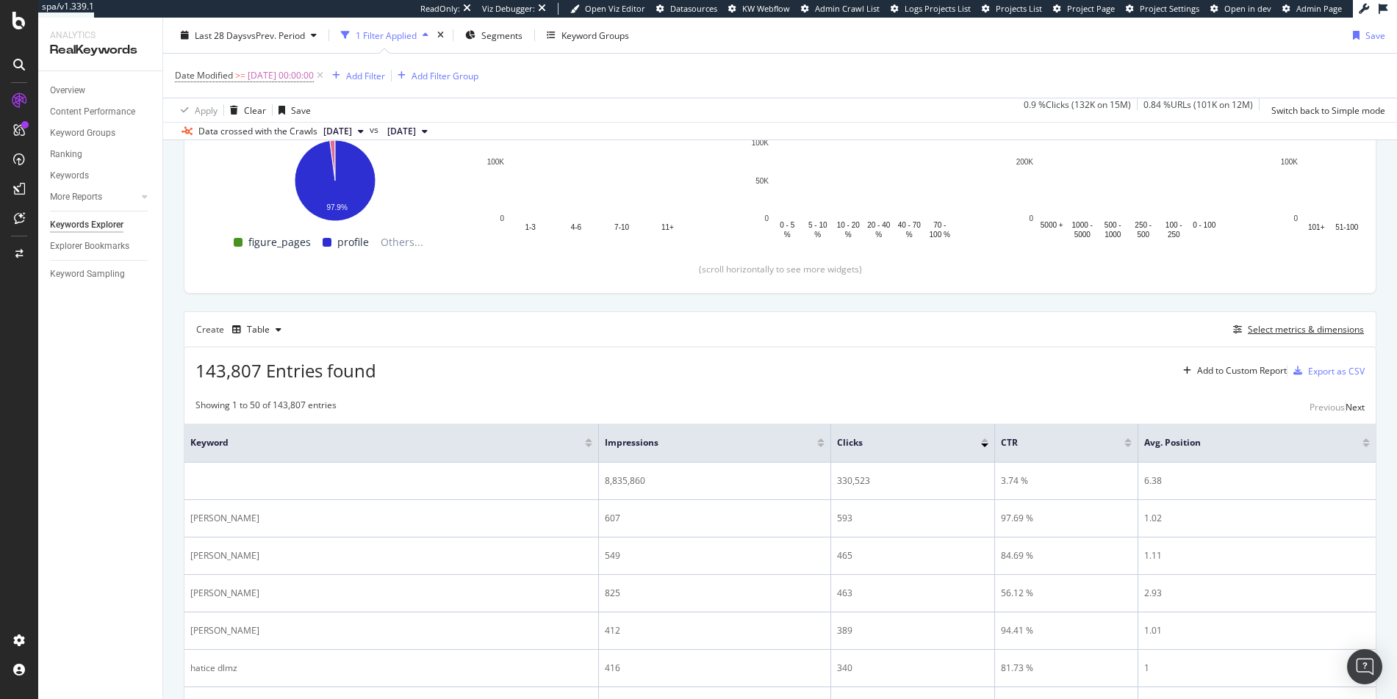
scroll to position [211, 0]
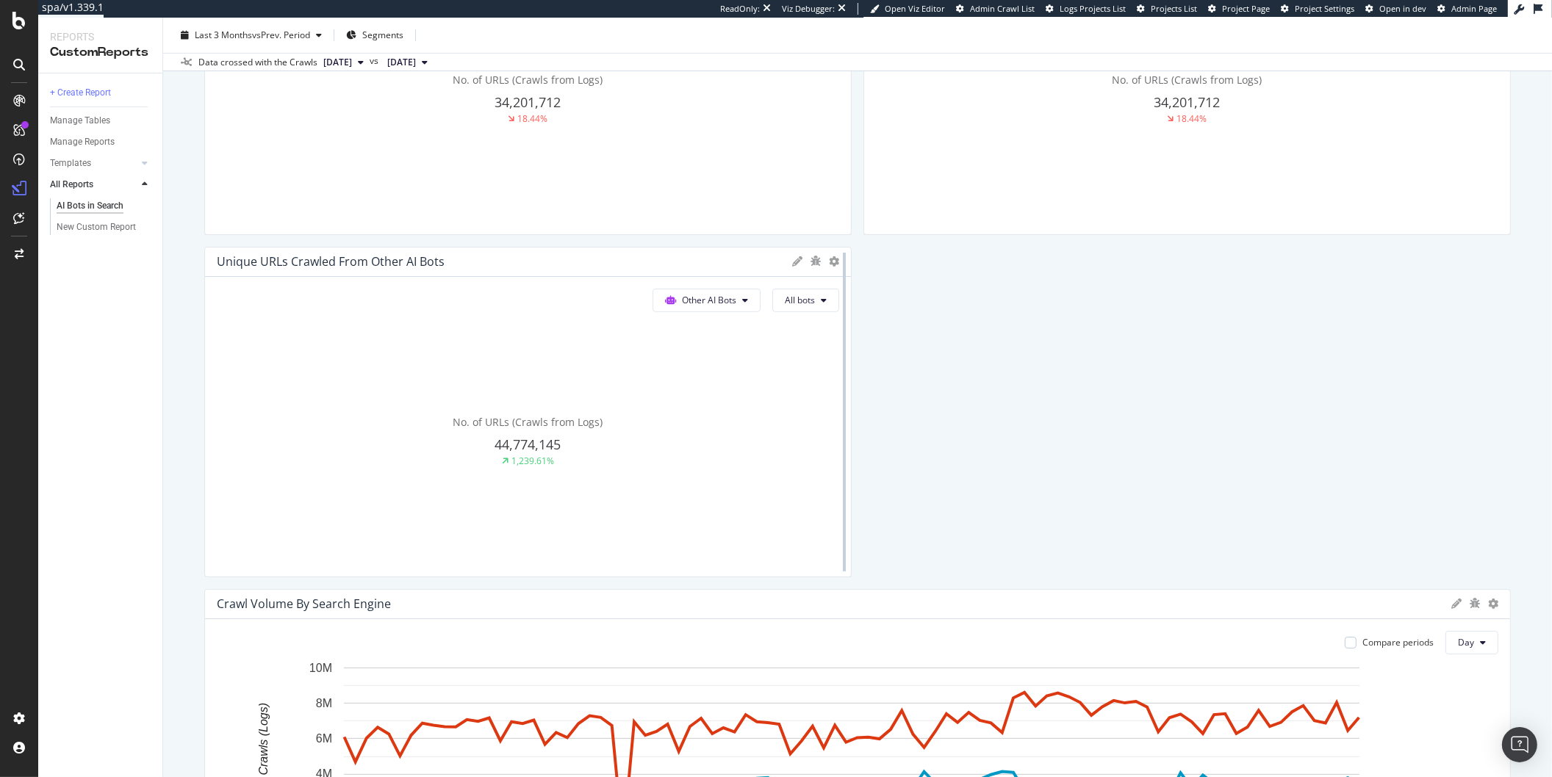
scroll to position [566, 0]
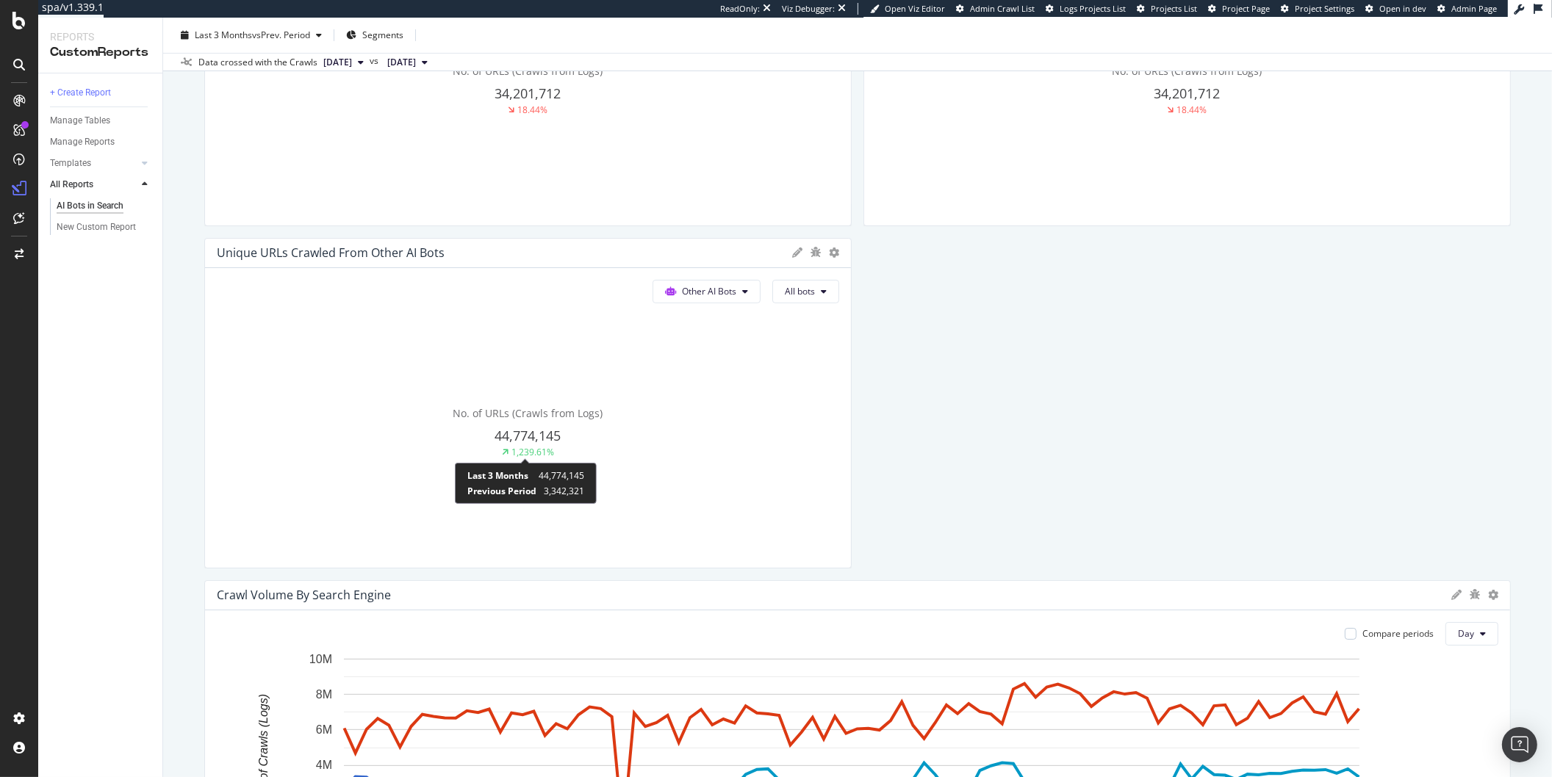
click at [519, 446] on div "1,239.61%" at bounding box center [532, 452] width 43 height 12
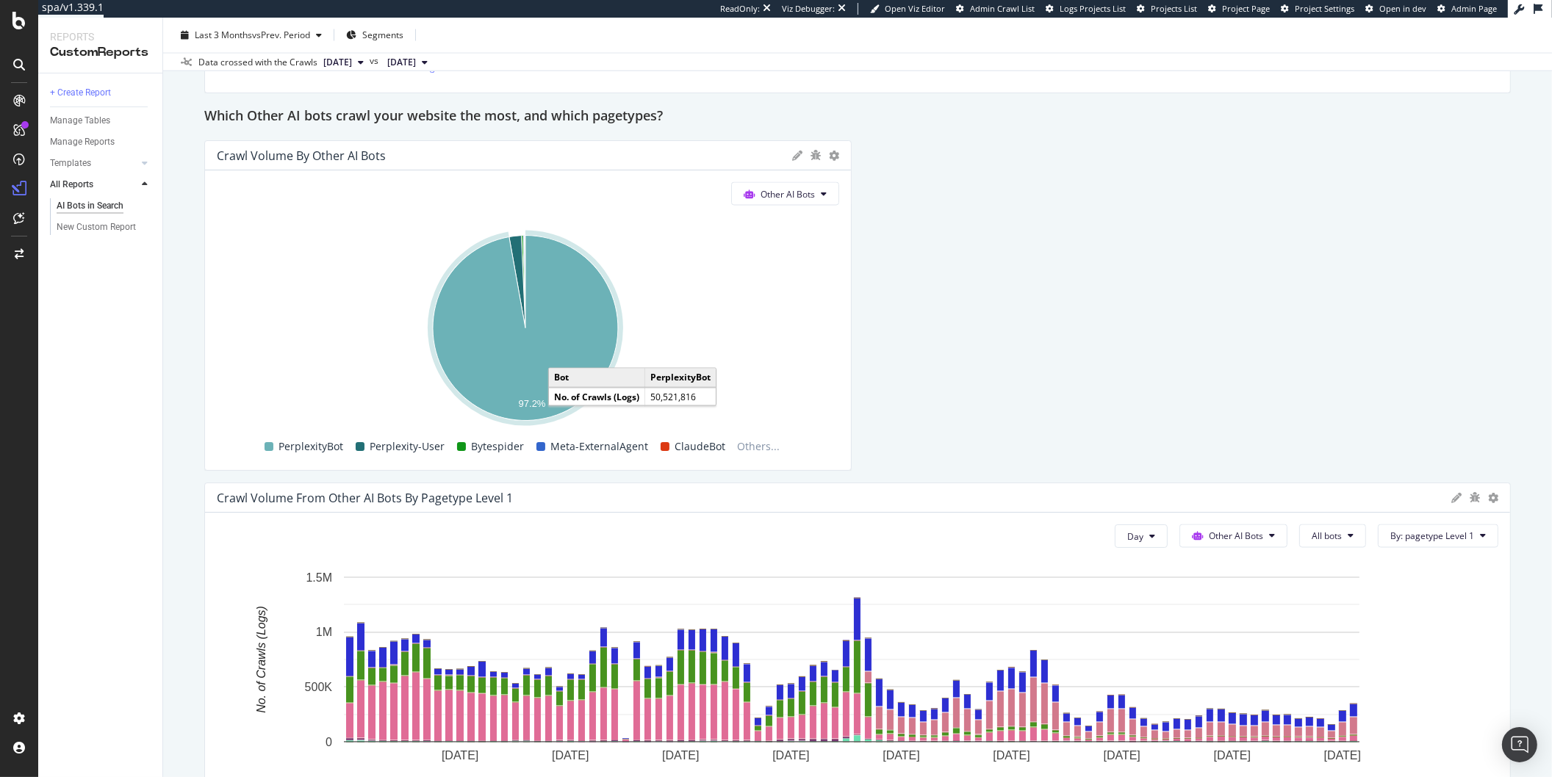
scroll to position [3172, 0]
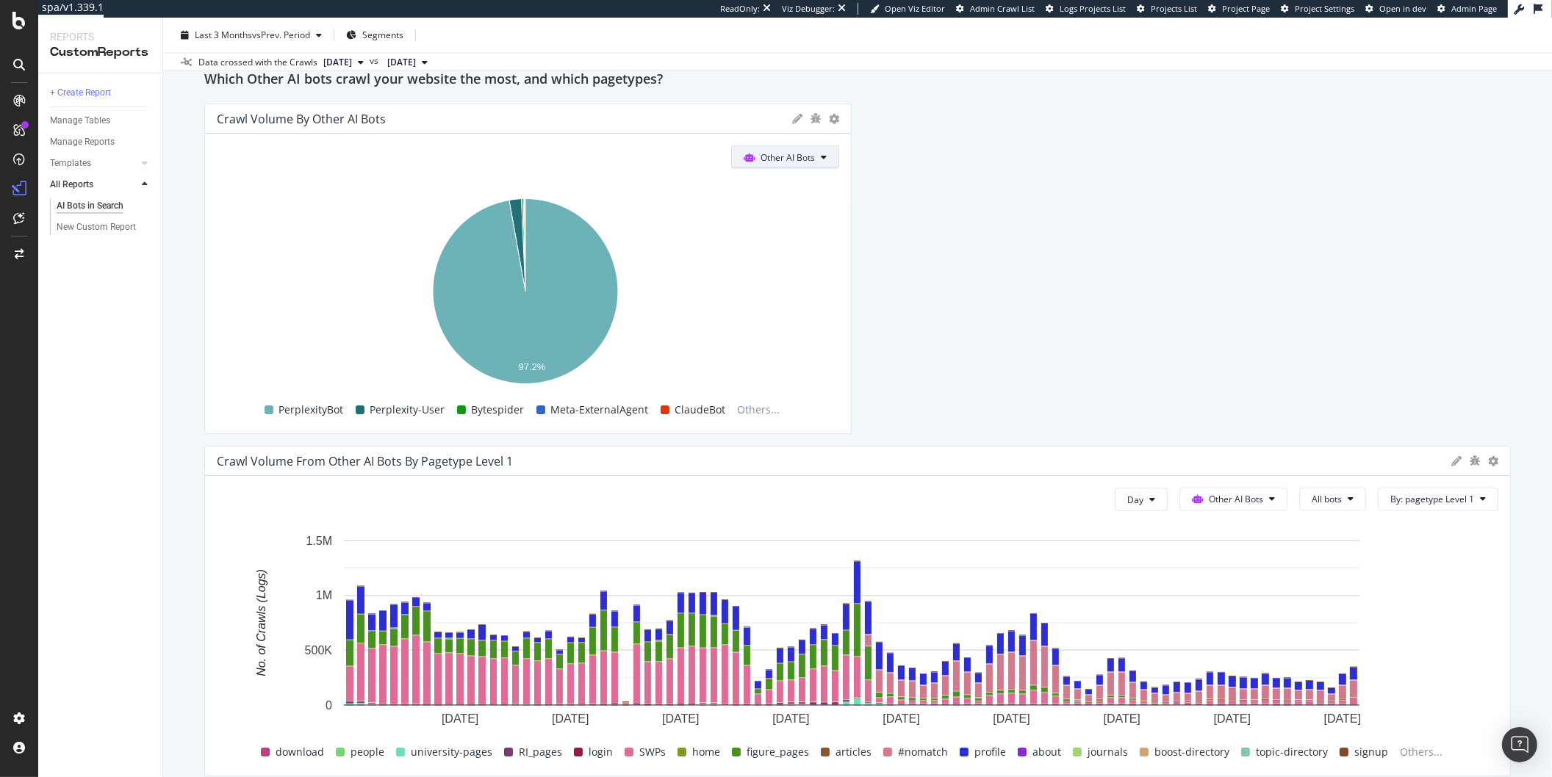
click at [748, 154] on icon at bounding box center [749, 158] width 11 height 9
click at [792, 159] on span "Other AI Bots" at bounding box center [787, 157] width 54 height 12
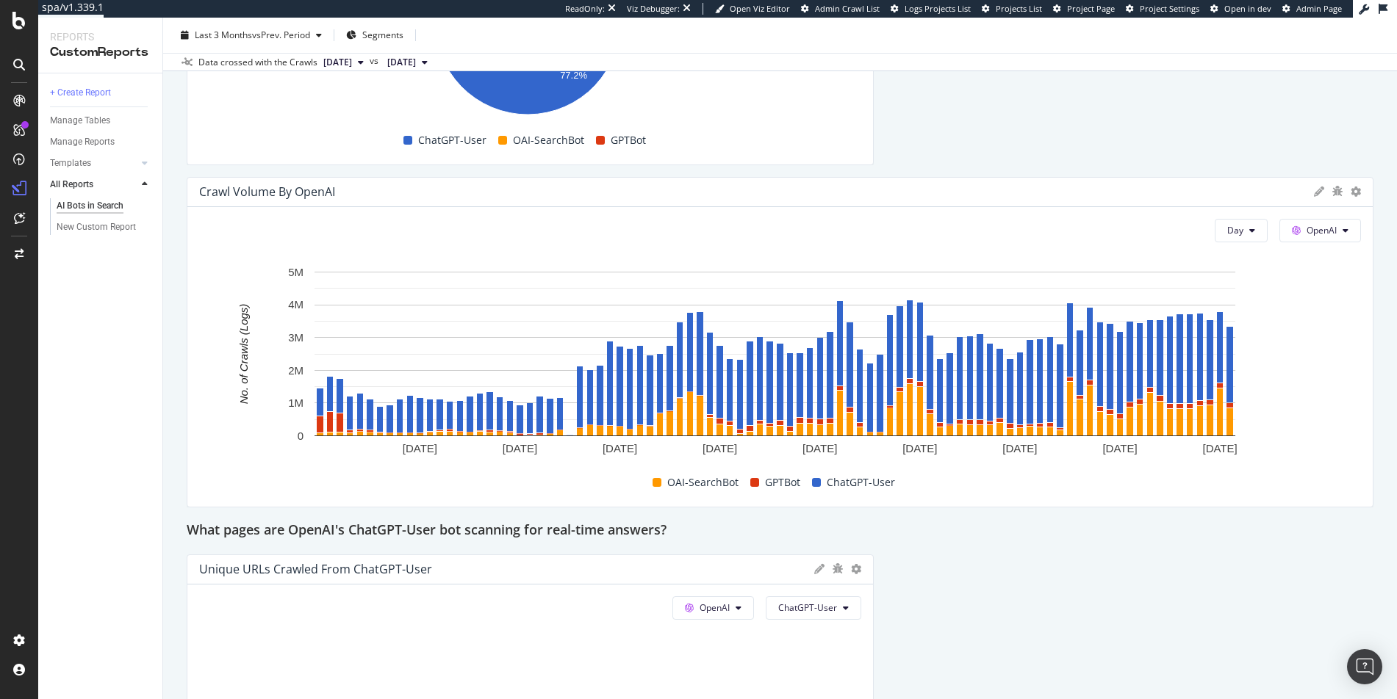
scroll to position [2186, 0]
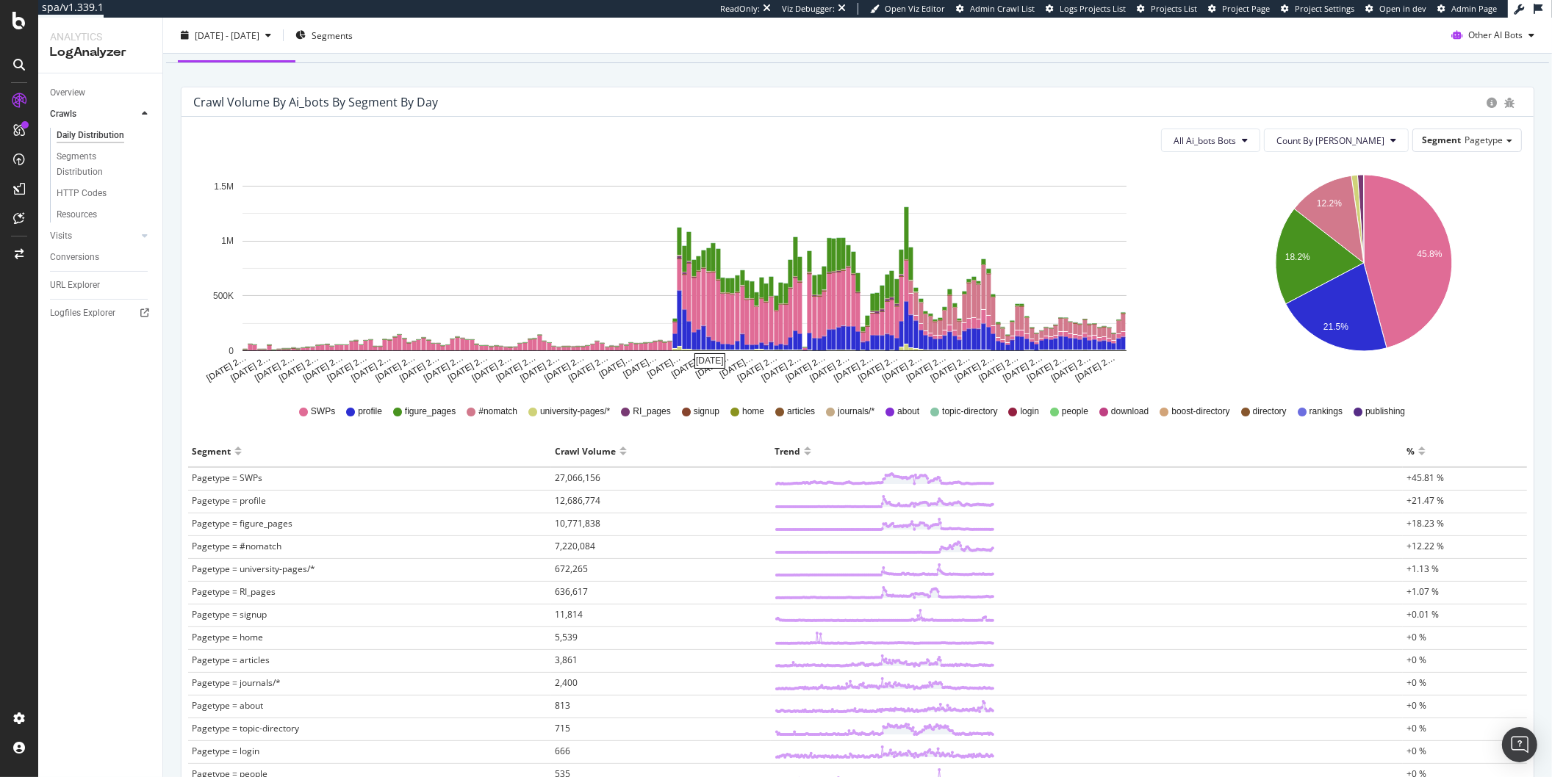
scroll to position [116, 0]
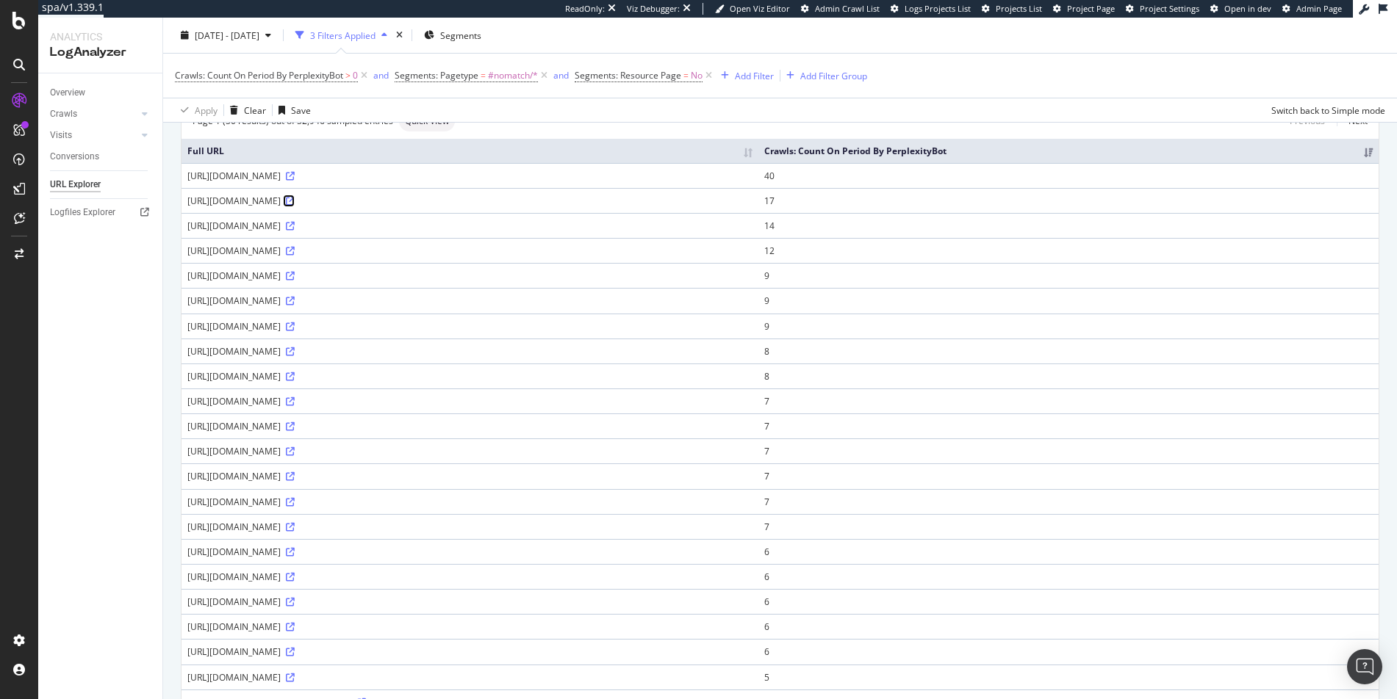
scroll to position [115, 0]
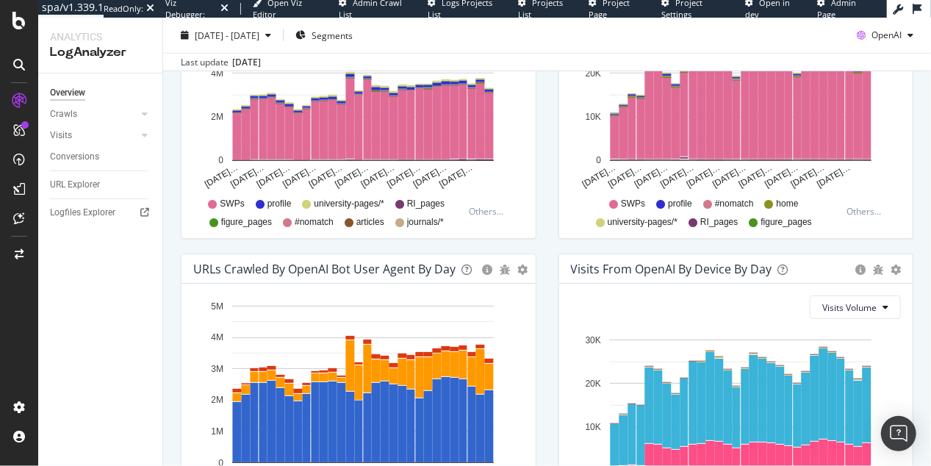
scroll to position [370, 0]
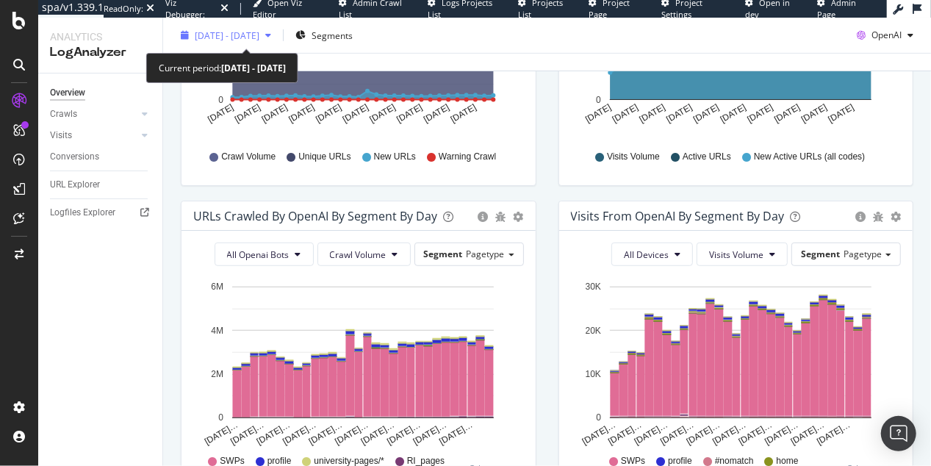
click at [259, 35] on span "2025 Sep. 13th - Oct. 12th" at bounding box center [227, 35] width 65 height 12
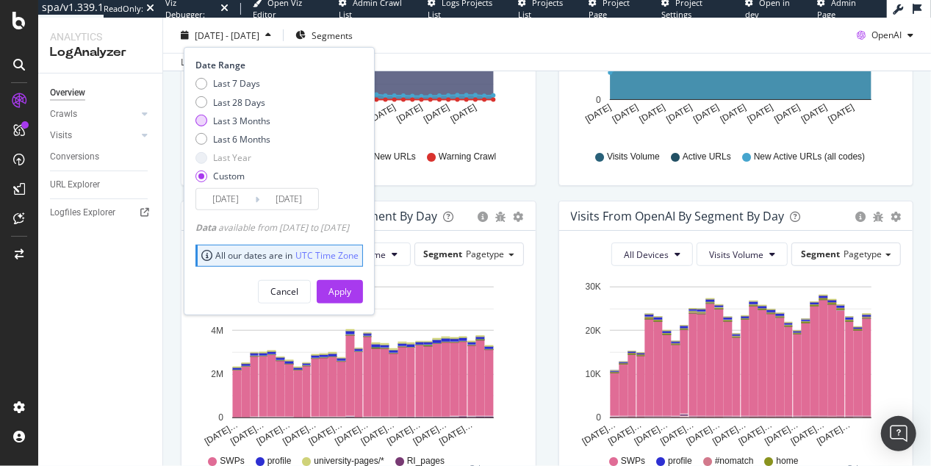
click at [212, 122] on div "Last 3 Months" at bounding box center [232, 120] width 75 height 12
type input "2025/07/13"
click at [351, 289] on div "Apply" at bounding box center [339, 291] width 23 height 12
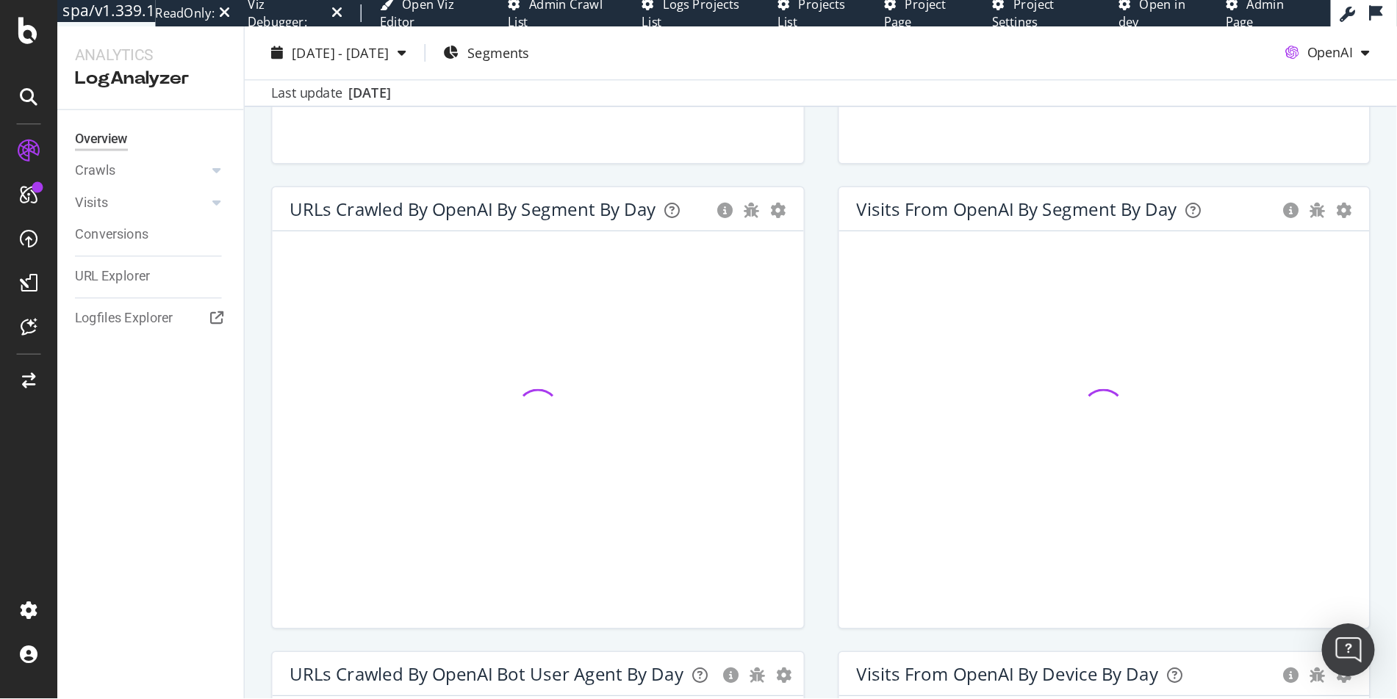
scroll to position [455, 0]
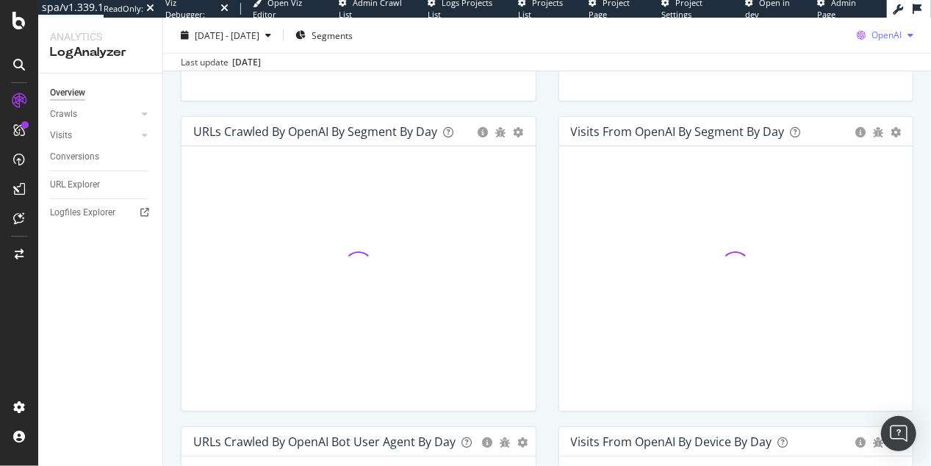
click at [705, 39] on icon "button" at bounding box center [861, 35] width 21 height 21
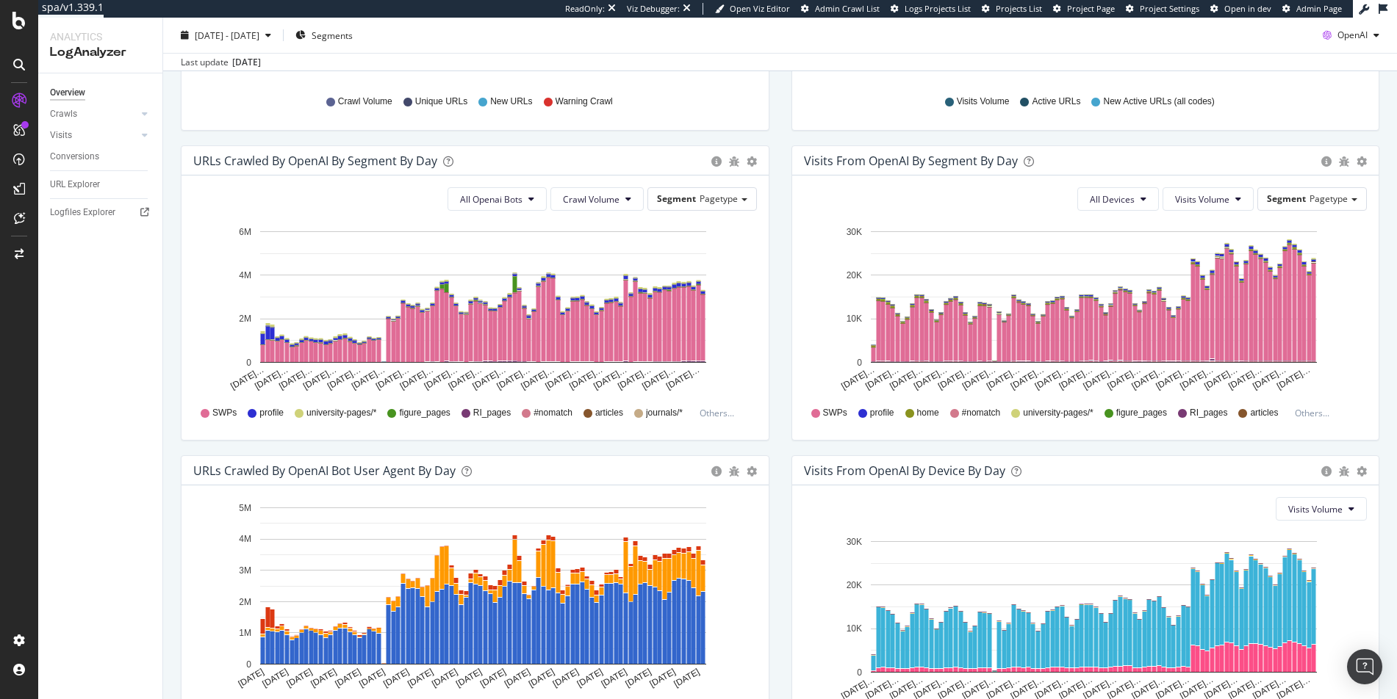
scroll to position [426, 0]
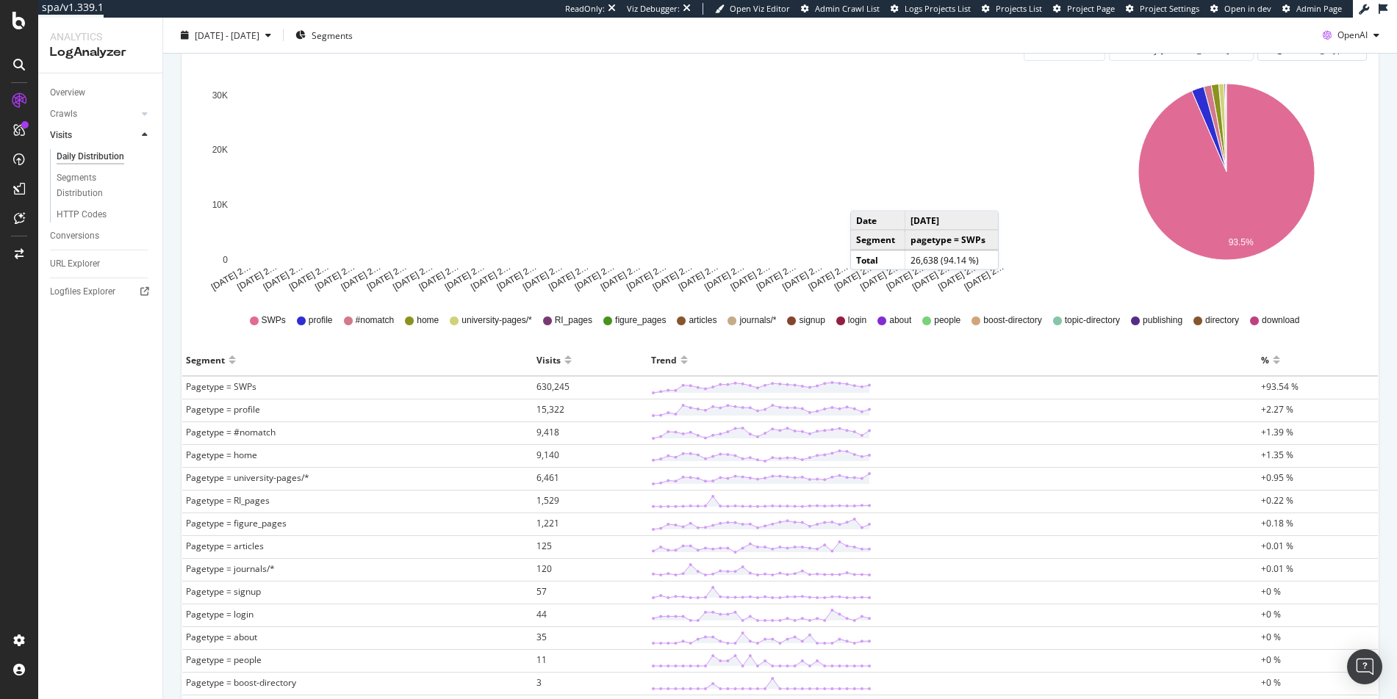
scroll to position [189, 0]
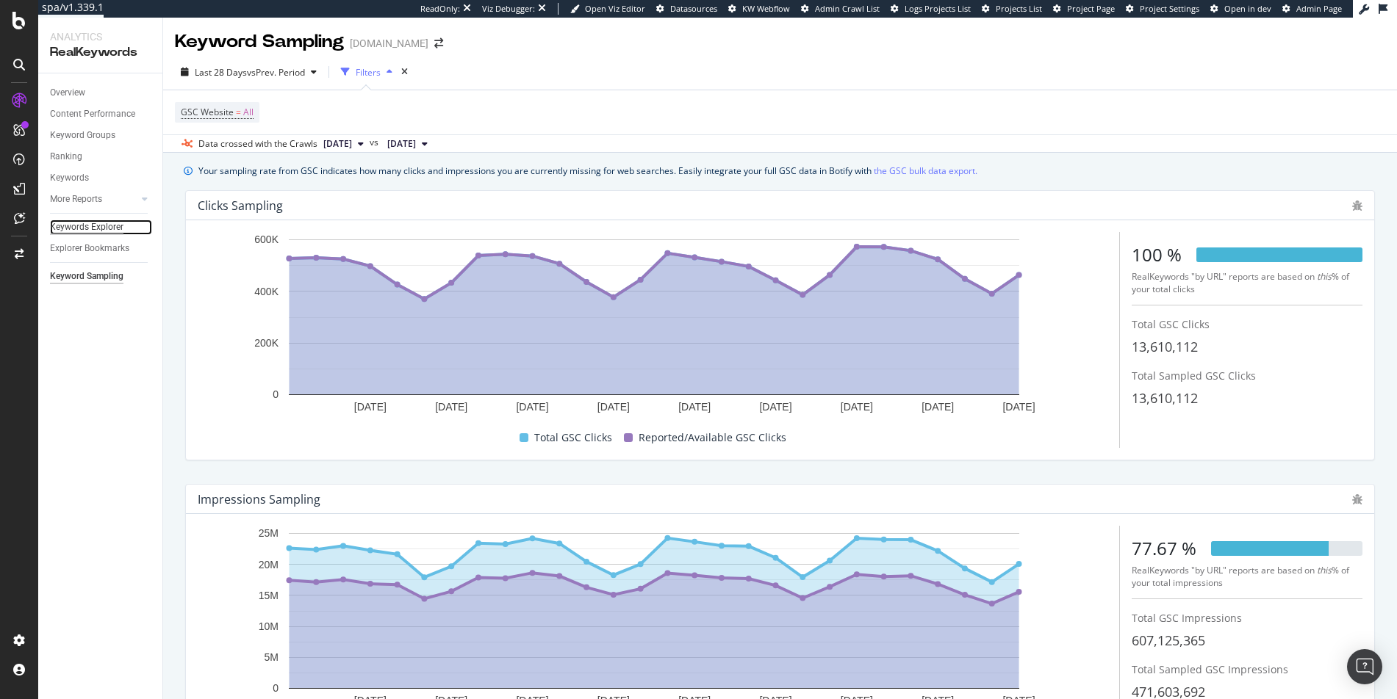
click at [87, 229] on div "Keywords Explorer" at bounding box center [86, 227] width 73 height 15
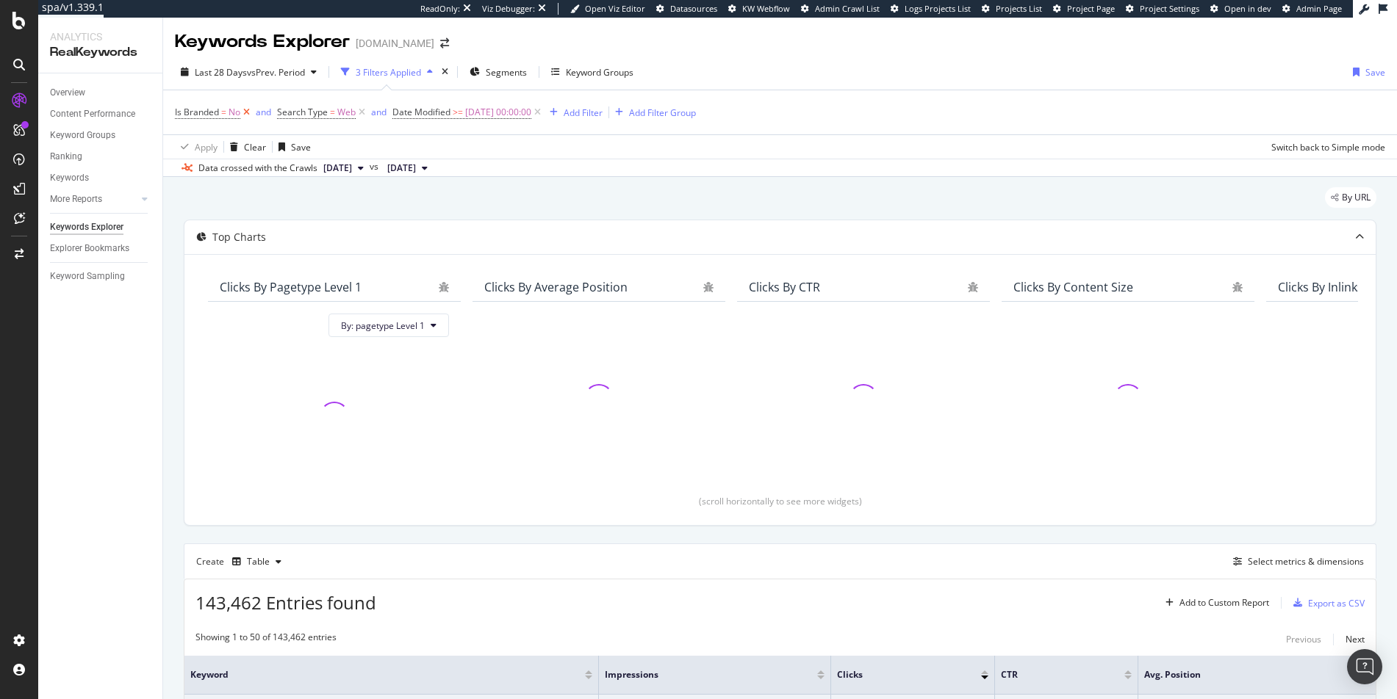
click at [250, 114] on icon at bounding box center [246, 112] width 12 height 15
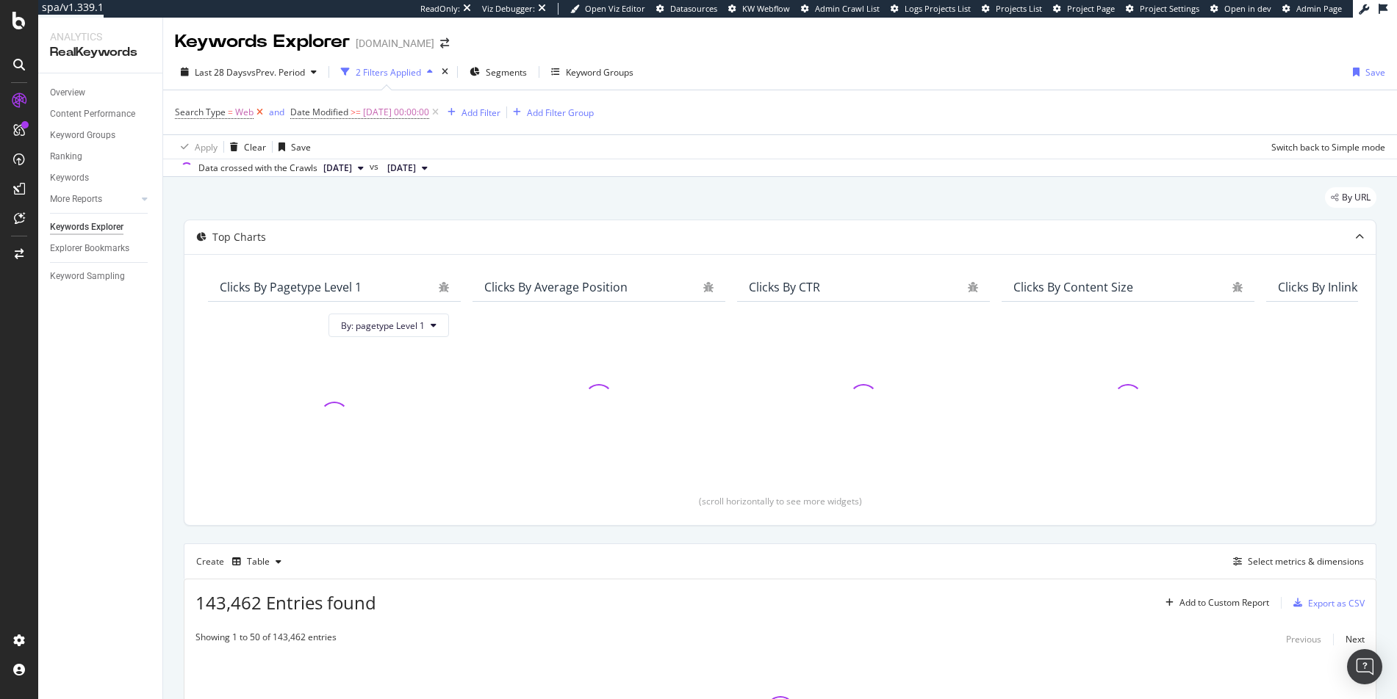
click at [250, 114] on span "Web" at bounding box center [244, 112] width 18 height 21
click at [394, 141] on div "Apply Clear Save Switch back to Simple mode" at bounding box center [780, 146] width 1234 height 24
click at [259, 115] on icon at bounding box center [259, 112] width 12 height 15
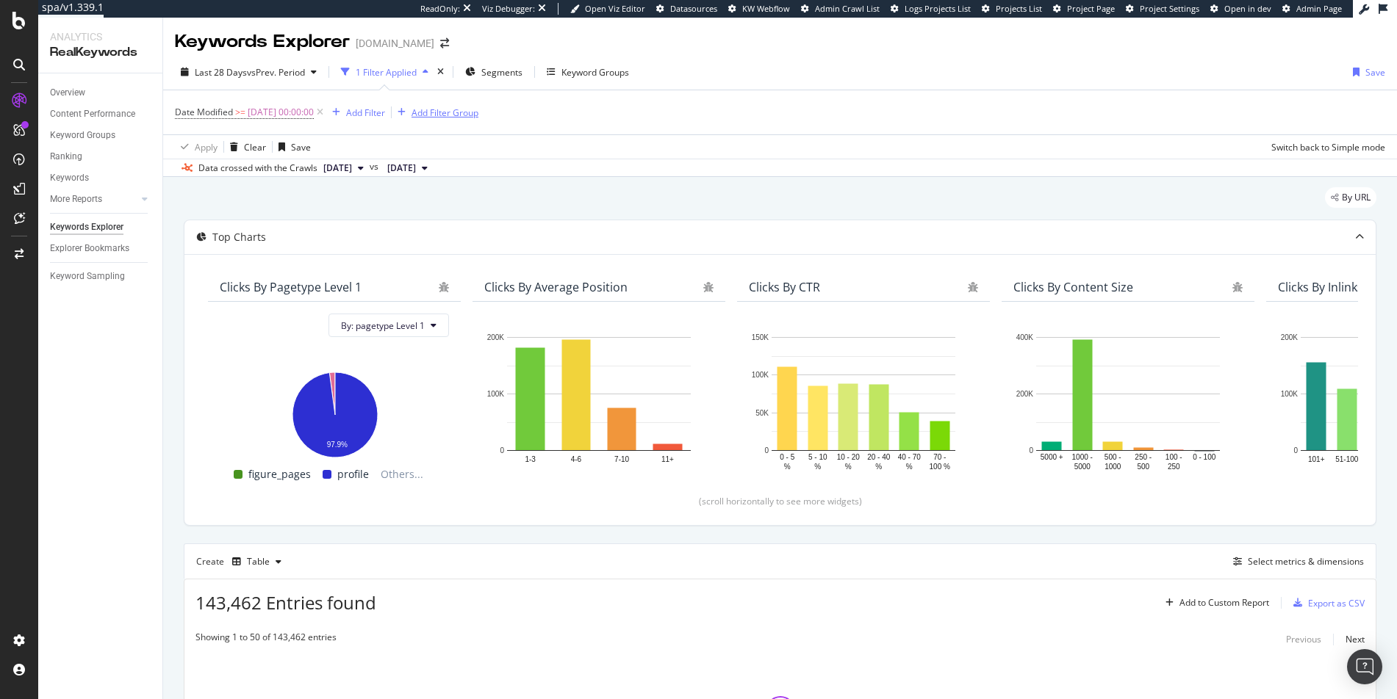
click at [326, 113] on icon at bounding box center [320, 112] width 12 height 15
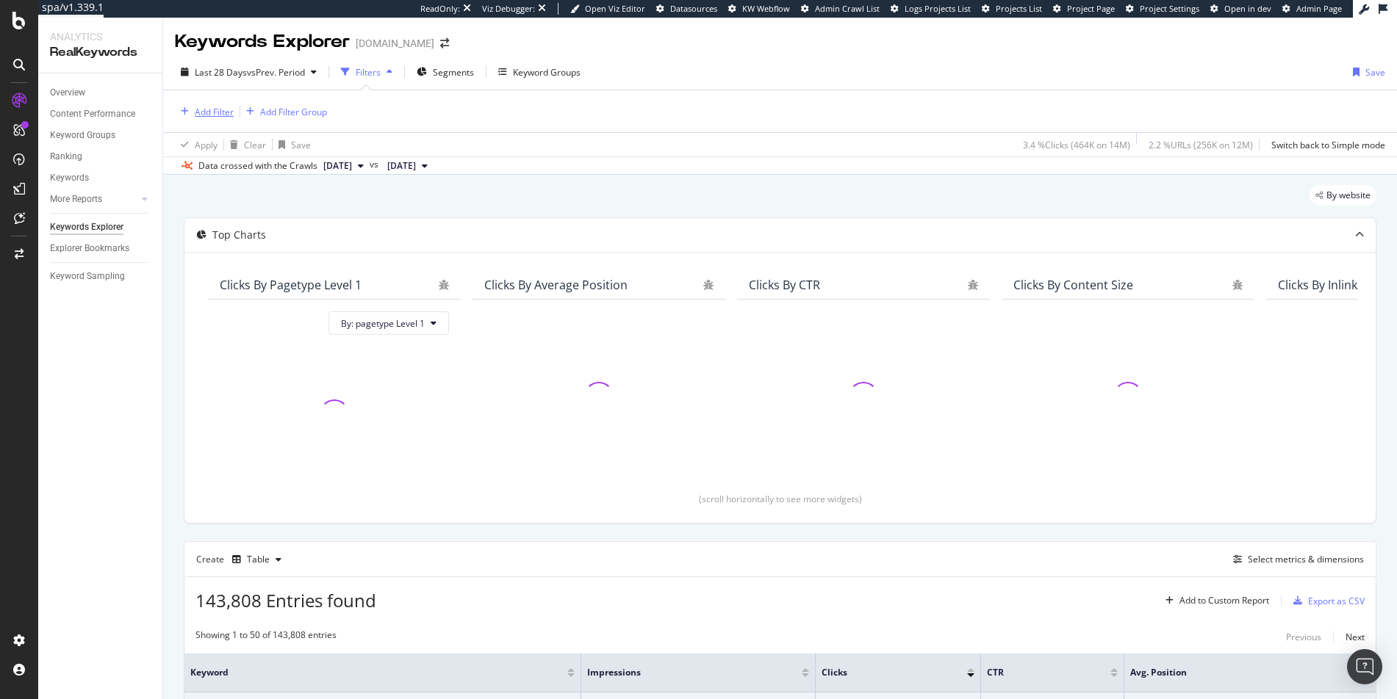
click at [211, 112] on div "Add Filter" at bounding box center [214, 112] width 39 height 12
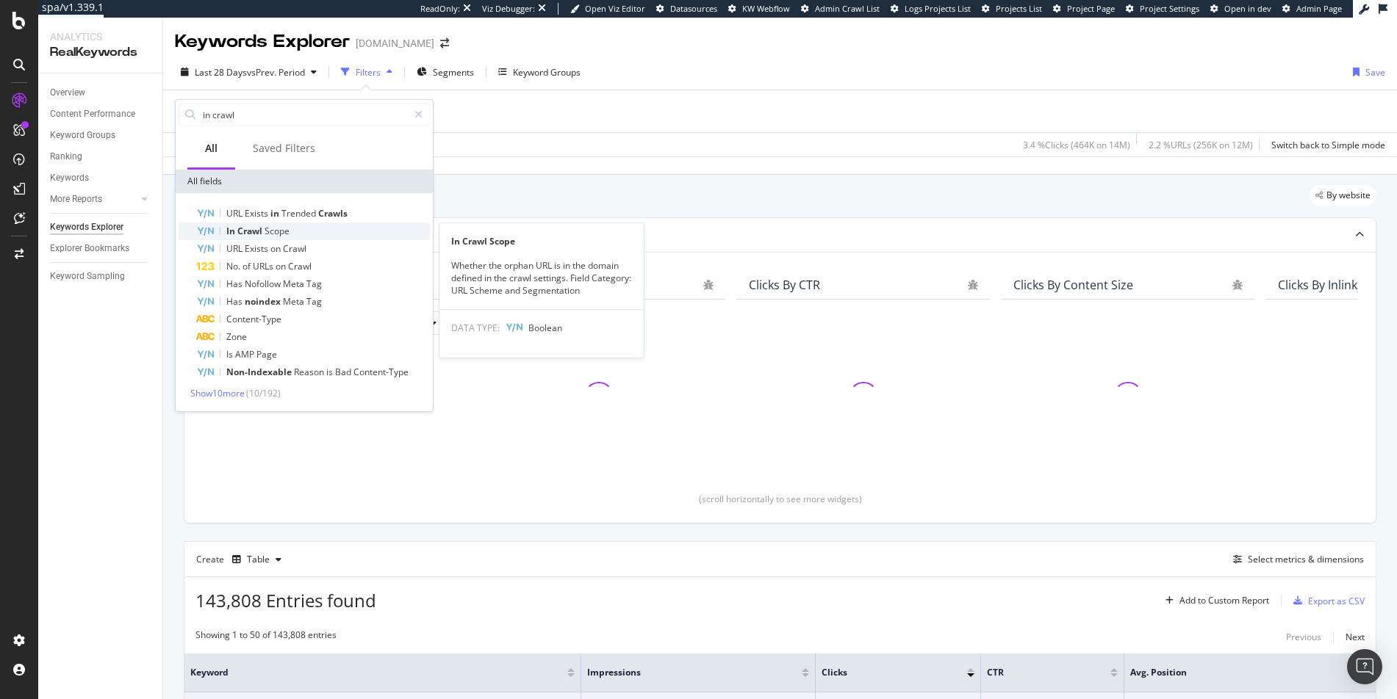
type input "in crawl"
click at [229, 230] on span "In" at bounding box center [231, 231] width 11 height 12
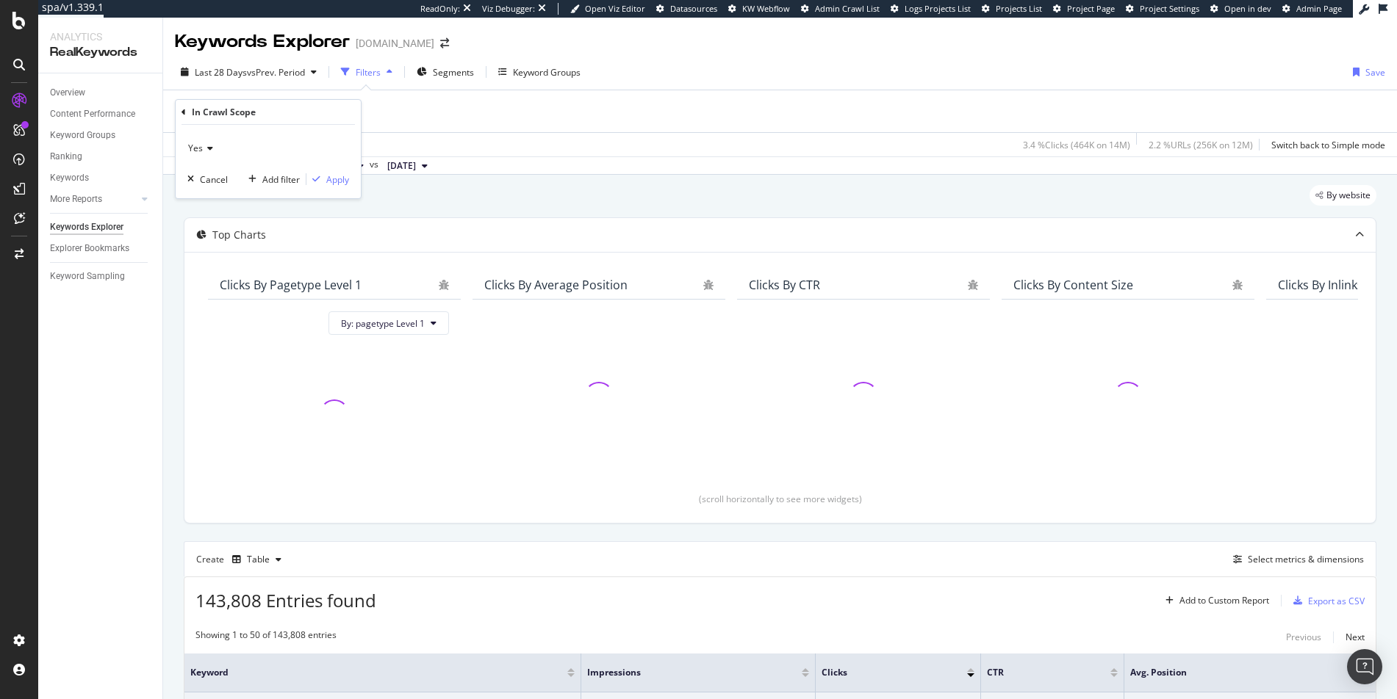
click at [184, 144] on div "Yes Cancel Add filter Apply" at bounding box center [268, 161] width 185 height 73
click at [193, 146] on span "Yes" at bounding box center [195, 148] width 15 height 12
click at [208, 198] on div "No" at bounding box center [269, 197] width 157 height 19
click at [336, 181] on div "Apply" at bounding box center [337, 179] width 23 height 12
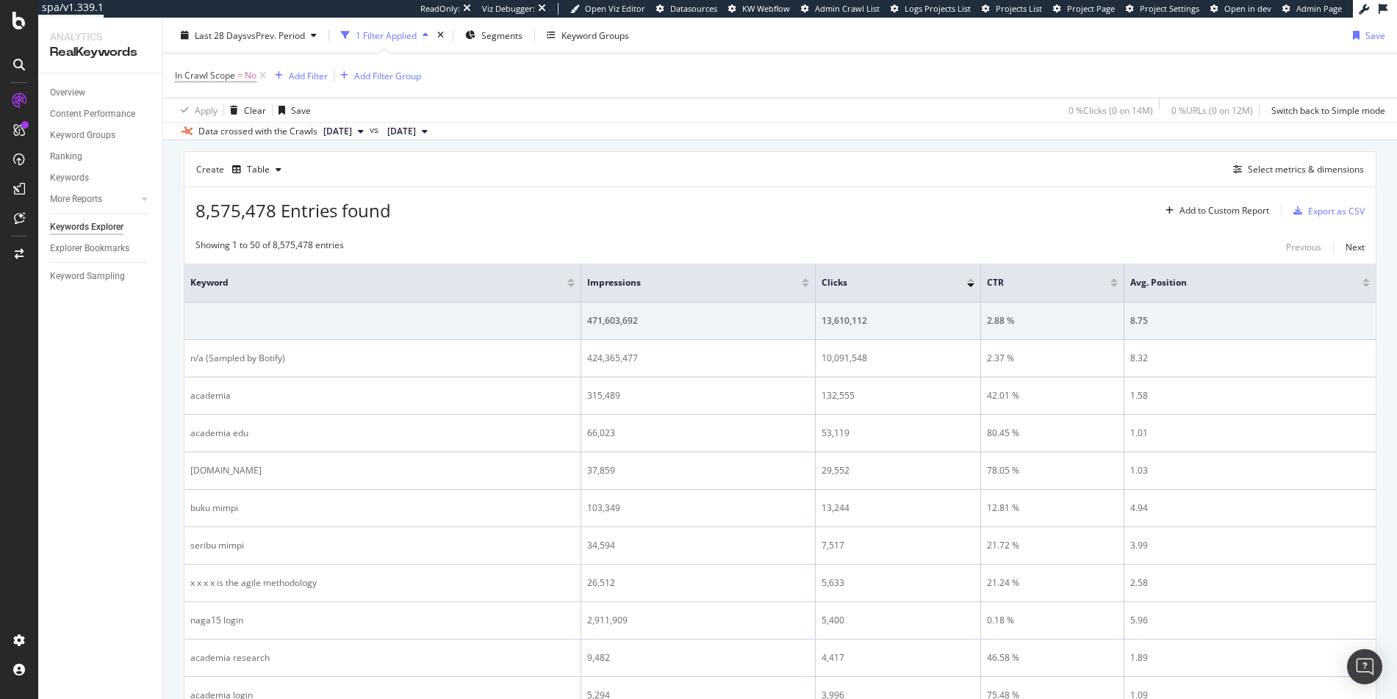
scroll to position [384, 0]
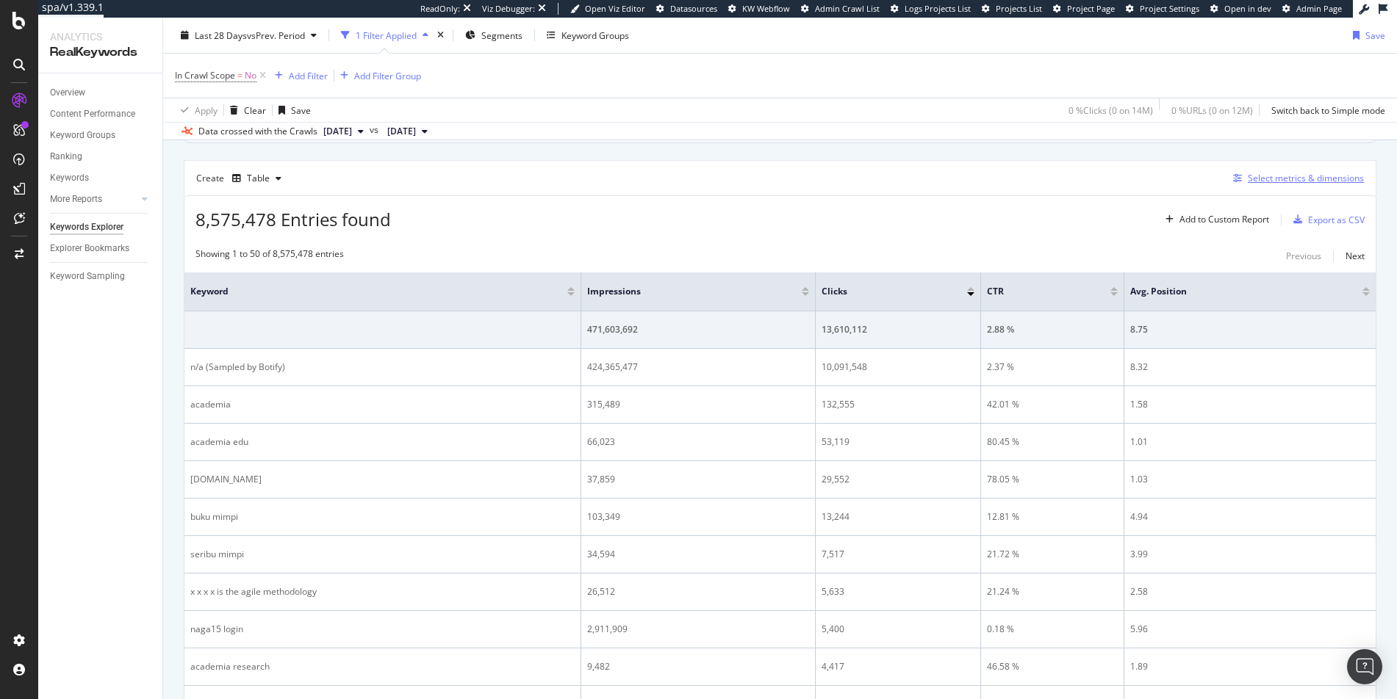
click at [1248, 177] on div "Select metrics & dimensions" at bounding box center [1306, 178] width 116 height 12
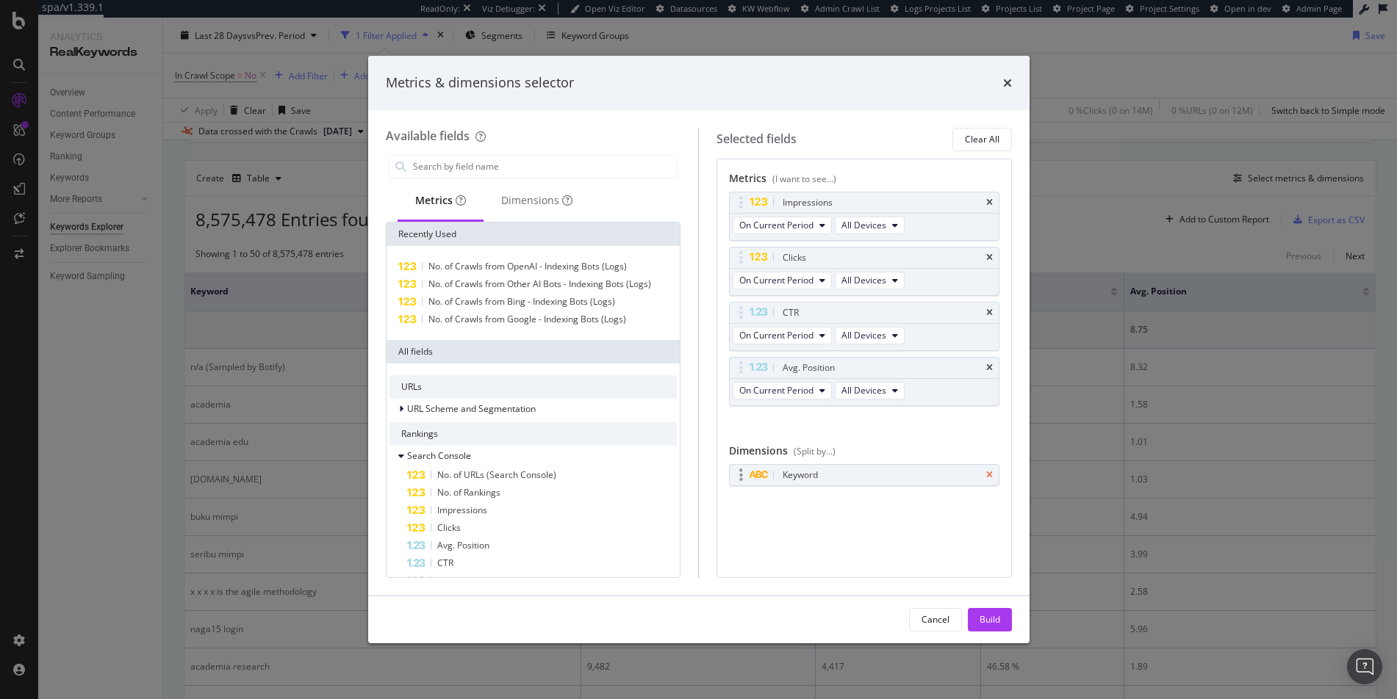
click at [991, 472] on icon "times" at bounding box center [989, 475] width 7 height 9
click at [536, 206] on div "Dimensions" at bounding box center [536, 200] width 71 height 15
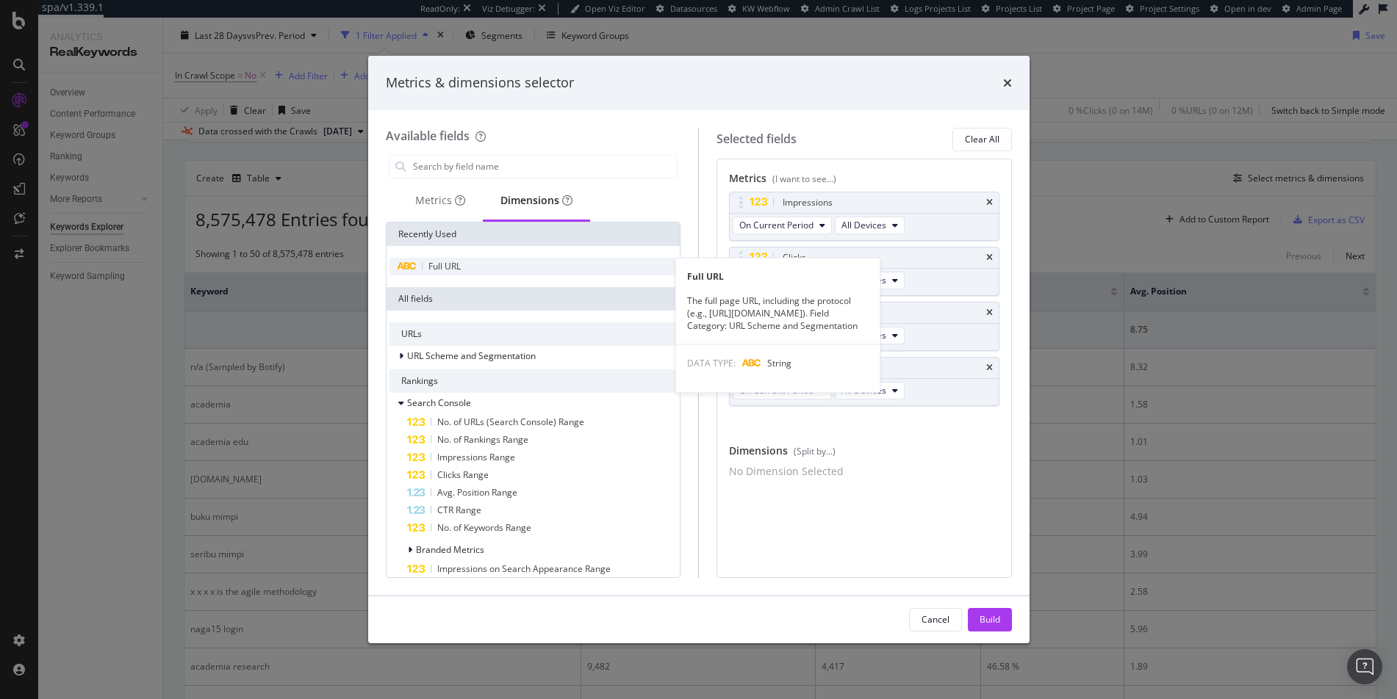
click at [500, 264] on div "Full URL" at bounding box center [533, 267] width 288 height 18
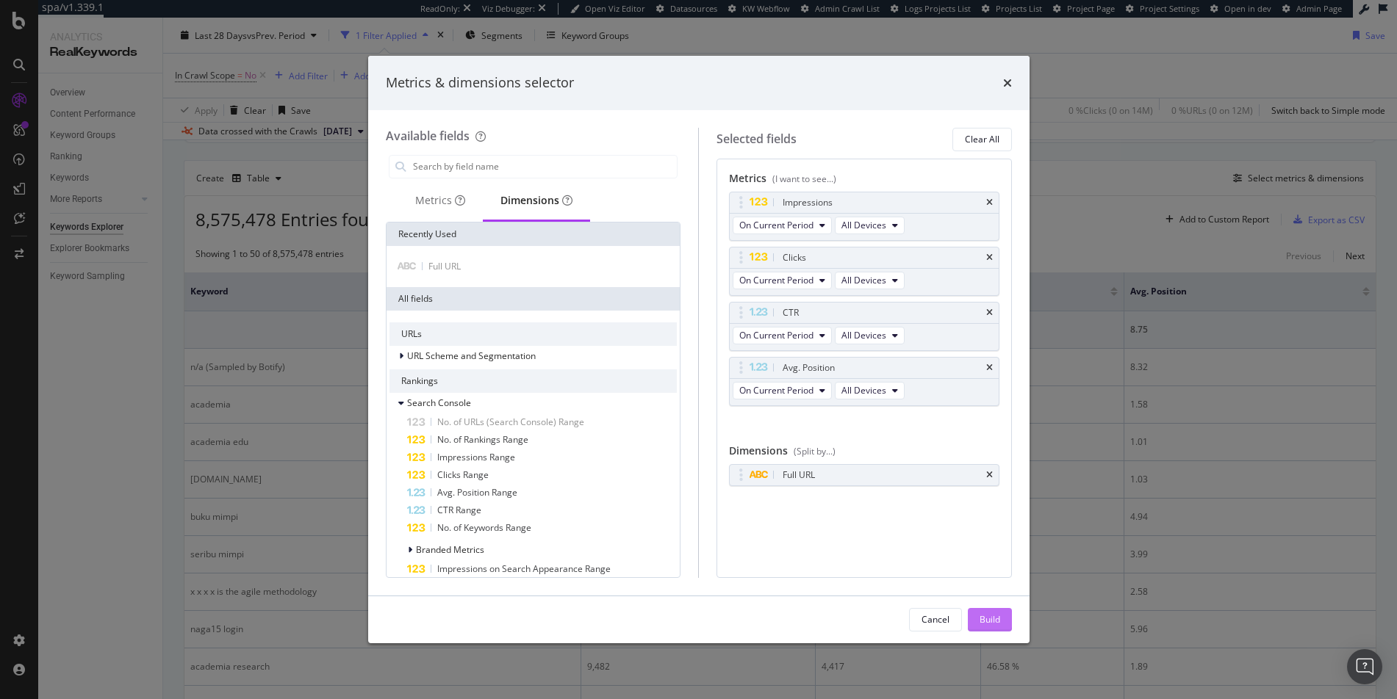
click at [983, 613] on div "Build" at bounding box center [989, 620] width 21 height 22
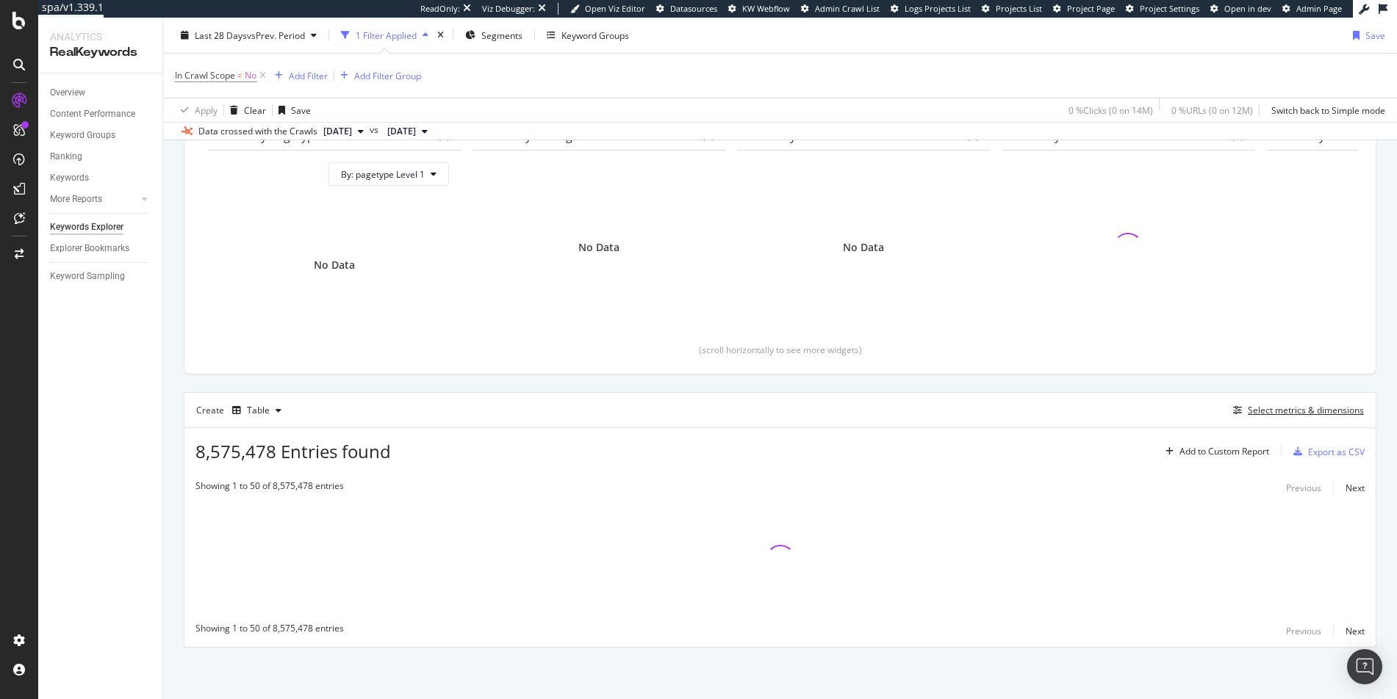
scroll to position [152, 0]
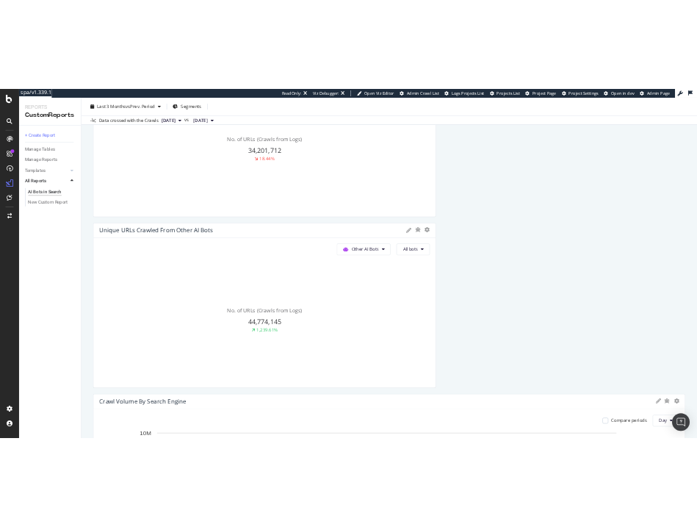
scroll to position [886, 0]
